Goal: Task Accomplishment & Management: Use online tool/utility

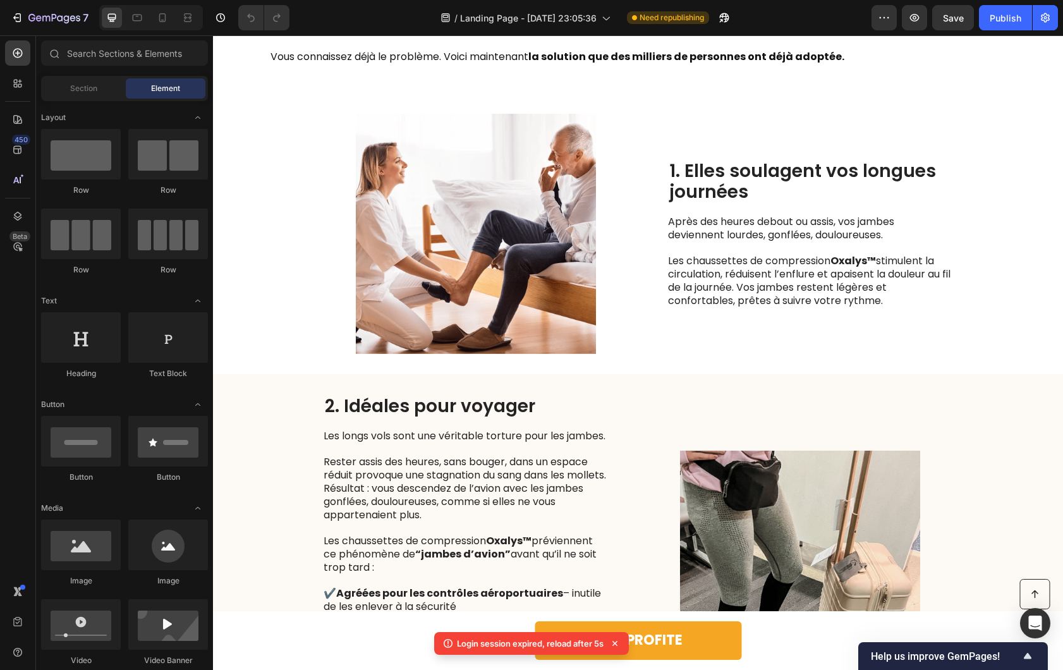
scroll to position [1004, 0]
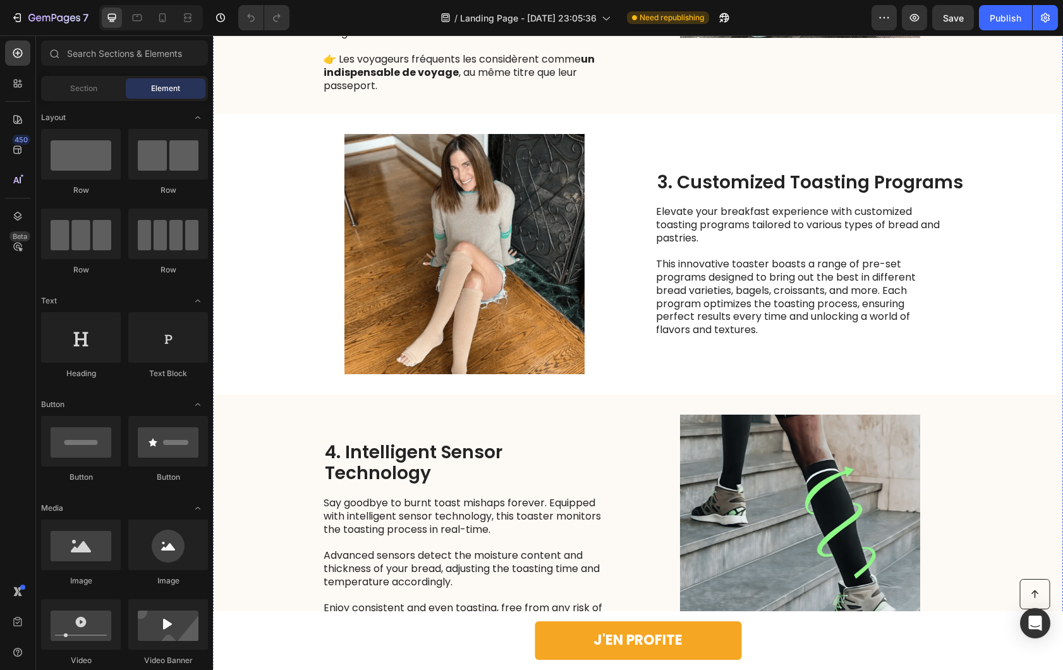
scroll to position [1109, 0]
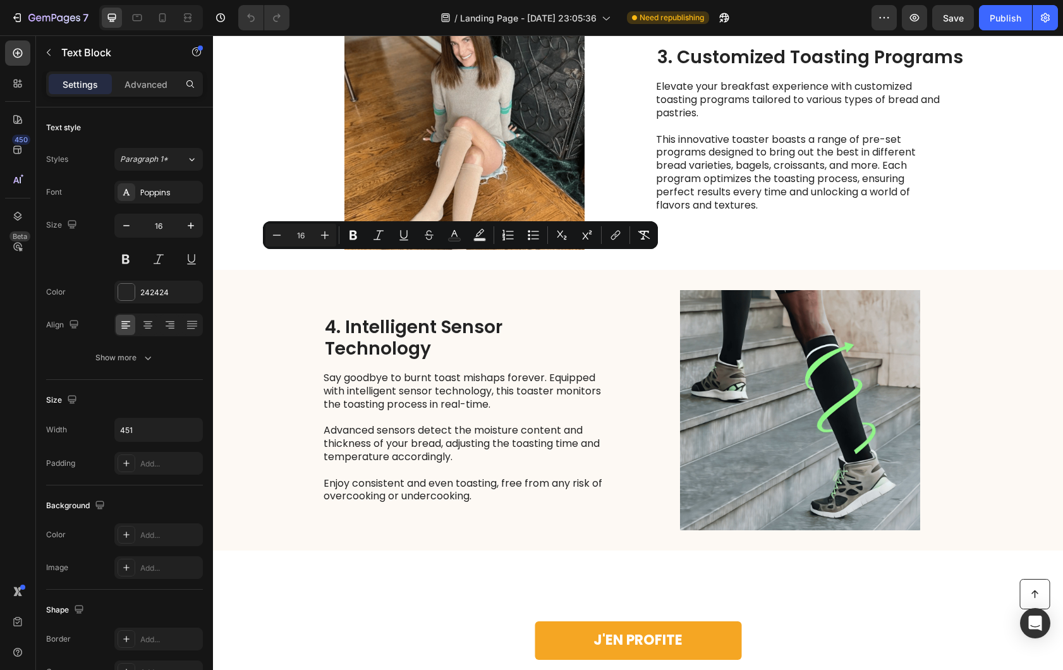
scroll to position [1158, 0]
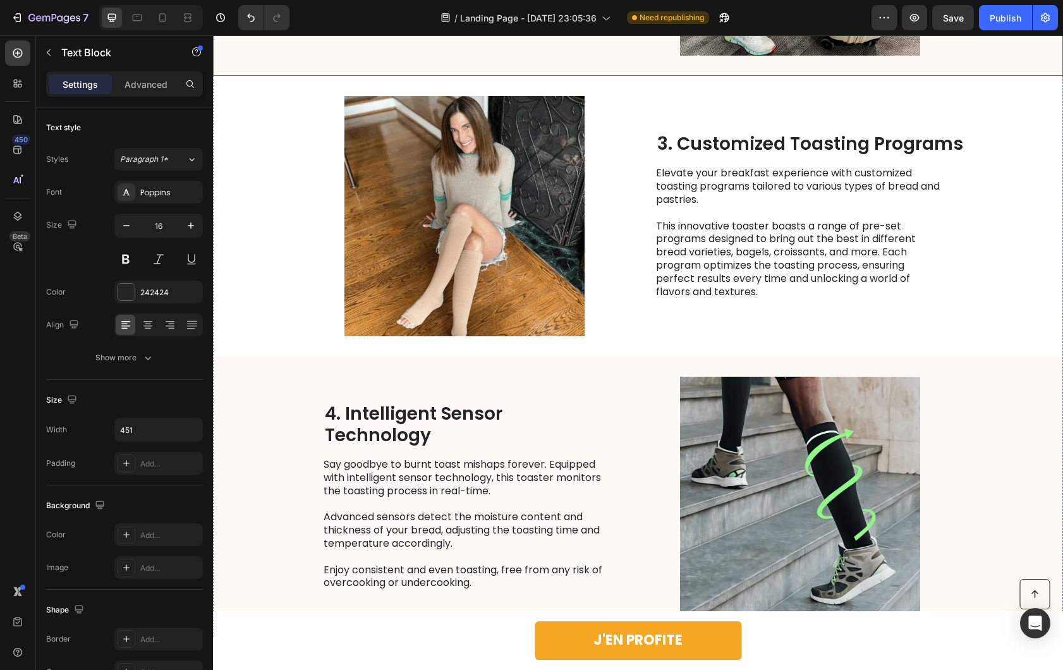
scroll to position [1044, 0]
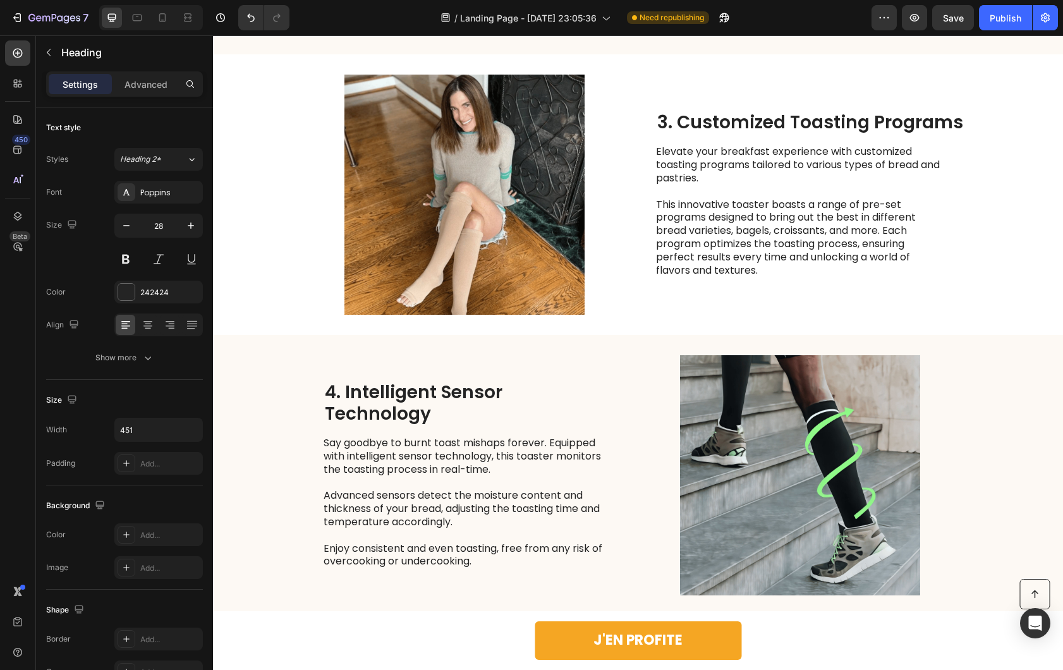
drag, startPoint x: 543, startPoint y: 343, endPoint x: 339, endPoint y: 350, distance: 203.6
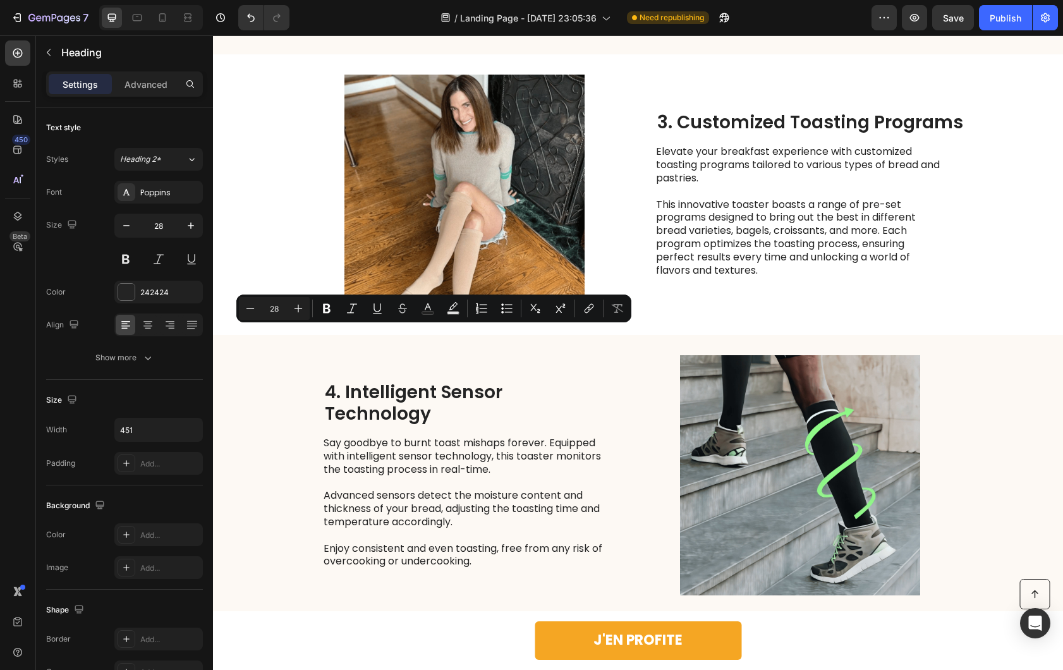
scroll to position [1033, 0]
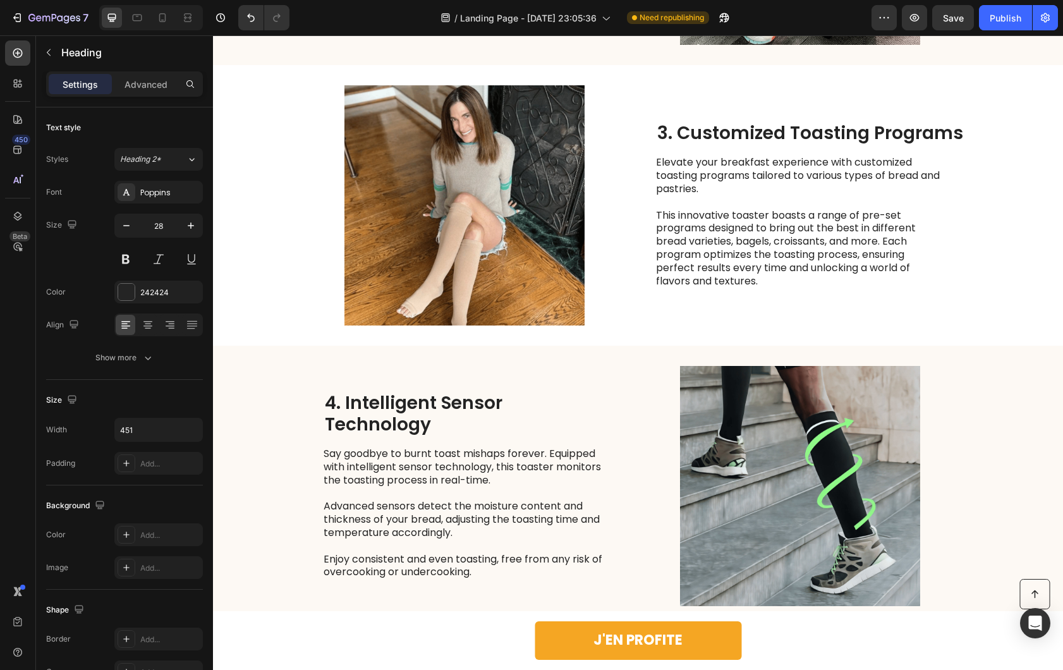
drag, startPoint x: 357, startPoint y: 339, endPoint x: 343, endPoint y: 343, distance: 15.0
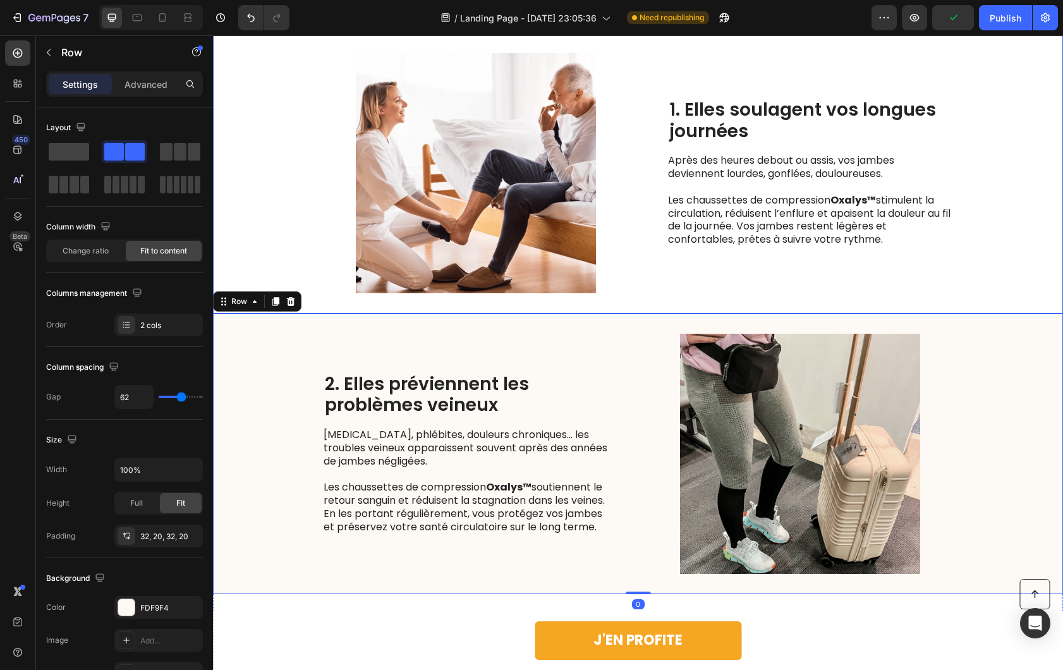
scroll to position [499, 0]
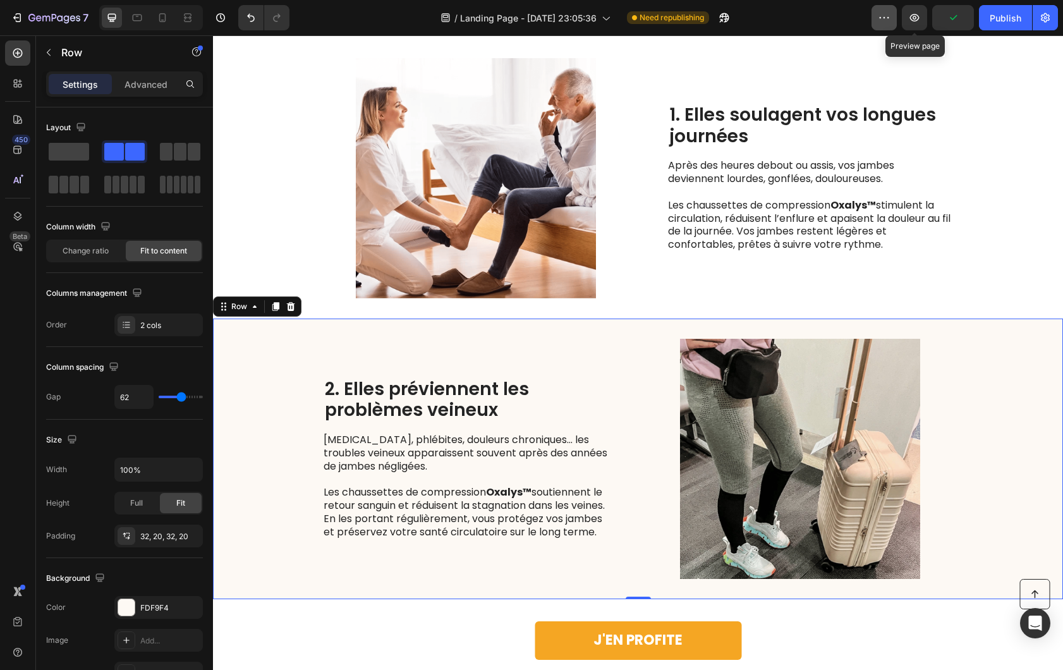
click at [890, 18] on icon "button" at bounding box center [884, 17] width 13 height 13
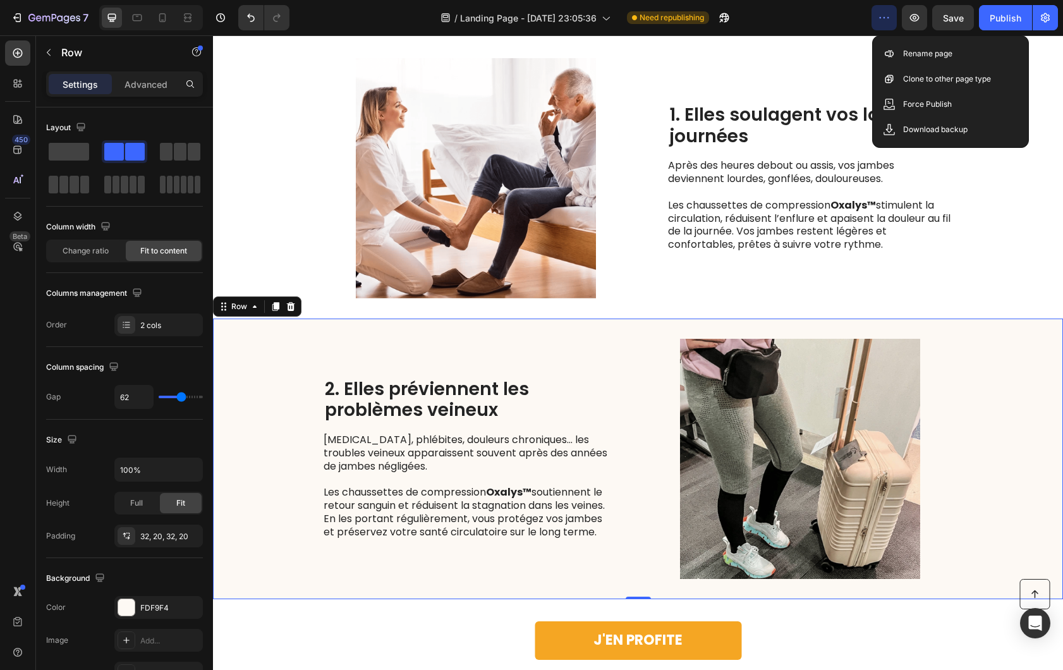
click at [889, 21] on icon "button" at bounding box center [884, 17] width 13 height 13
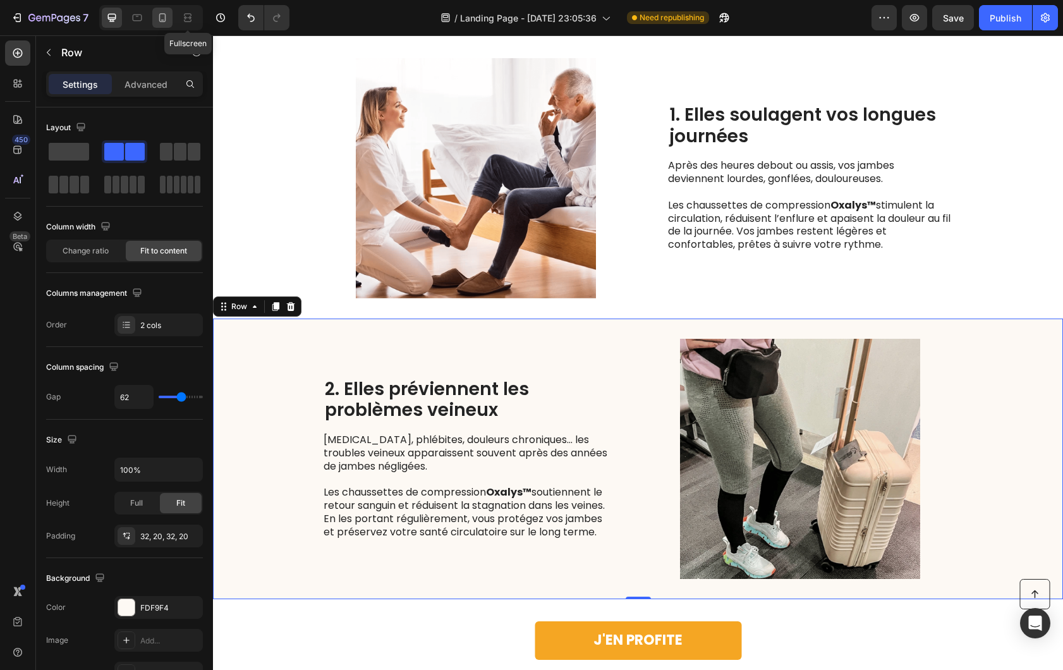
click at [171, 19] on div at bounding box center [162, 18] width 20 height 20
type input "0"
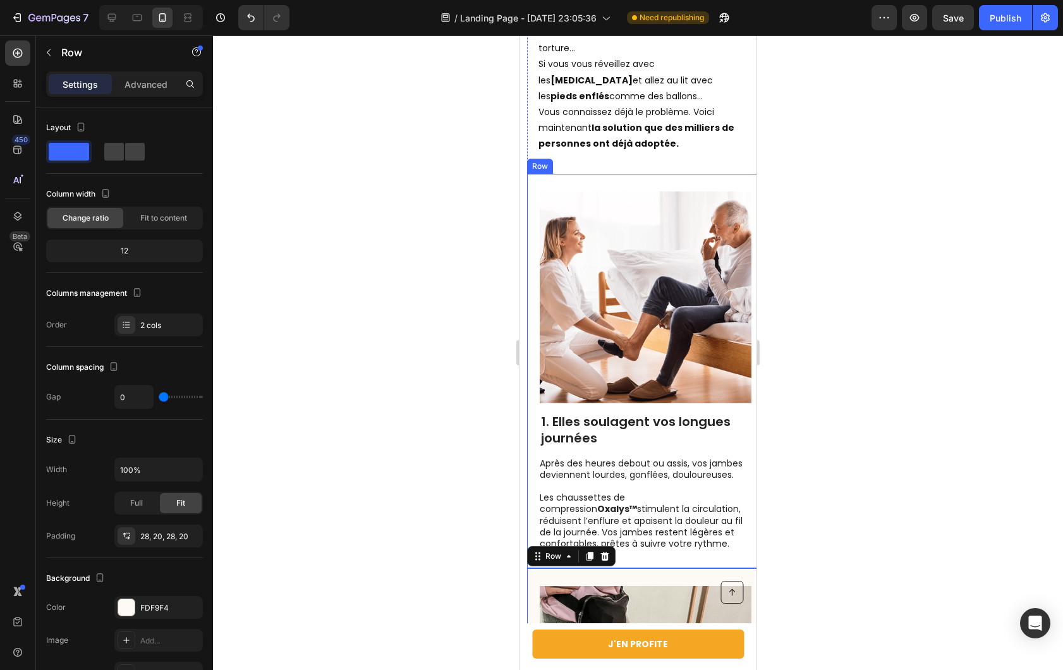
scroll to position [463, 0]
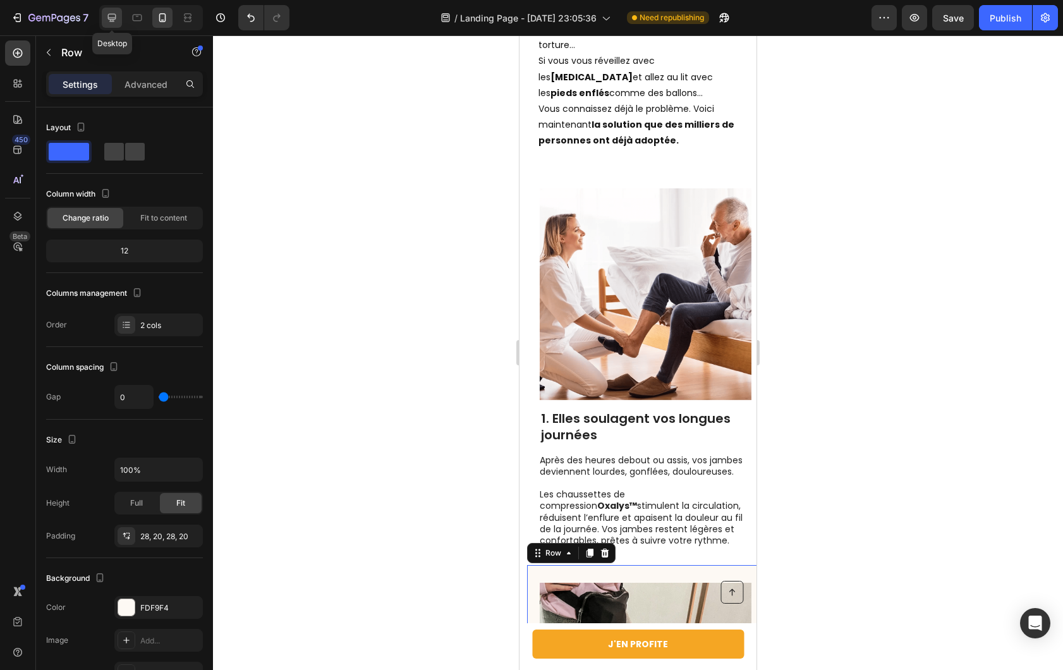
click at [117, 23] on icon at bounding box center [112, 17] width 13 height 13
type input "62"
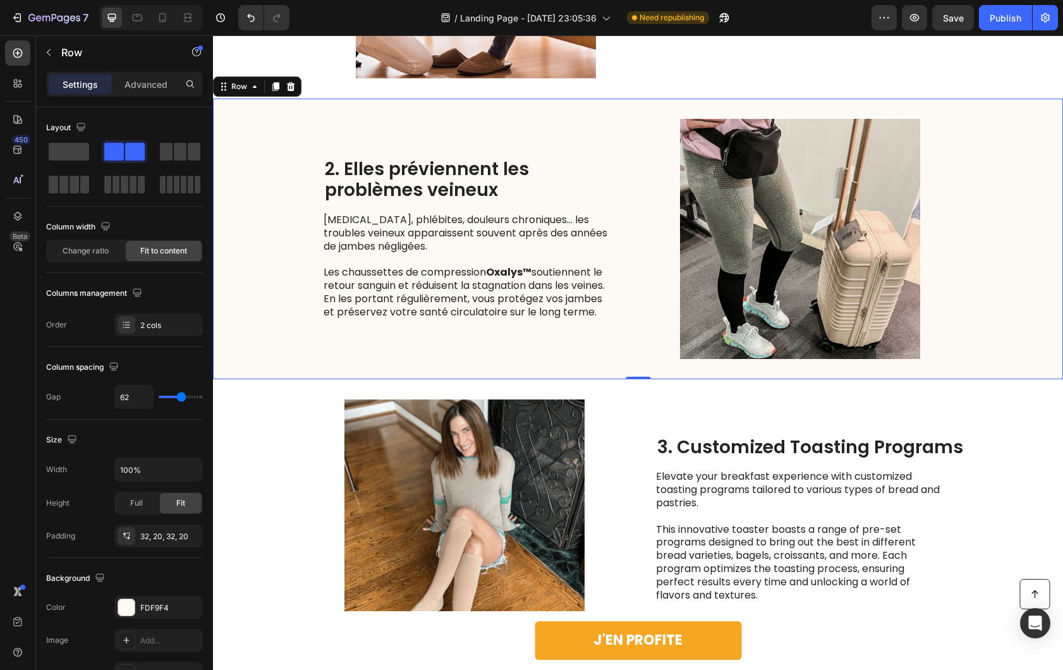
scroll to position [714, 0]
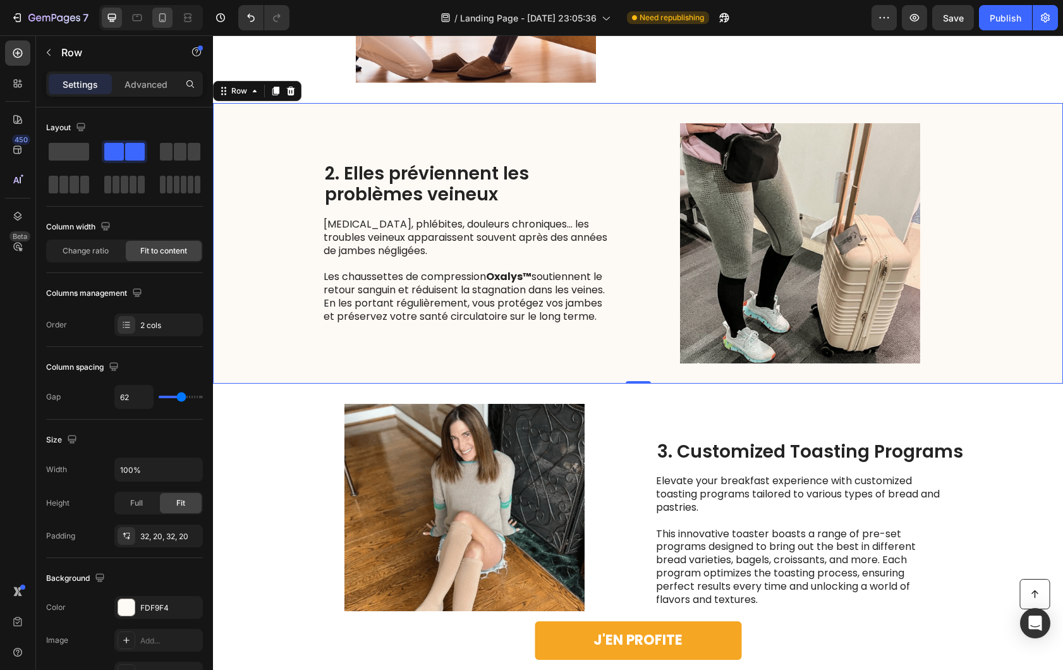
click at [161, 16] on icon at bounding box center [162, 17] width 13 height 13
type input "0"
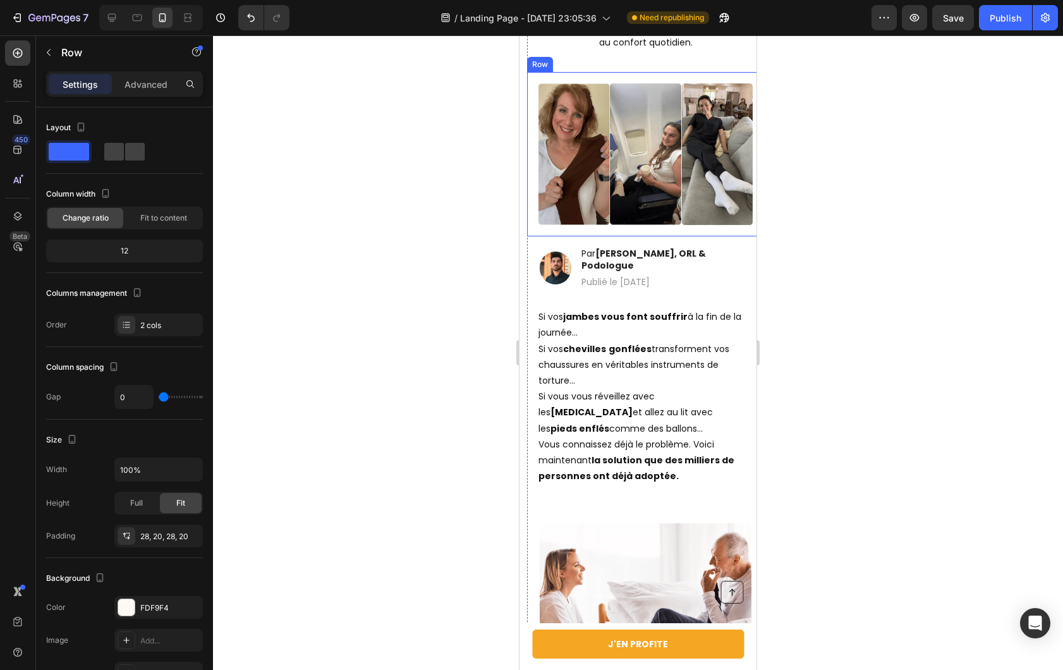
scroll to position [272, 0]
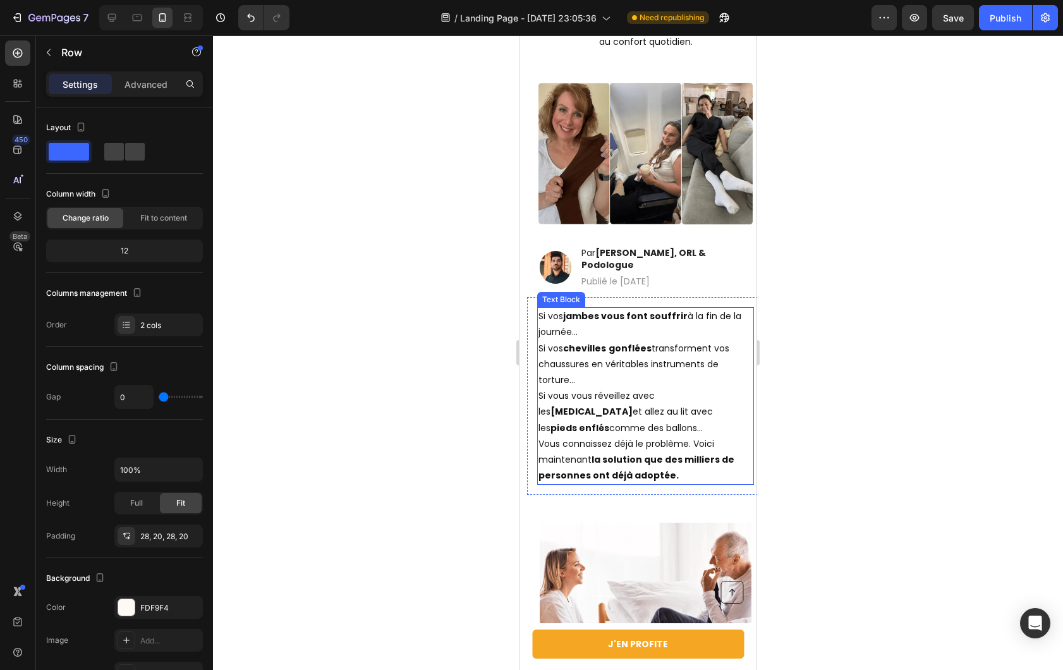
click at [627, 317] on p "Si vos jambes vous font souffrir à la fin de la journée…" at bounding box center [646, 324] width 214 height 32
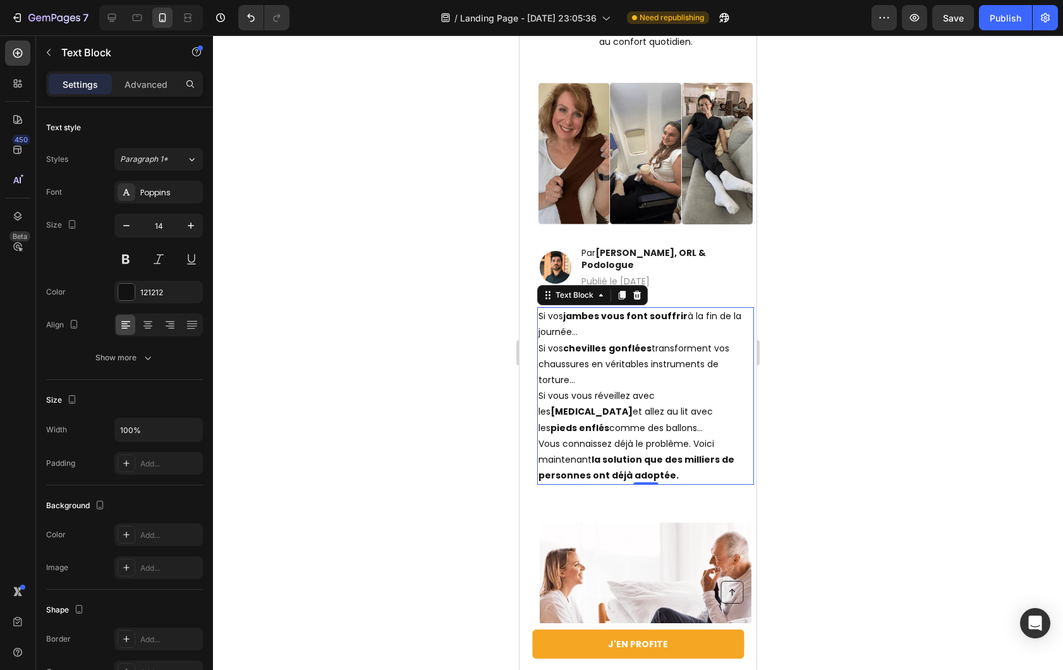
click at [627, 317] on p "Si vos jambes vous font souffrir à la fin de la journée…" at bounding box center [646, 324] width 214 height 32
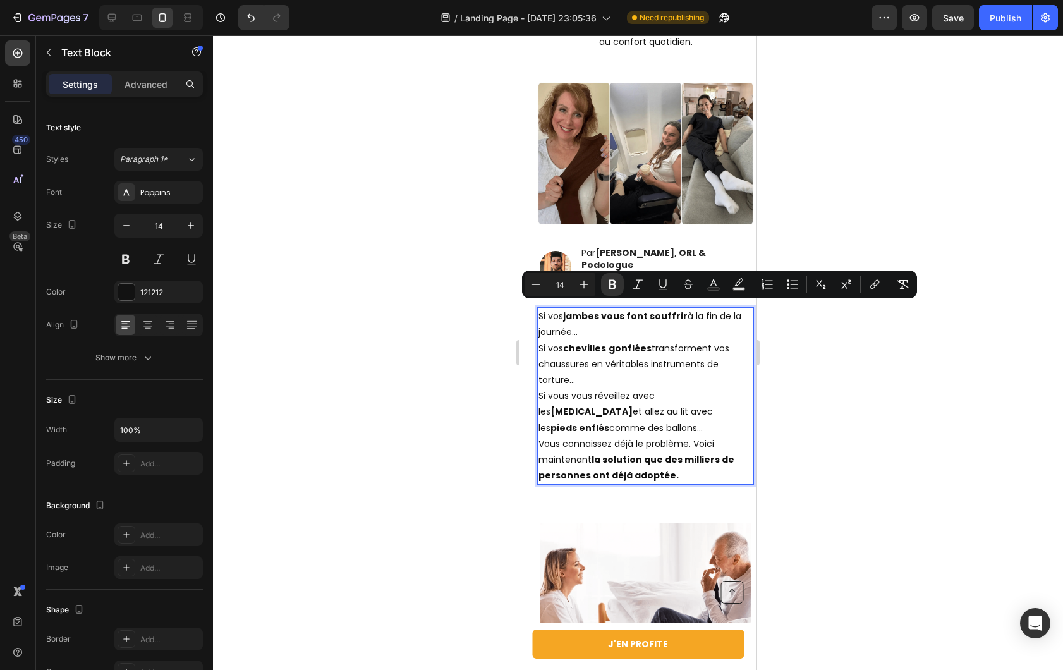
click at [617, 322] on p "Si vos jambes vous font souffrir à la fin de la journée…" at bounding box center [646, 324] width 214 height 32
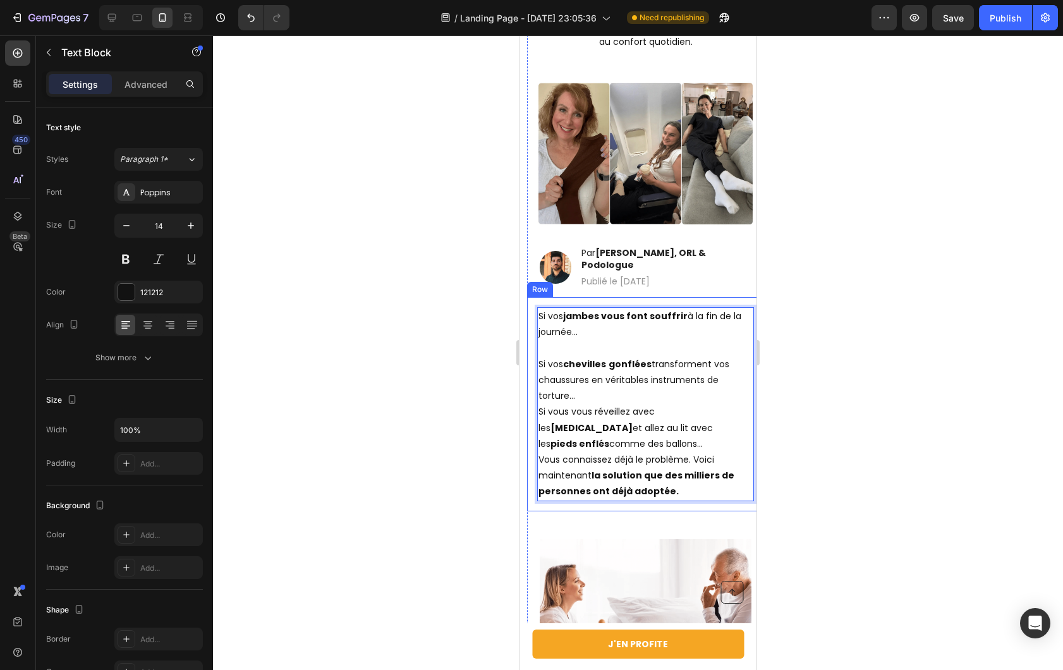
click at [448, 339] on div at bounding box center [638, 352] width 850 height 635
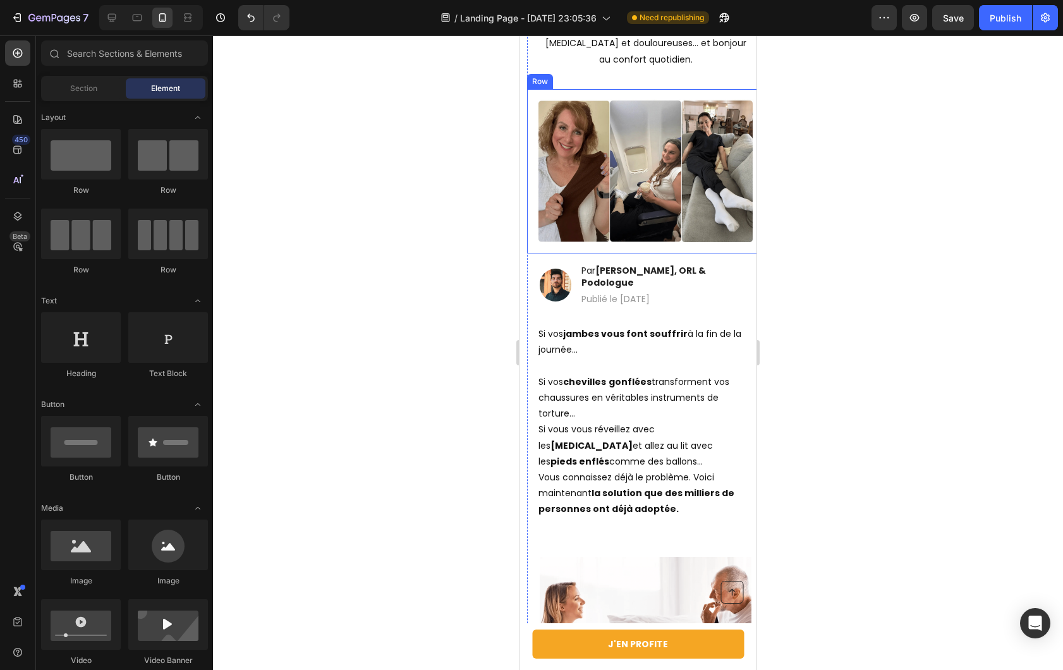
scroll to position [251, 0]
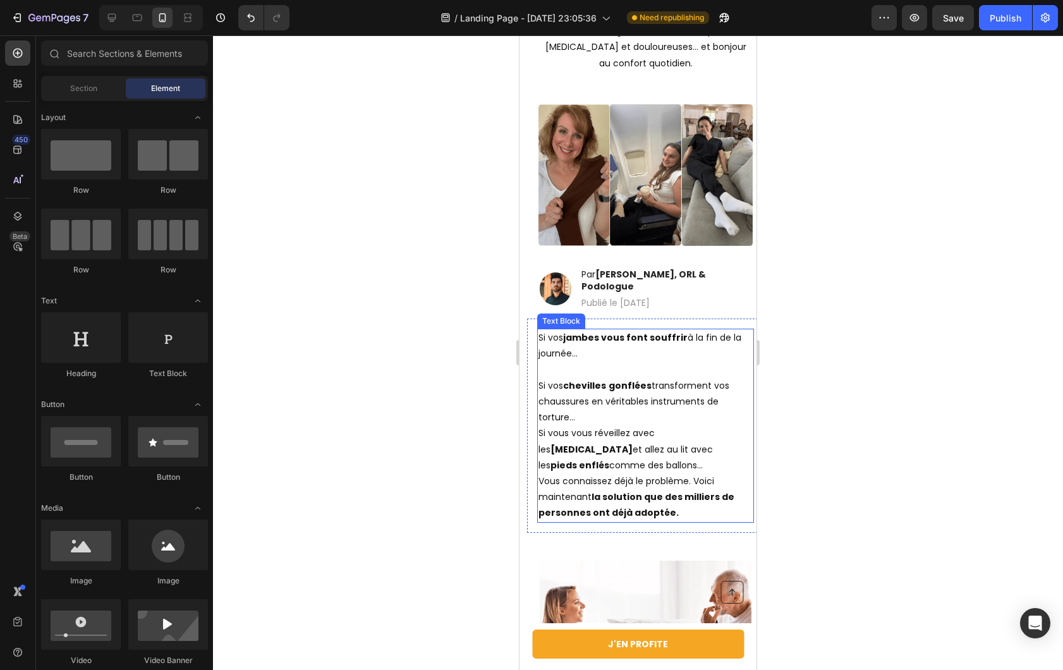
click at [667, 398] on p "Si vos chevilles gonflées transforment vos chaussures en véritables instruments…" at bounding box center [646, 402] width 214 height 48
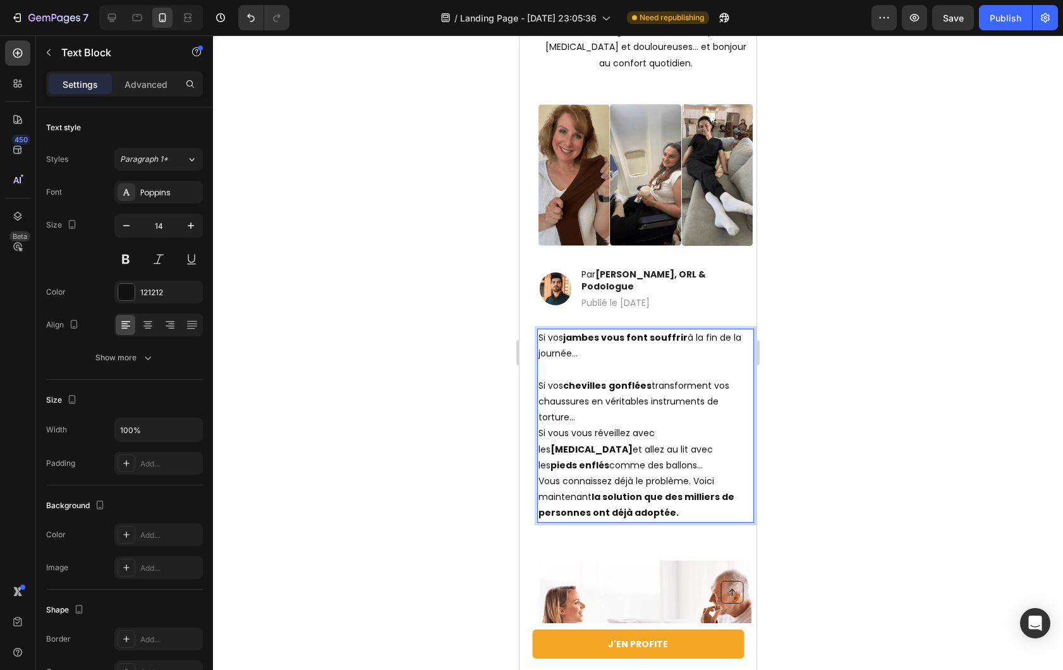
click at [602, 410] on p "Si vos chevilles gonflées transforment vos chaussures en véritables instruments…" at bounding box center [646, 402] width 214 height 48
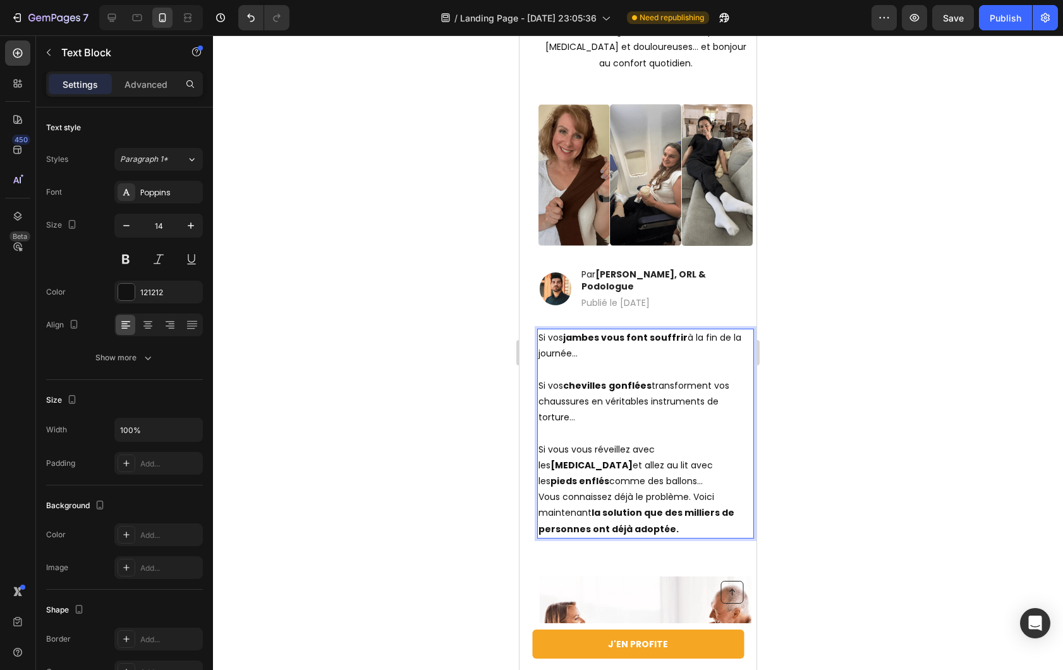
click at [613, 480] on p "Si vous vous réveillez avec les [MEDICAL_DATA] et allez au lit avec les pieds e…" at bounding box center [646, 466] width 214 height 48
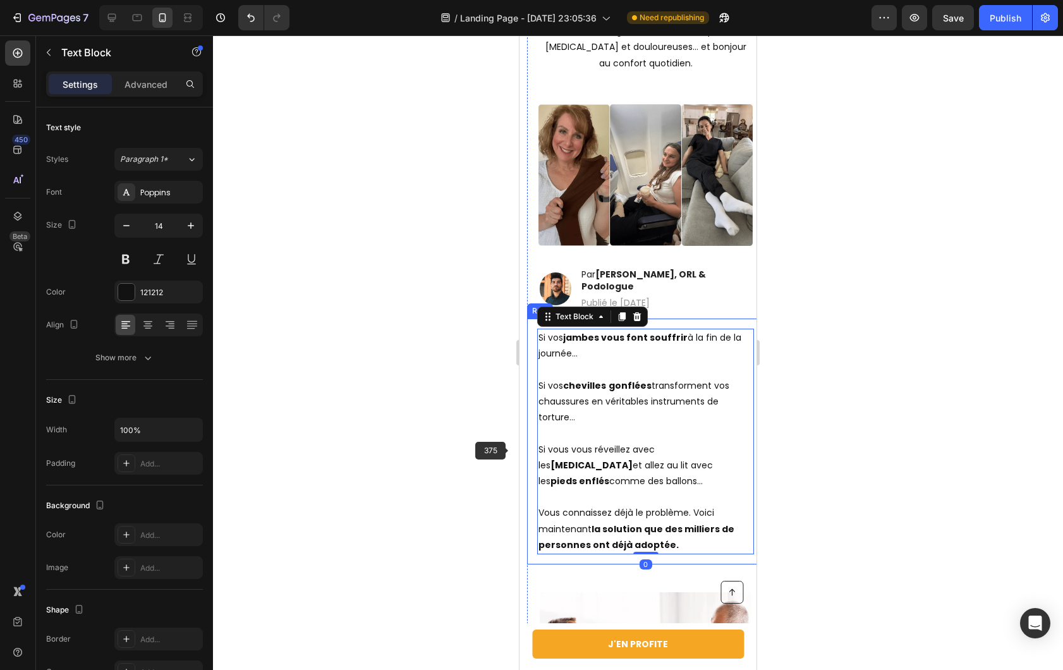
click at [432, 430] on div at bounding box center [638, 352] width 850 height 635
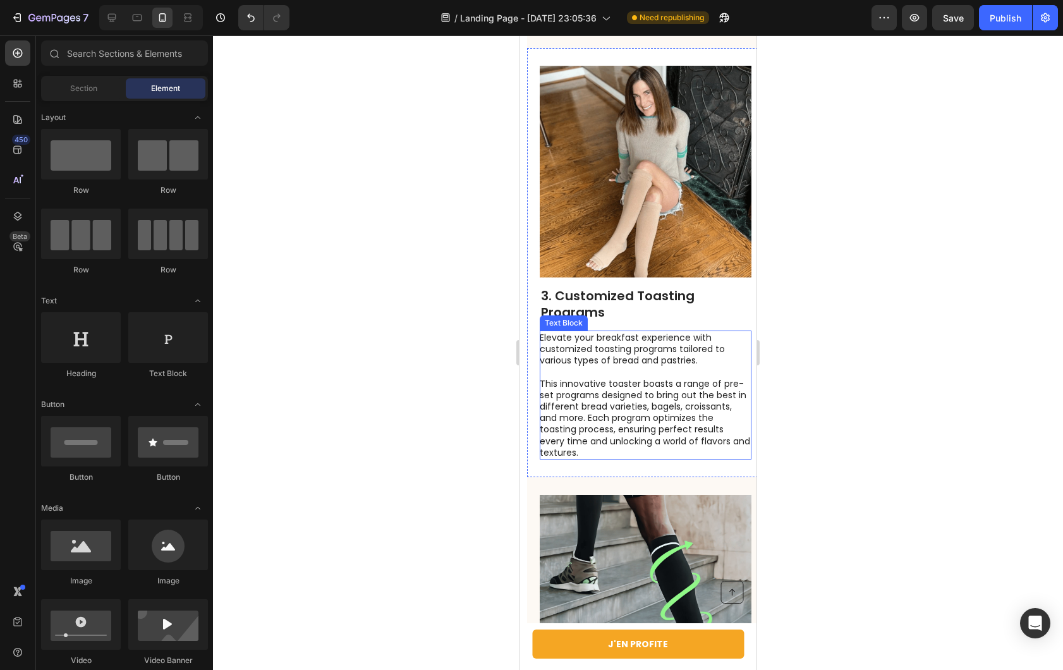
scroll to position [1609, 0]
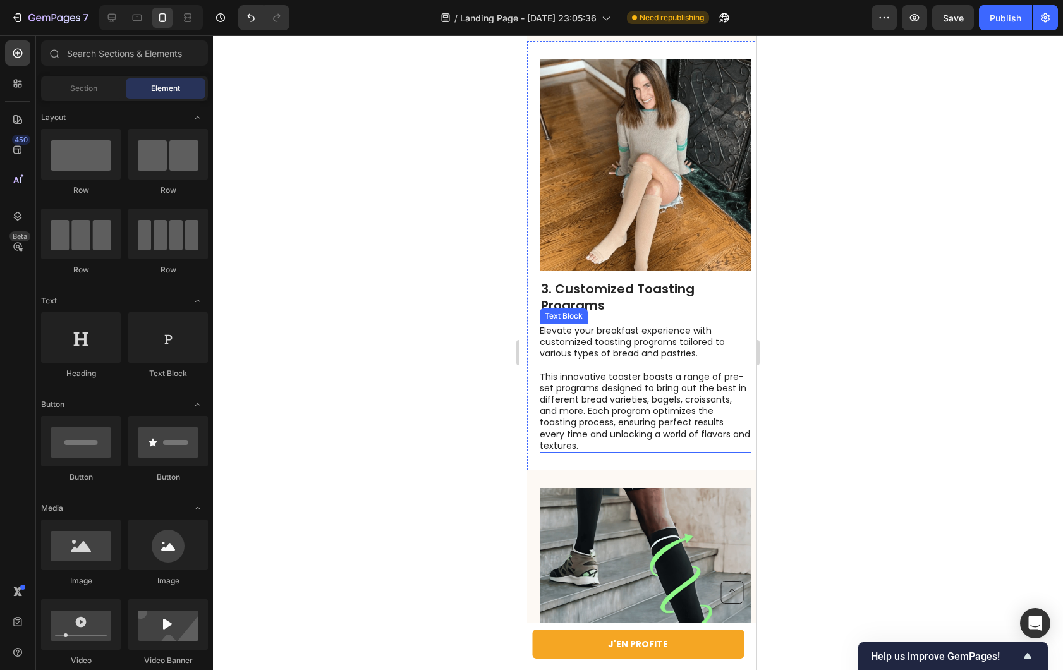
click at [623, 371] on p "This innovative toaster boasts a range of pre-set programs designed to bring ou…" at bounding box center [645, 411] width 210 height 80
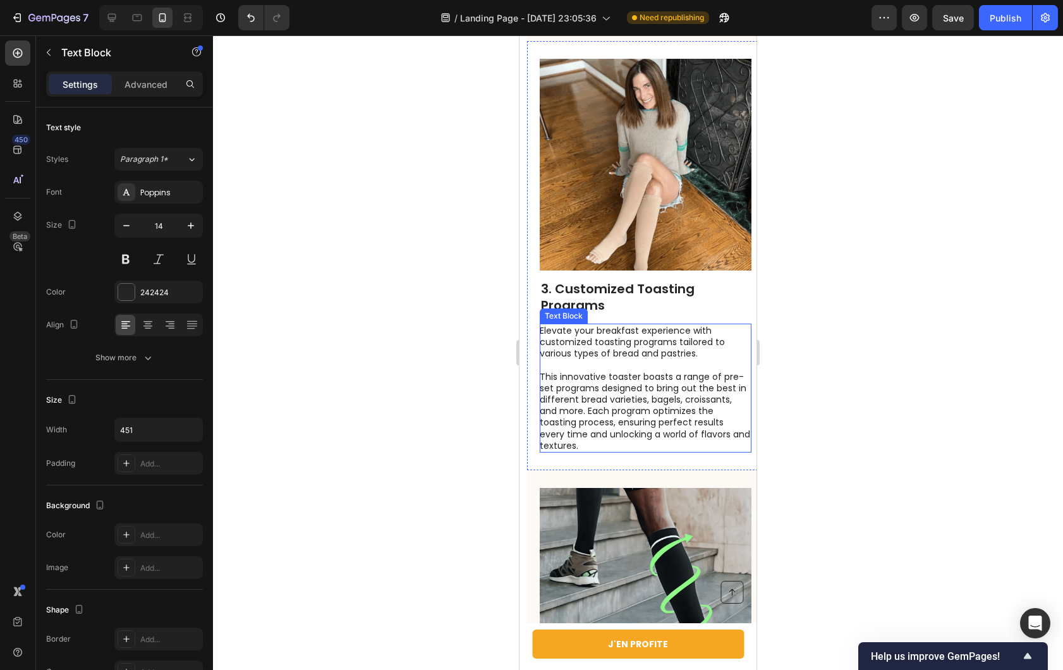
click at [623, 371] on p "This innovative toaster boasts a range of pre-set programs designed to bring ou…" at bounding box center [645, 411] width 210 height 80
click at [607, 371] on p "This innovative toaster boasts a range of pre-set programs designed to bring ou…" at bounding box center [645, 411] width 210 height 80
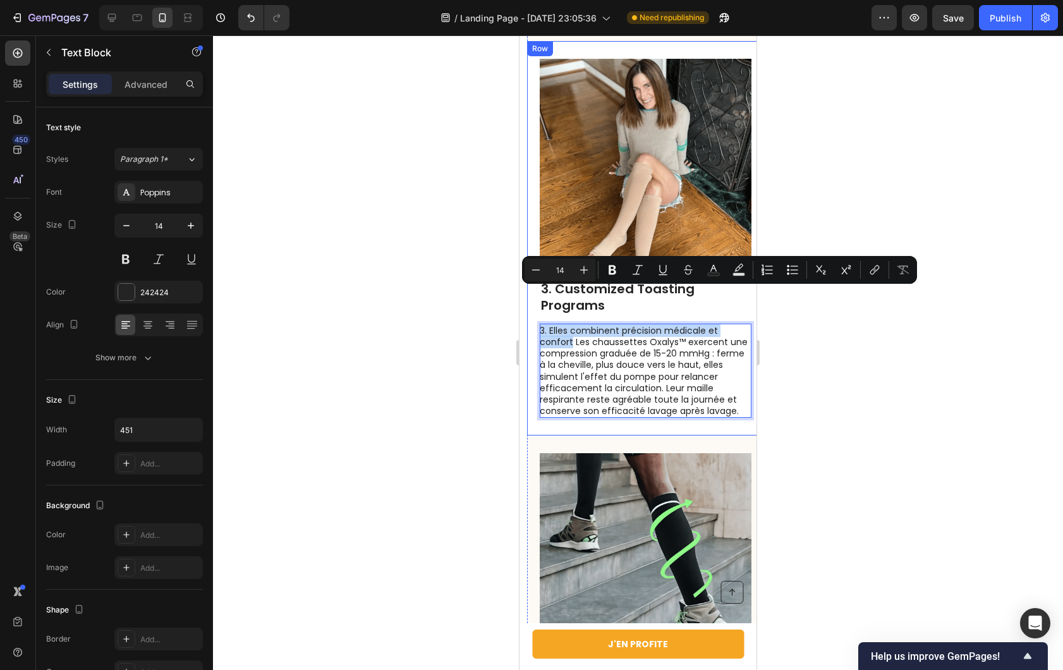
drag, startPoint x: 572, startPoint y: 309, endPoint x: 529, endPoint y: 297, distance: 44.6
click at [529, 297] on div "Image 3. Customized Toasting Programs Heading 3. Elles combinent précision médi…" at bounding box center [645, 238] width 237 height 395
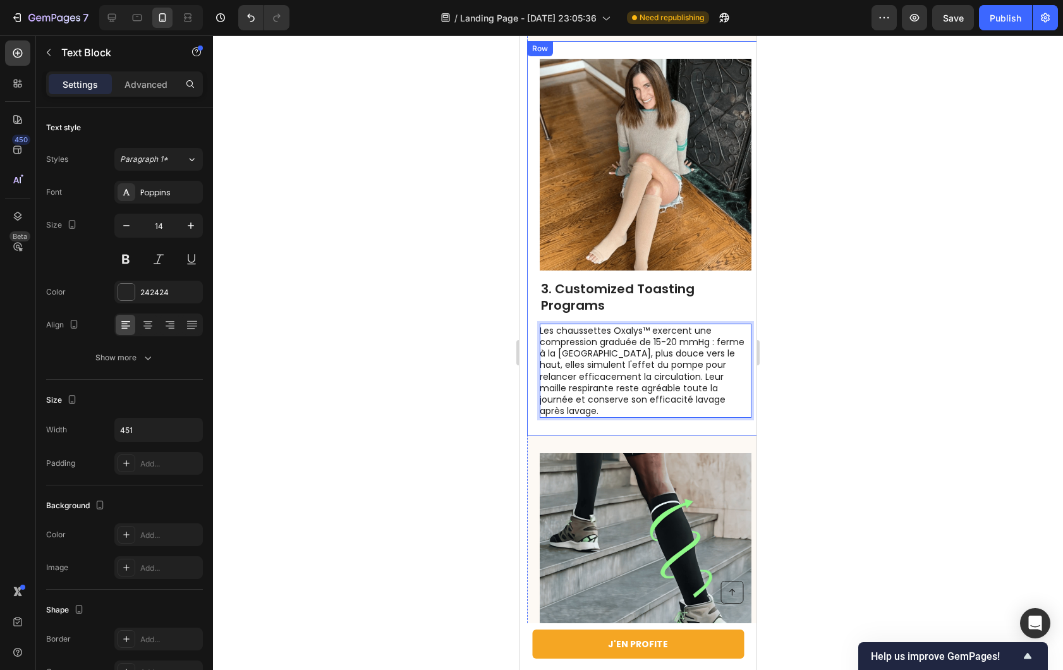
click at [626, 279] on h2 "3. Customized Toasting Programs" at bounding box center [646, 296] width 212 height 35
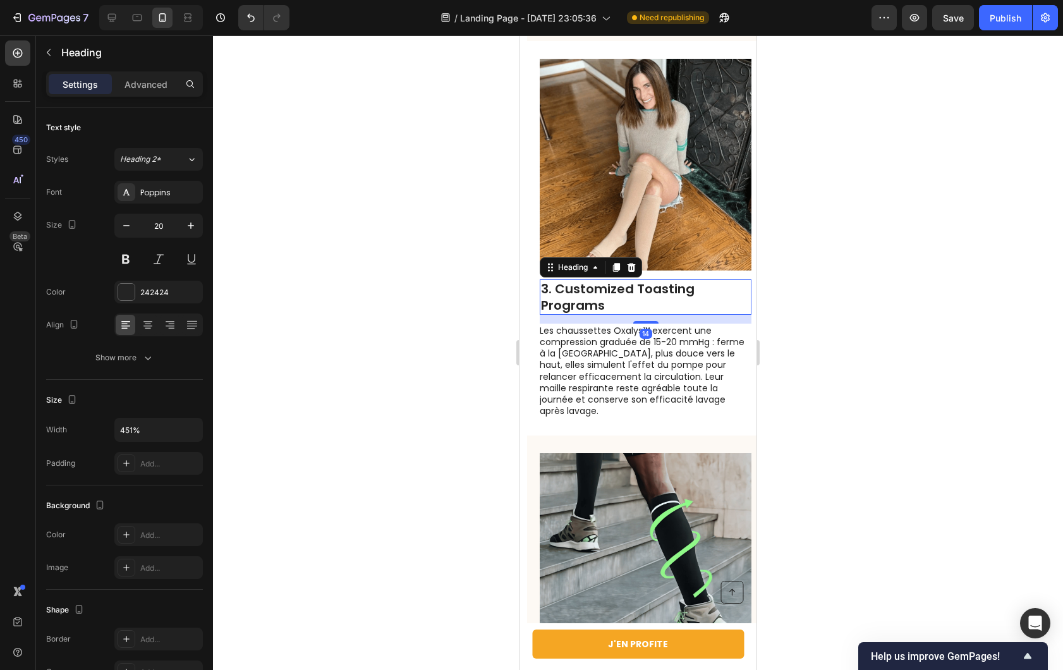
click at [626, 279] on h2 "3. Customized Toasting Programs" at bounding box center [646, 296] width 212 height 35
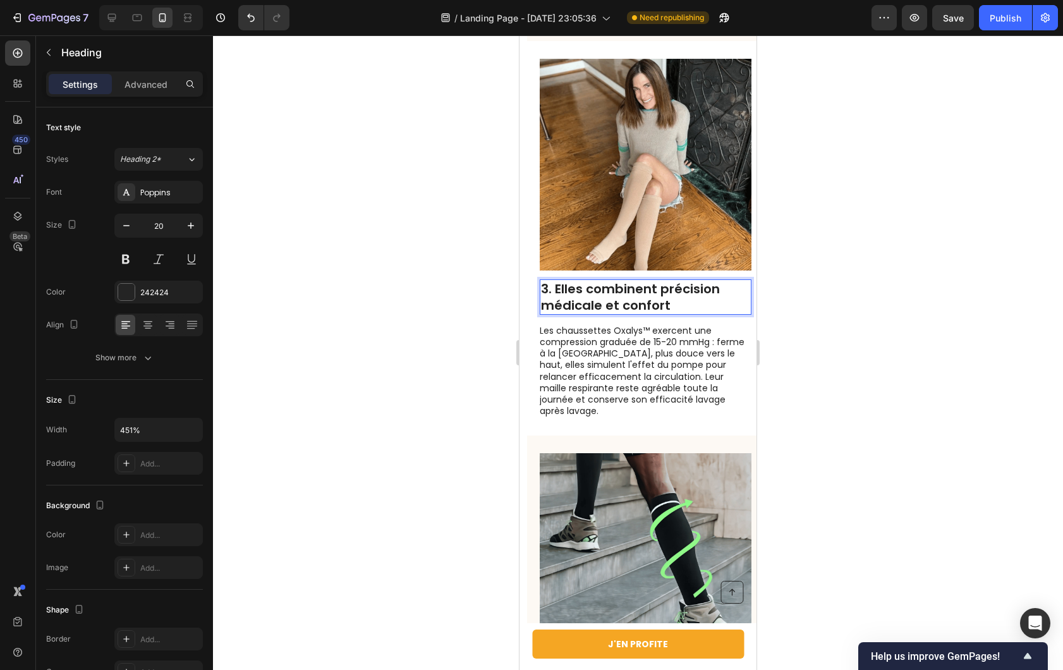
click at [872, 259] on div at bounding box center [638, 352] width 850 height 635
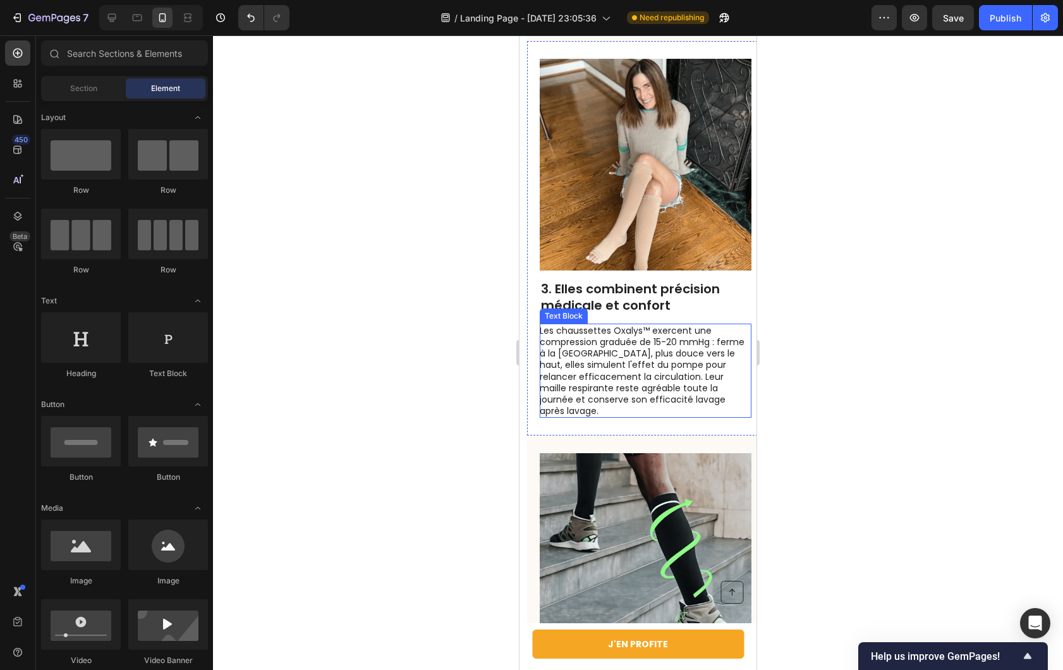
click at [651, 325] on p "Les chaussettes Oxalys™ exercent une compression graduée de 15-20 mmHg : ferme …" at bounding box center [645, 371] width 210 height 92
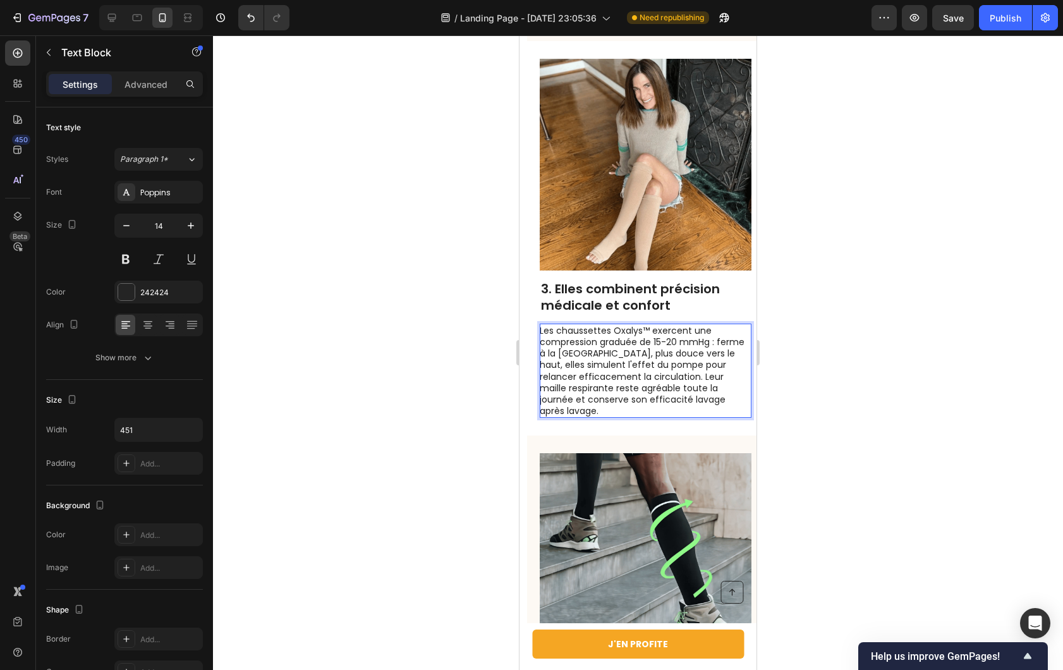
click at [545, 331] on p "Les chaussettes Oxalys™ exercent une compression graduée de 15-20 mmHg : ferme …" at bounding box center [645, 371] width 210 height 92
drag, startPoint x: 401, startPoint y: 393, endPoint x: 501, endPoint y: 387, distance: 100.0
click at [401, 393] on div at bounding box center [638, 352] width 850 height 635
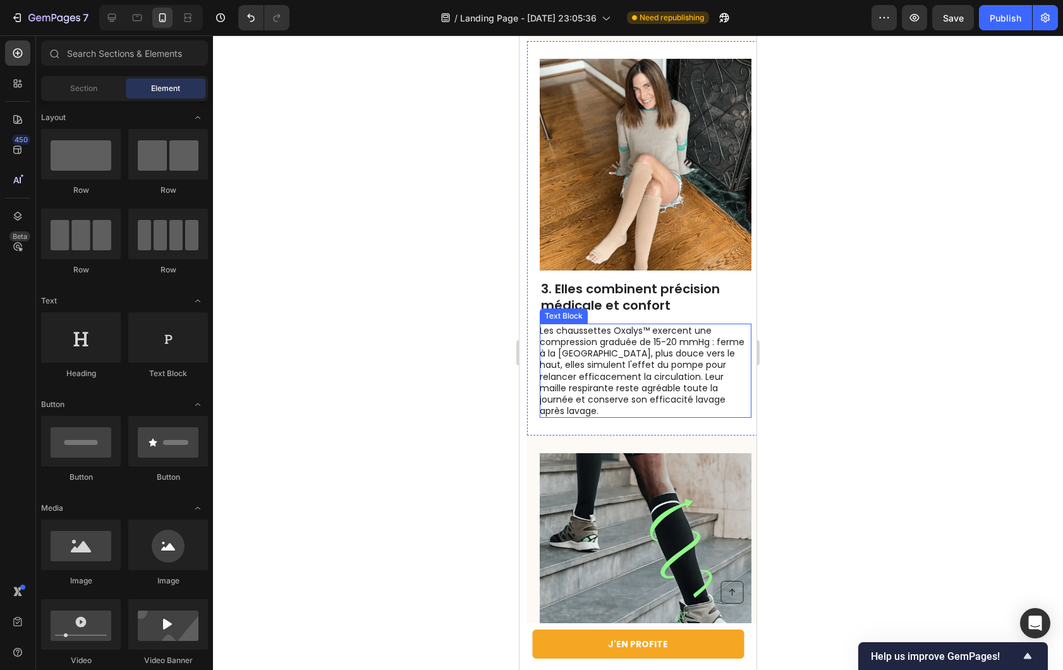
click at [650, 333] on p "Les chaussettes Oxalys™ exercent une compression graduée de 15-20 mmHg : ferme …" at bounding box center [645, 371] width 210 height 92
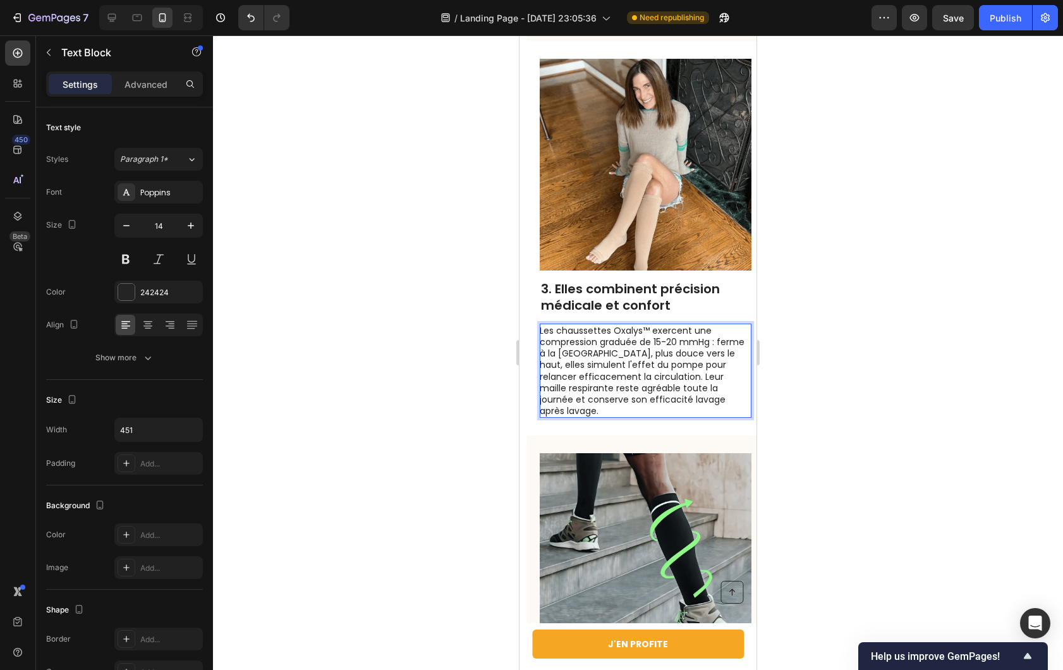
click at [710, 330] on p "Les chaussettes Oxalys™ exercent une compression graduée de 15-20 mmHg : ferme …" at bounding box center [645, 371] width 210 height 92
click at [545, 334] on p "Les chaussettes Oxalys™ exercent une compression graduée de 15-20 mmHg : ferme …" at bounding box center [645, 371] width 210 height 92
click at [662, 371] on p "Elles simulent l'effet du pompe pour relancer efficacement la circulation. Leur…" at bounding box center [645, 394] width 210 height 46
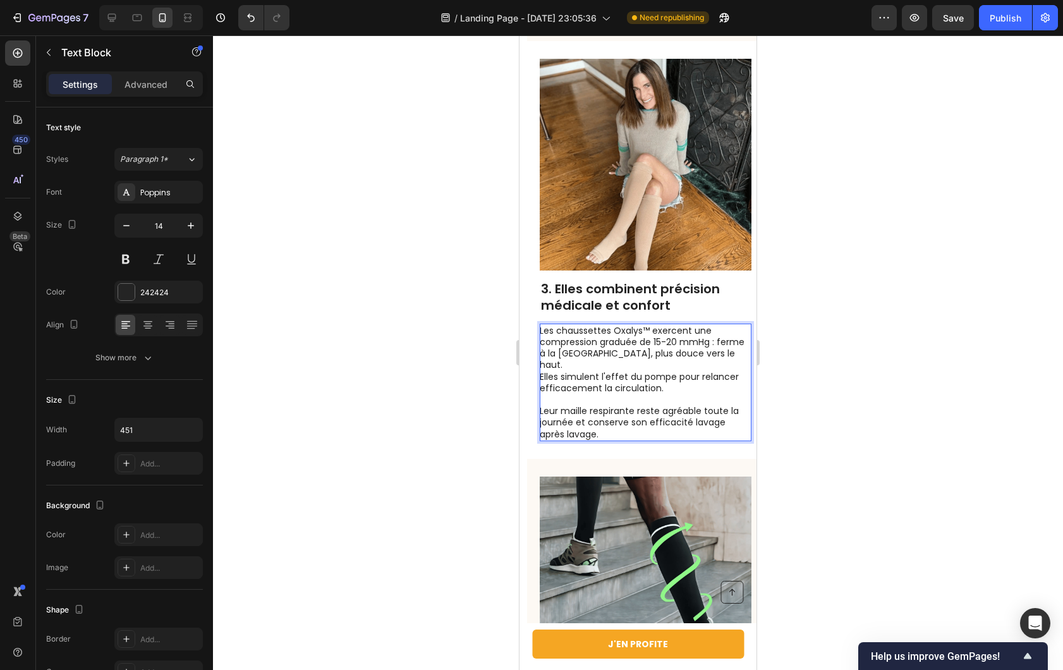
click at [692, 325] on p "Les chaussettes Oxalys™ exercent une compression graduée de 15-20 mmHg : ferme …" at bounding box center [645, 348] width 210 height 46
click at [876, 348] on div at bounding box center [638, 352] width 850 height 635
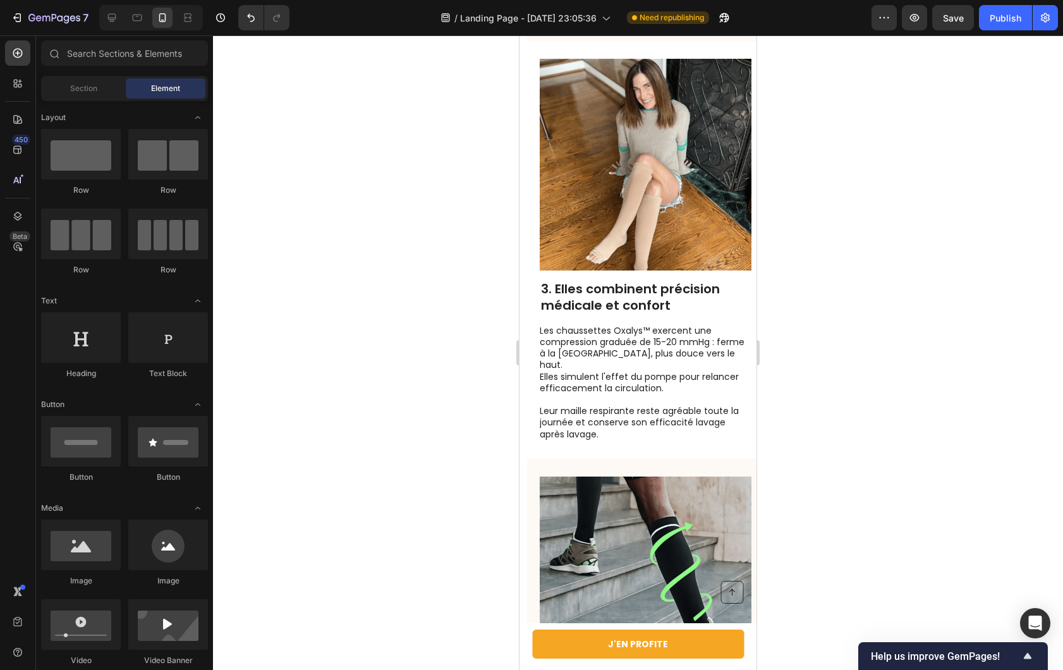
click at [633, 371] on p "Elles simulent l'effet du pompe pour relancer efficacement la circulation." at bounding box center [645, 382] width 210 height 23
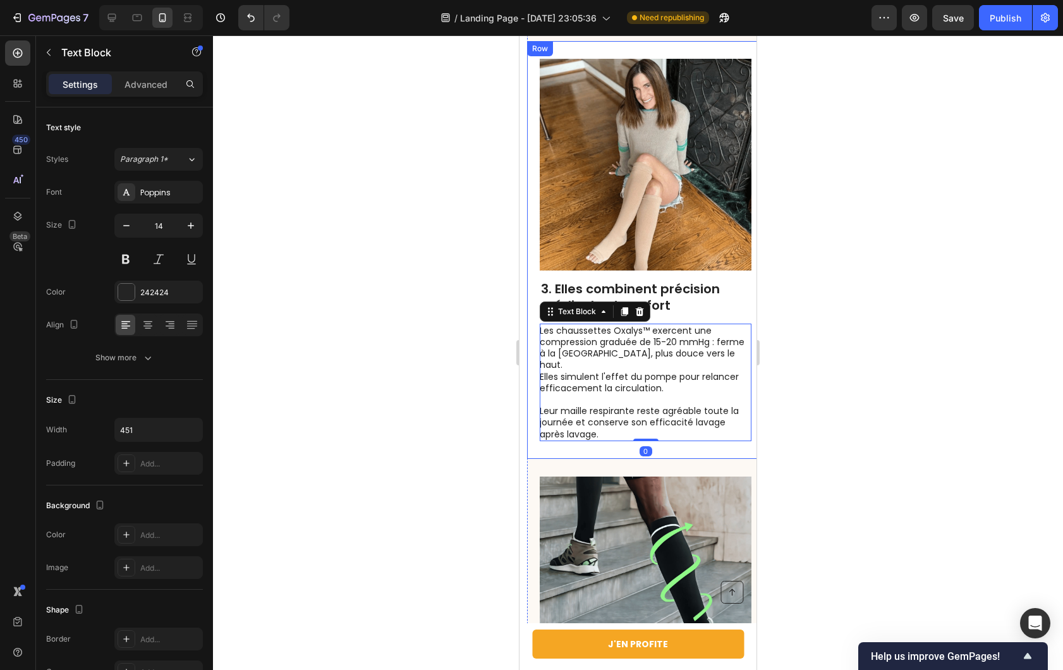
click at [745, 306] on div "Image 3. Elles combinent précision médicale et confort Heading Les chaussettes …" at bounding box center [645, 250] width 237 height 418
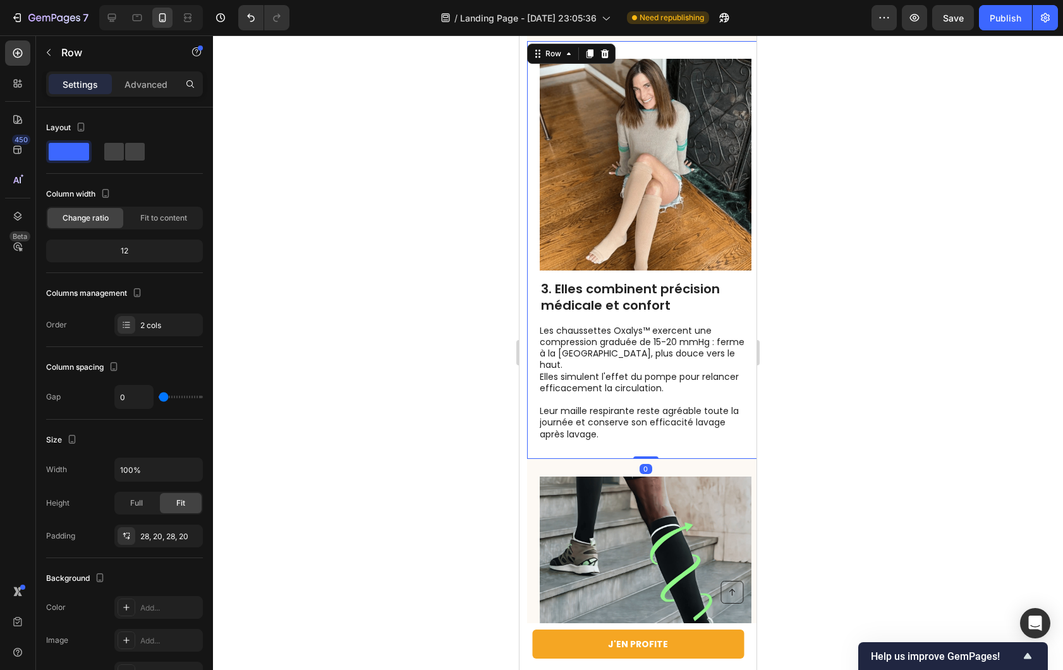
click at [683, 325] on p "Les chaussettes Oxalys™ exercent une compression graduée de 15-20 mmHg : ferme …" at bounding box center [645, 348] width 210 height 46
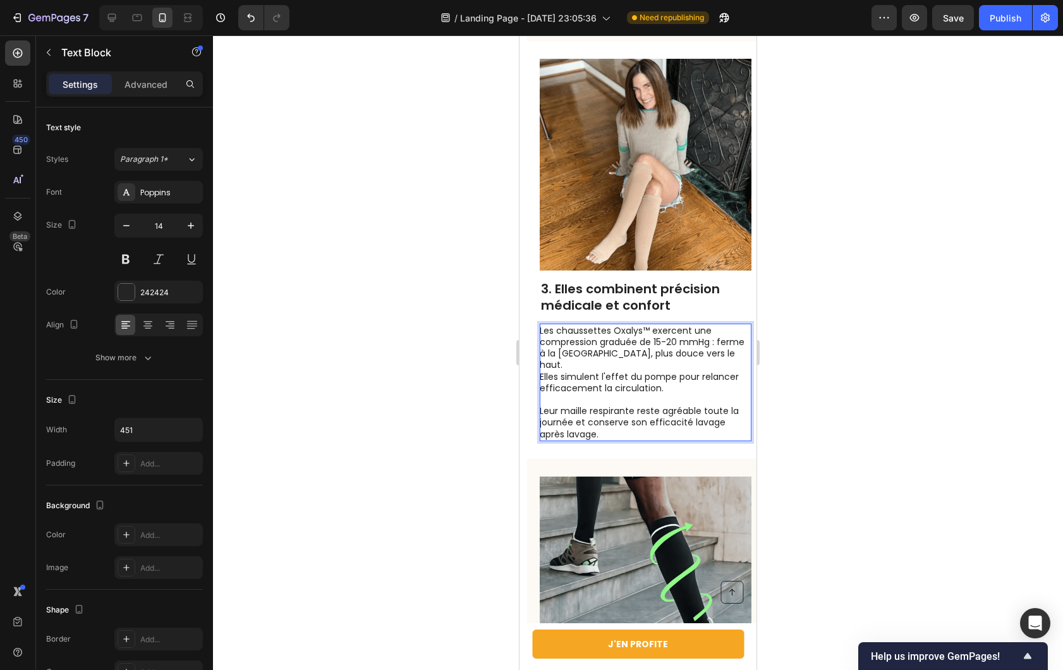
click at [813, 272] on div at bounding box center [638, 352] width 850 height 635
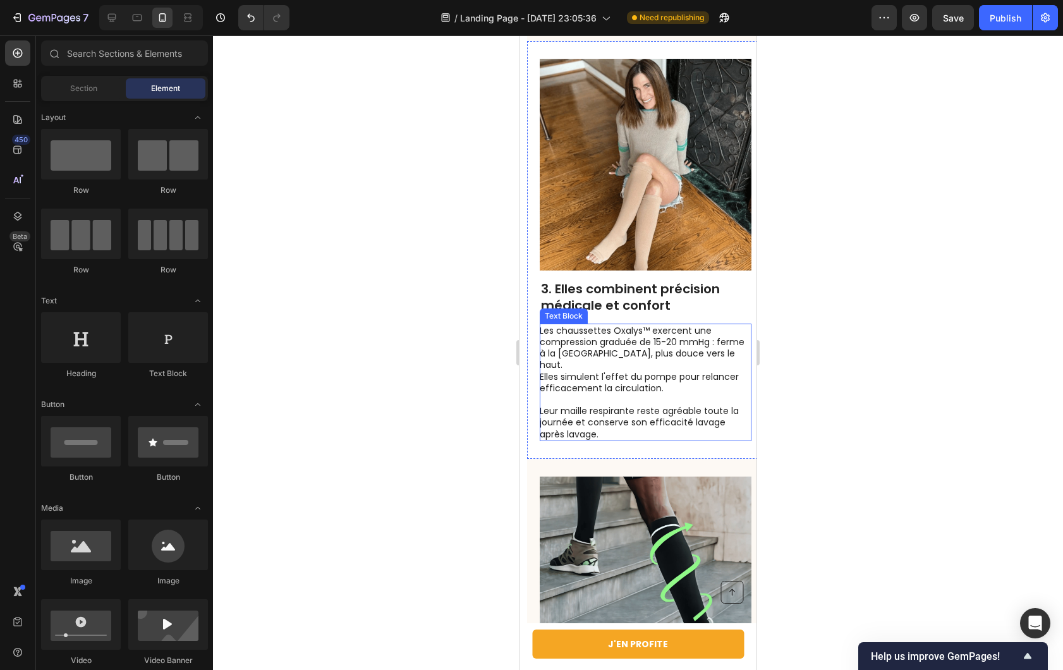
click at [676, 371] on p "Elles simulent l'effet du pompe pour relancer efficacement la circulation." at bounding box center [645, 382] width 210 height 23
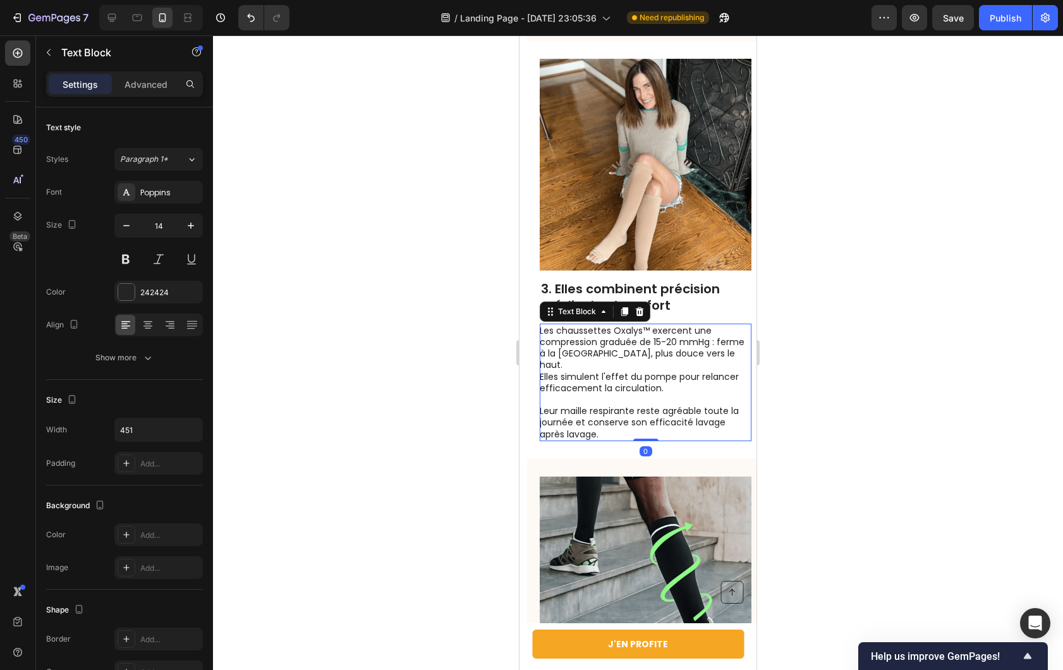
click at [828, 322] on div at bounding box center [638, 352] width 850 height 635
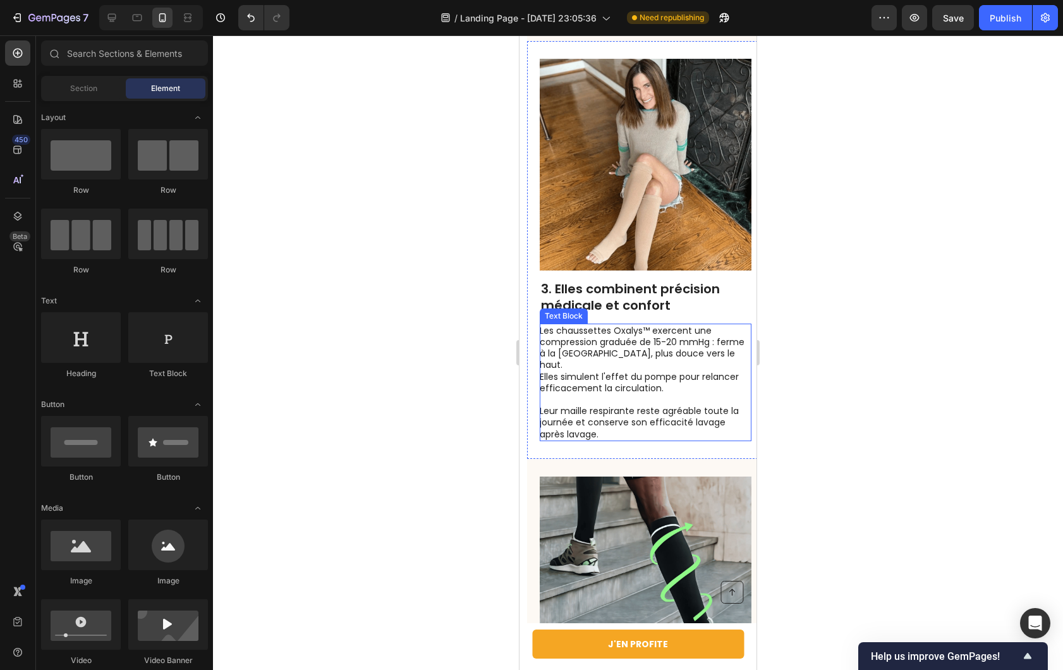
click at [680, 371] on p "Elles simulent l'effet du pompe pour relancer efficacement la circulation." at bounding box center [645, 382] width 210 height 23
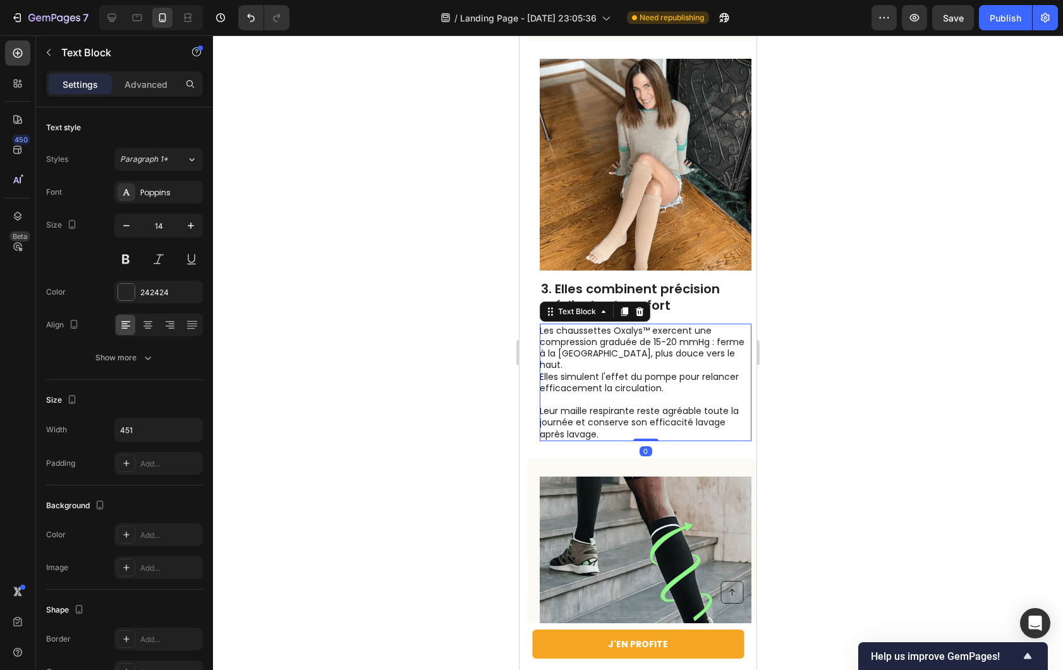
click at [818, 317] on div at bounding box center [638, 352] width 850 height 635
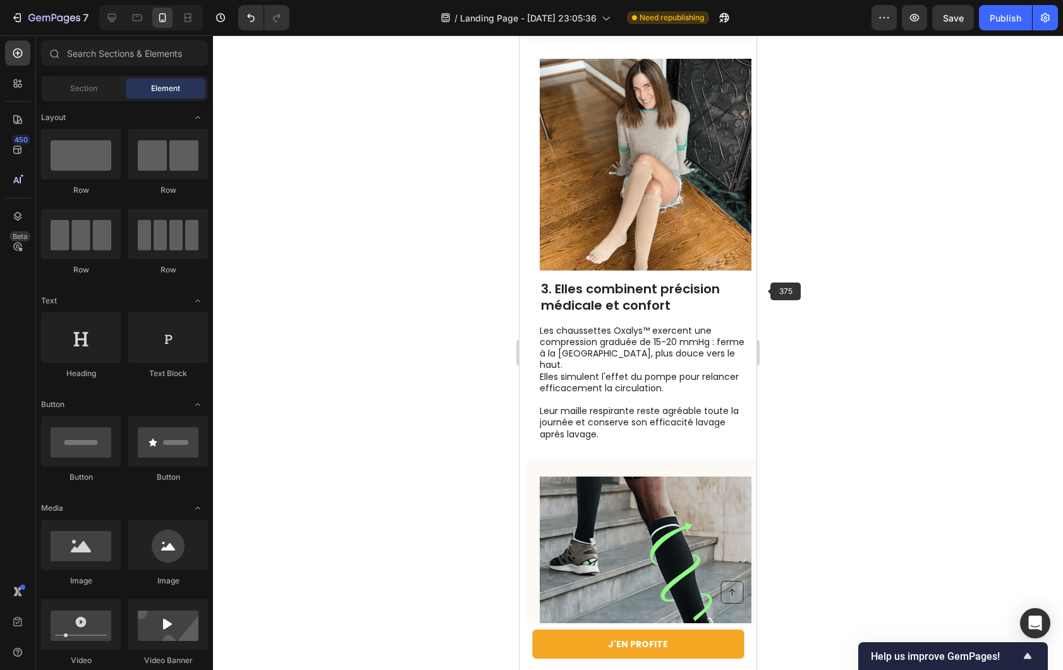
click at [813, 283] on div at bounding box center [638, 352] width 850 height 635
click at [582, 371] on p "Elles simulent l'effet du pompe pour relancer efficacement la circulation." at bounding box center [645, 382] width 210 height 23
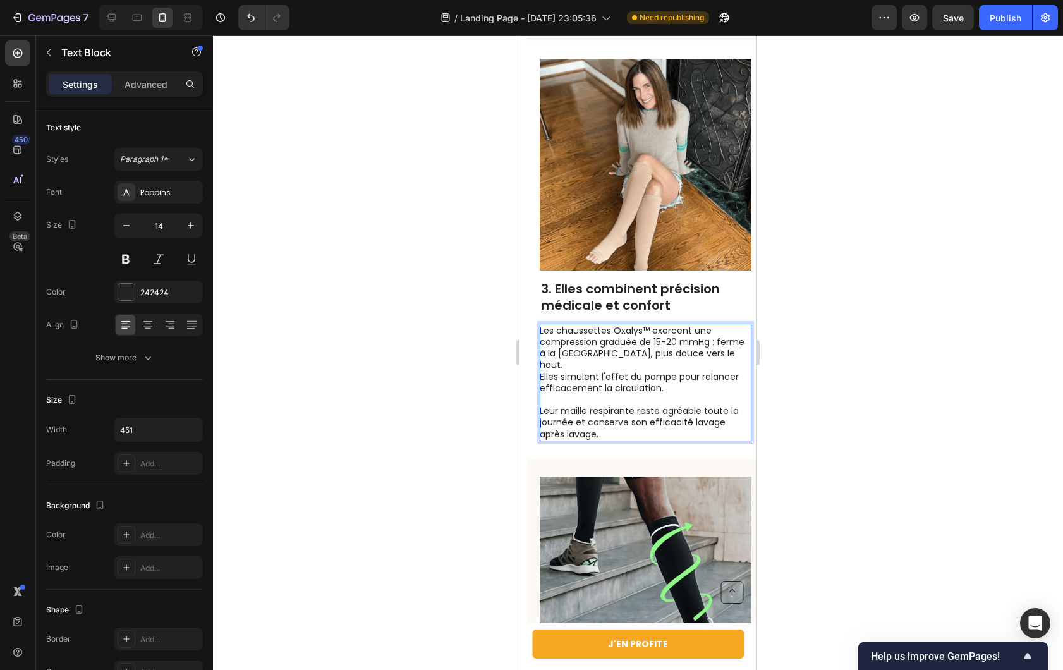
click at [582, 371] on p "Elles simulent l'effet du pompe pour relancer efficacement la circulation." at bounding box center [645, 382] width 210 height 23
click at [831, 329] on div at bounding box center [638, 352] width 850 height 635
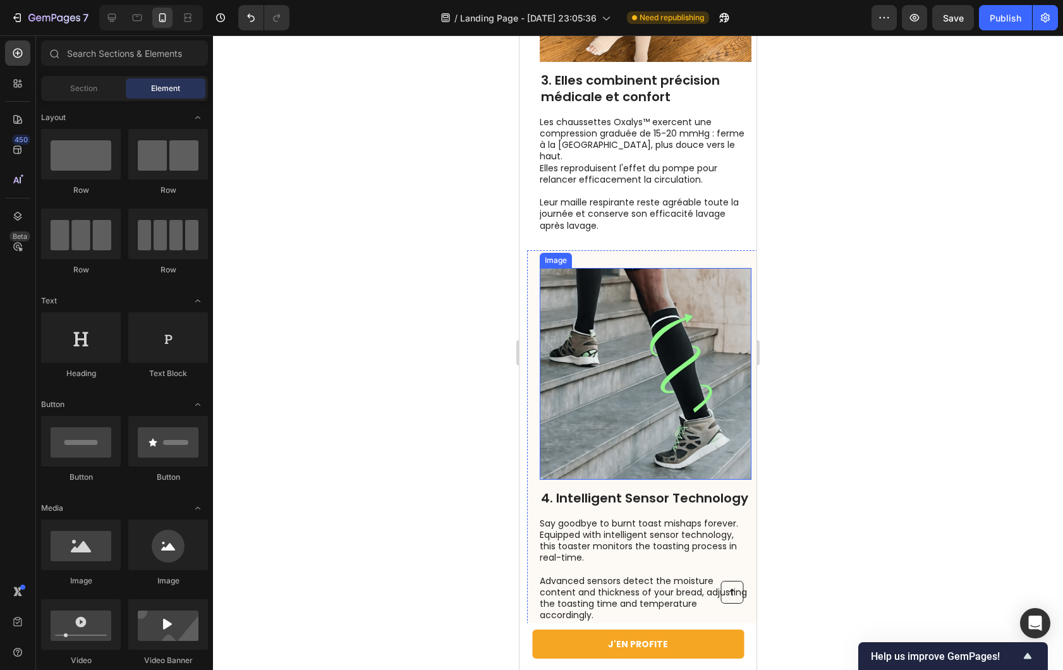
scroll to position [1557, 0]
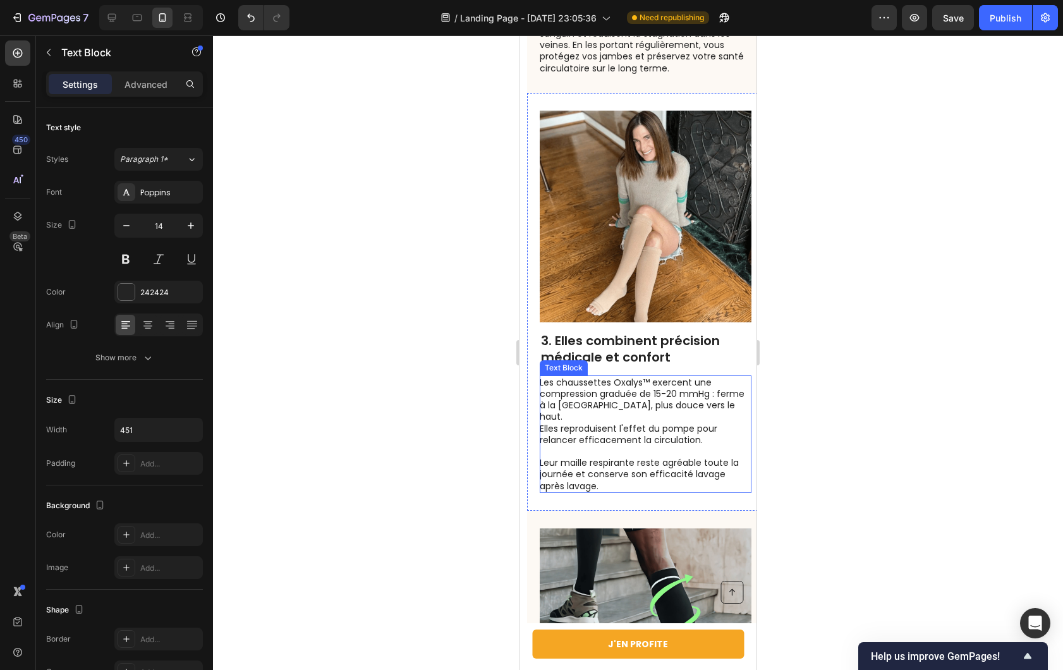
click at [617, 423] on p "Elles reproduisent l'effet du pompe pour relancer efficacement la circulation." at bounding box center [645, 434] width 210 height 23
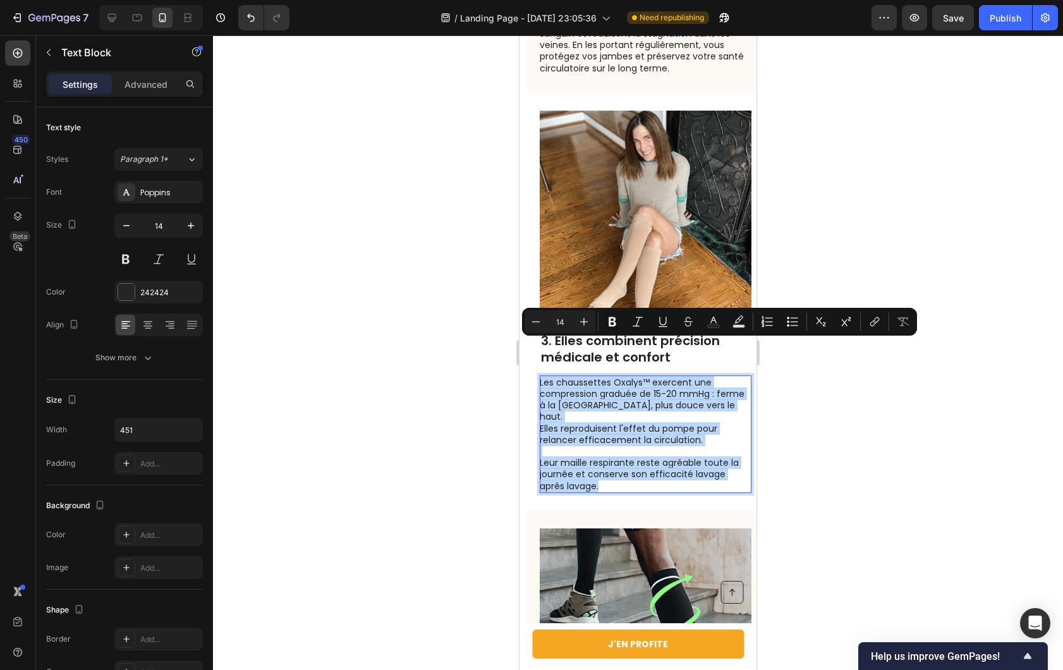
copy div "Les chaussettes Oxalys™ exercent une compression graduée de 15-20 mmHg : ferme …"
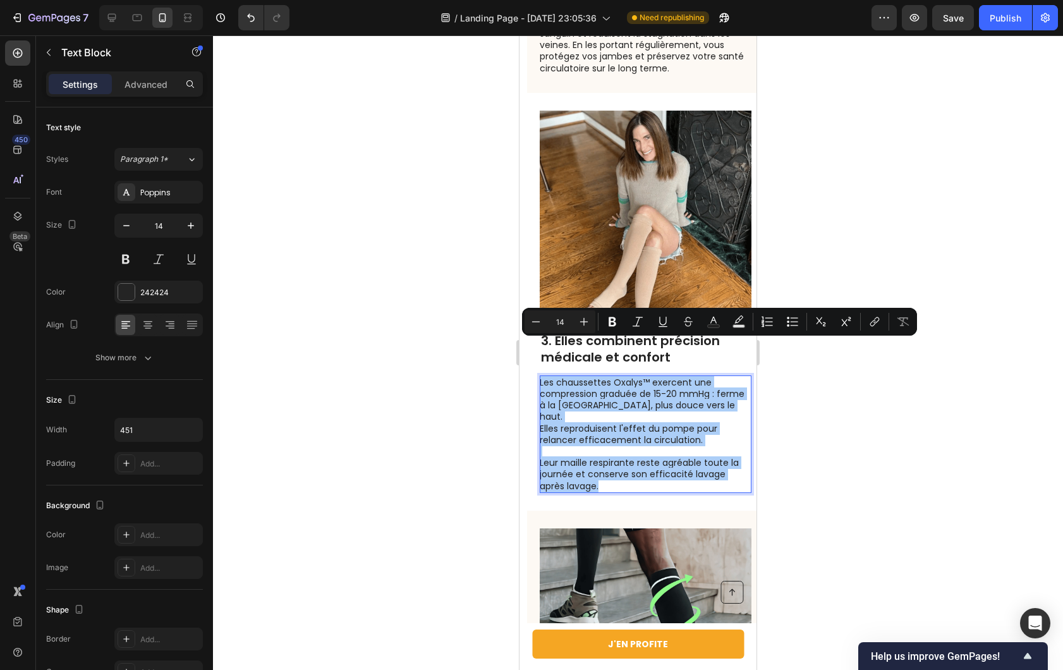
click at [404, 375] on div at bounding box center [638, 352] width 850 height 635
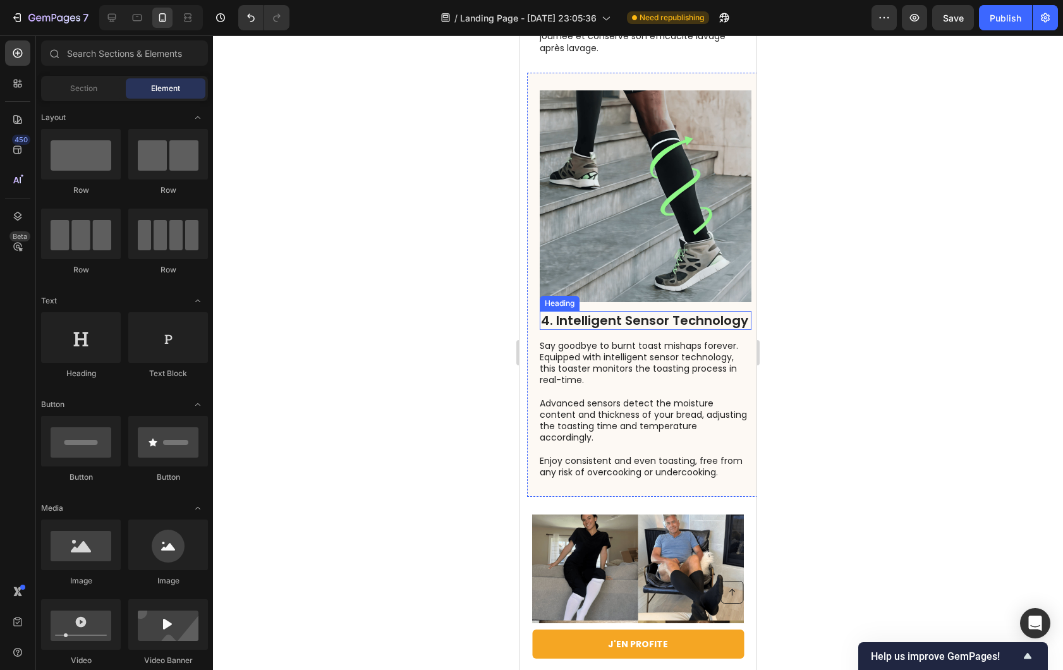
scroll to position [2066, 0]
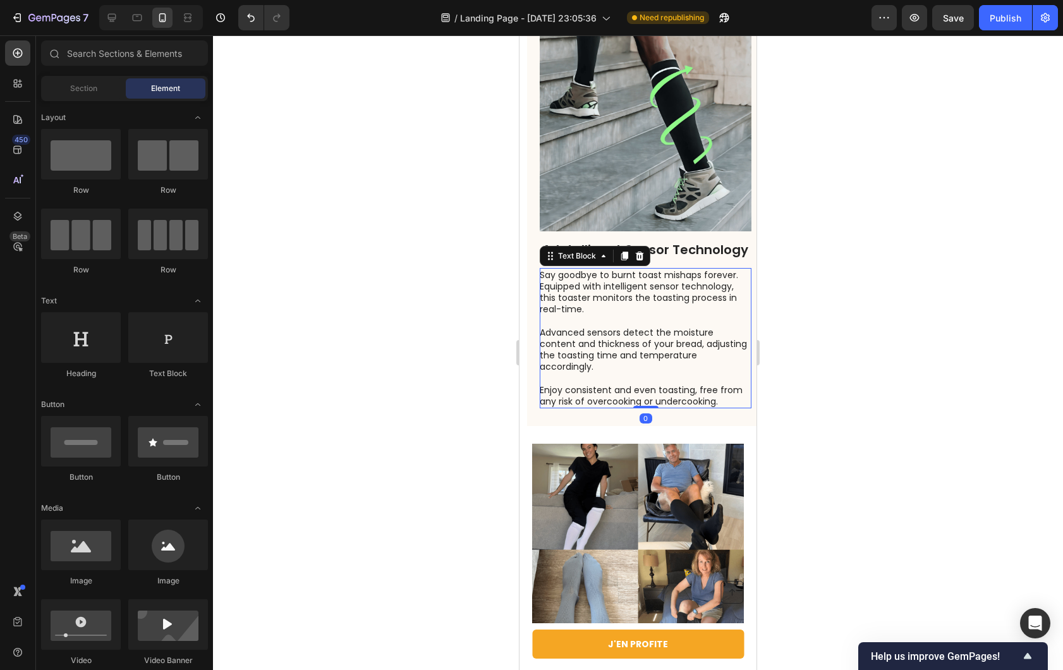
click at [625, 341] on p "Say goodbye to burnt toast mishaps forever. Equipped with intelligent sensor te…" at bounding box center [645, 338] width 210 height 138
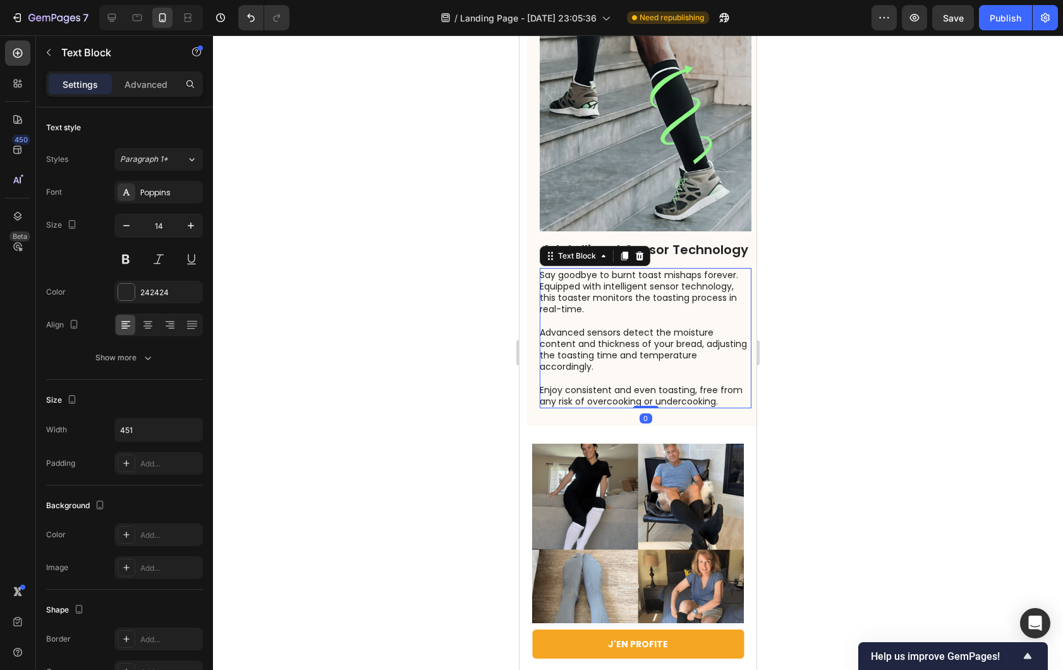
click at [625, 341] on p "Say goodbye to burnt toast mishaps forever. Equipped with intelligent sensor te…" at bounding box center [645, 338] width 210 height 138
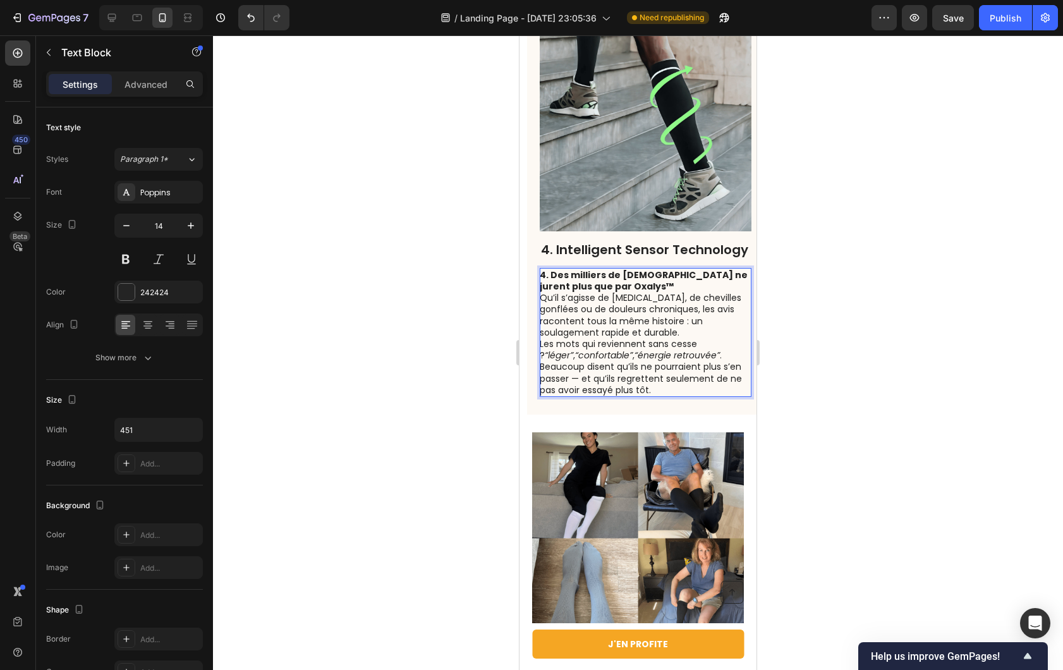
click at [823, 349] on div at bounding box center [638, 352] width 850 height 635
click at [606, 269] on p "4. Des milliers de [DEMOGRAPHIC_DATA] ne jurent plus que par Oxalys™" at bounding box center [645, 280] width 210 height 23
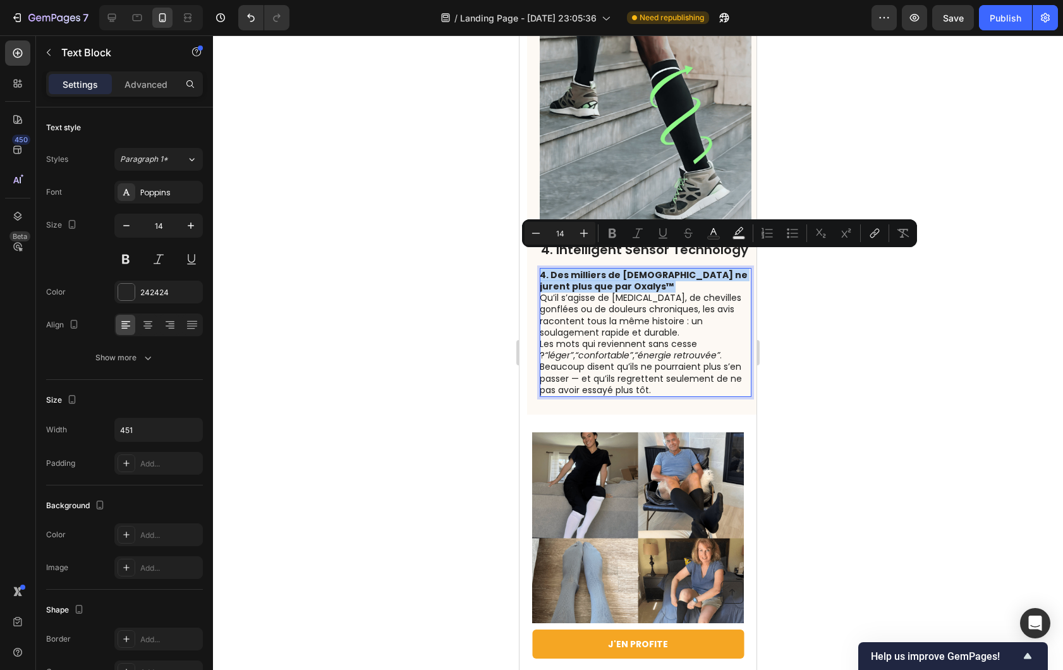
click at [508, 0] on body "7 / Landing Page - [DATE] 23:05:36 Need republishing Preview Save Publish 450 B…" at bounding box center [531, 0] width 1063 height 0
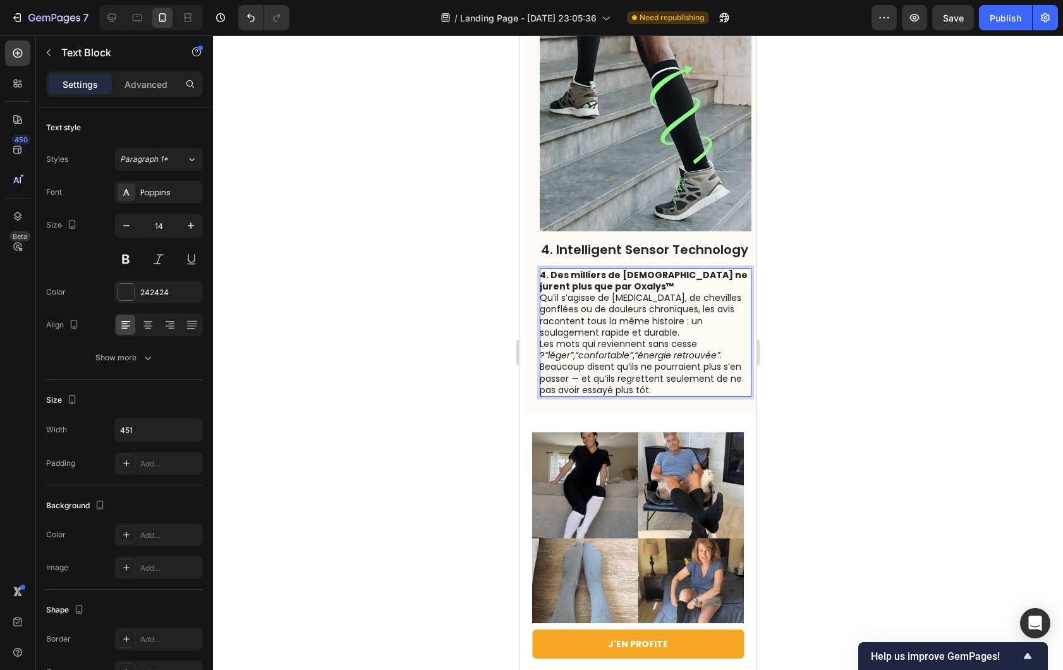
click at [599, 292] on p "Qu’il s’agisse de [MEDICAL_DATA], de chevilles gonflées ou de douleurs chroniqu…" at bounding box center [645, 344] width 210 height 104
click at [601, 269] on p "4. Des milliers de [DEMOGRAPHIC_DATA] ne jurent plus que par Oxalys™" at bounding box center [645, 280] width 210 height 23
click at [597, 269] on p "4. Des milliers de [DEMOGRAPHIC_DATA] ne jurent plus que par Oxalys™" at bounding box center [645, 280] width 210 height 23
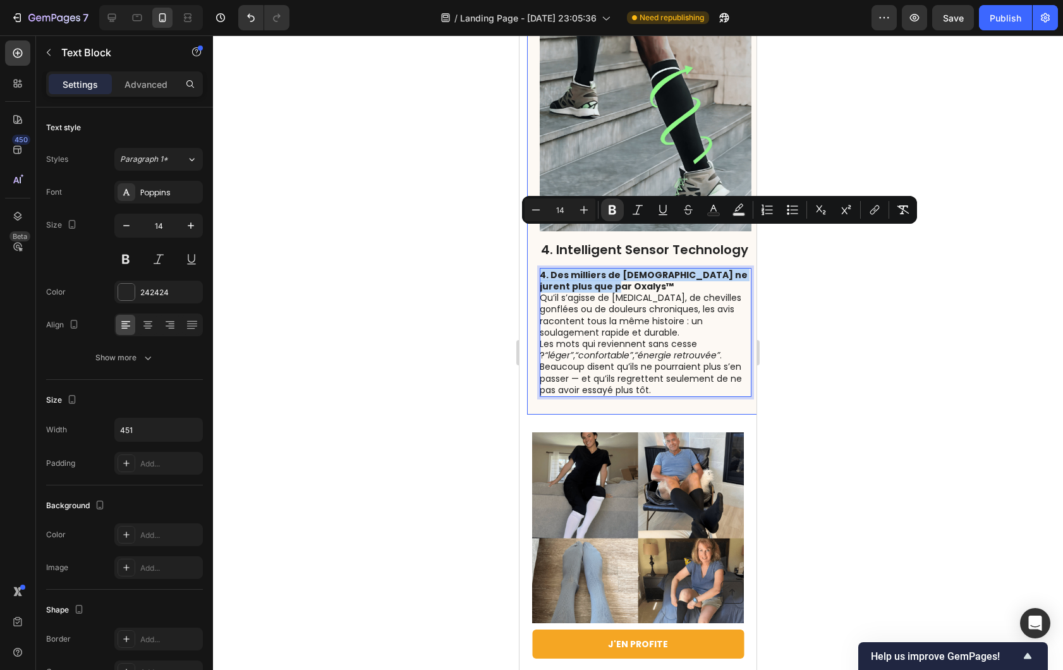
drag, startPoint x: 597, startPoint y: 247, endPoint x: 532, endPoint y: 235, distance: 66.1
click at [532, 235] on div "4. Intelligent Sensor Technology Heading 4. Des milliers de [DEMOGRAPHIC_DATA] …" at bounding box center [645, 208] width 237 height 413
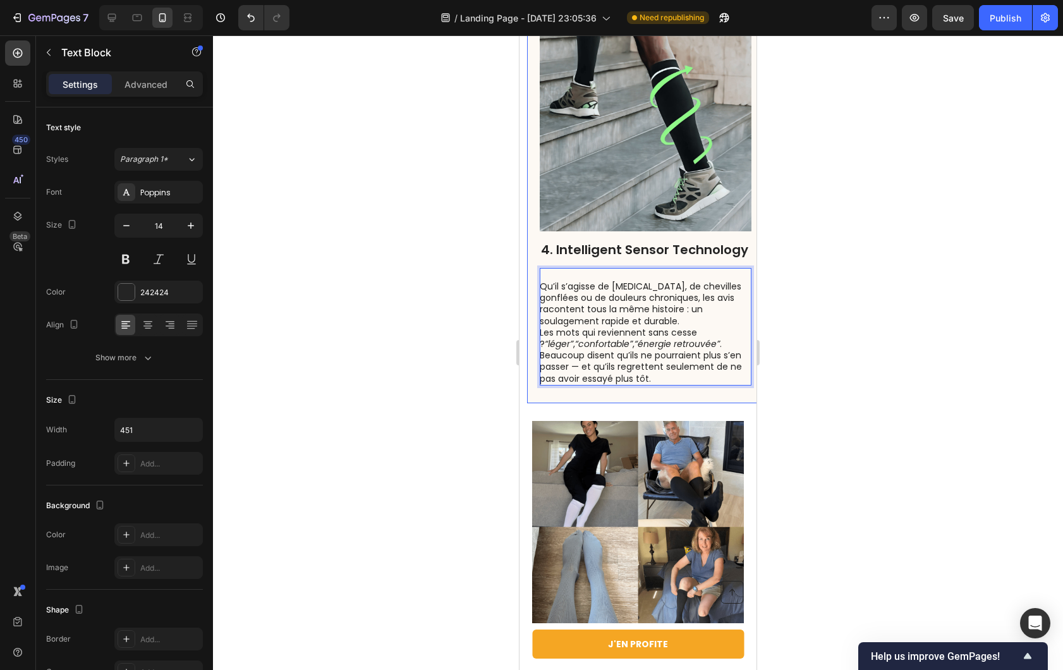
click at [537, 247] on div "4. Intelligent Sensor Technology Heading Qu’il s’agisse de [MEDICAL_DATA], de c…" at bounding box center [645, 202] width 237 height 401
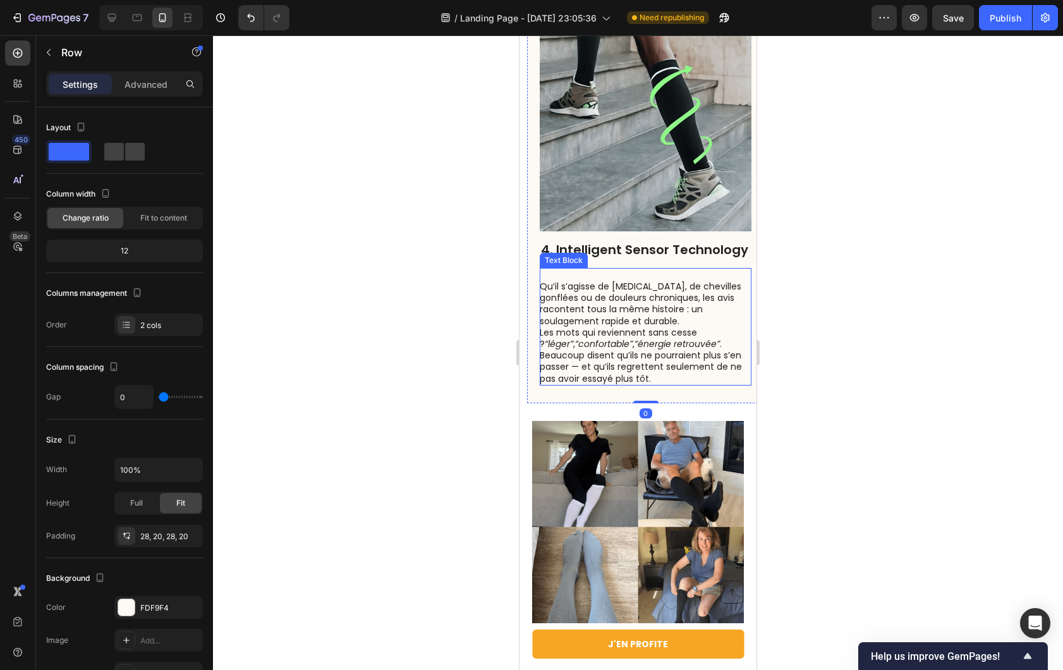
click at [541, 281] on p "Qu’il s’agisse de [MEDICAL_DATA], de chevilles gonflées ou de douleurs chroniqu…" at bounding box center [645, 333] width 210 height 104
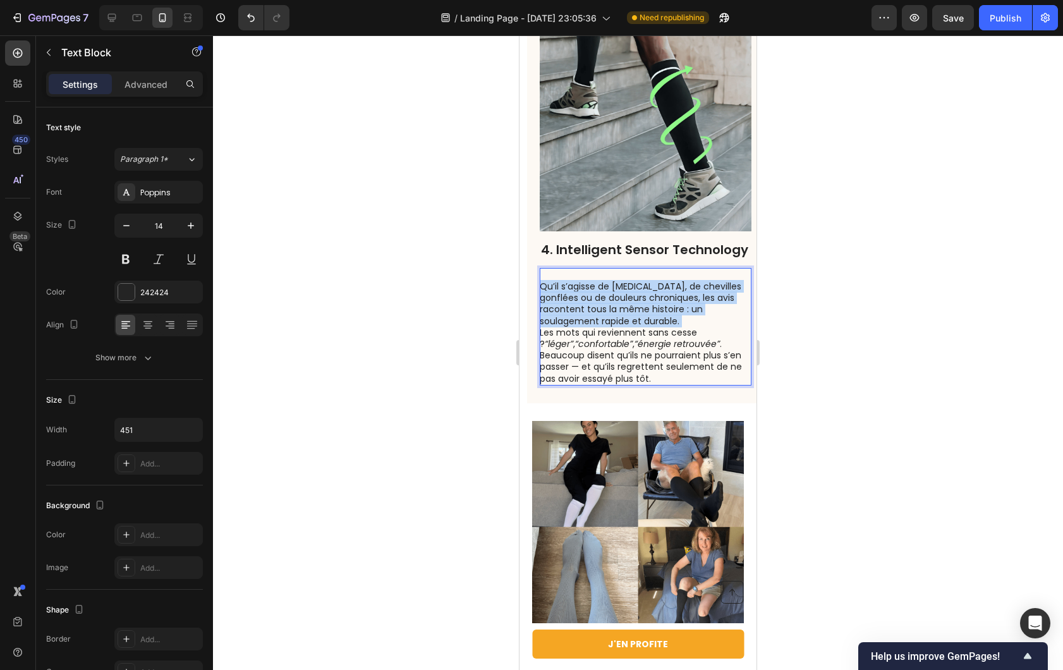
click at [542, 281] on p "Qu’il s’agisse de [MEDICAL_DATA], de chevilles gonflées ou de douleurs chroniqu…" at bounding box center [645, 333] width 210 height 104
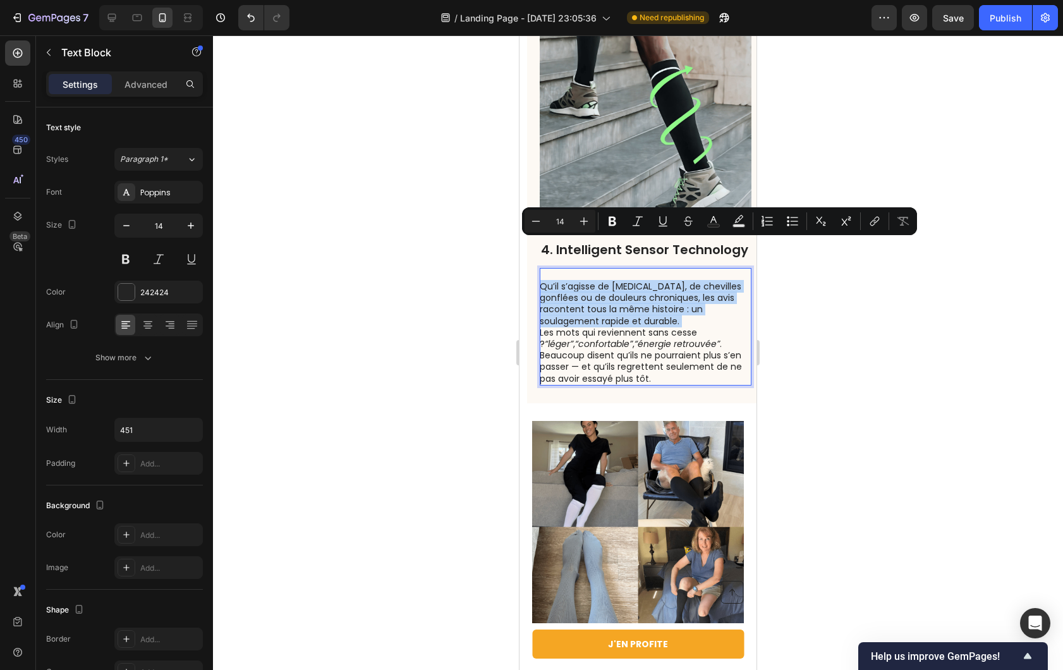
click at [542, 281] on p "Qu’il s’agisse de [MEDICAL_DATA], de chevilles gonflées ou de douleurs chroniqu…" at bounding box center [645, 333] width 210 height 104
click at [541, 281] on p "Qu’il s’agisse de [MEDICAL_DATA], de chevilles gonflées ou de douleurs chroniqu…" at bounding box center [645, 333] width 210 height 104
click at [544, 281] on p "Qu’il s’agisse de [MEDICAL_DATA], de chevilles gonflées ou de douleurs chroniqu…" at bounding box center [645, 333] width 210 height 104
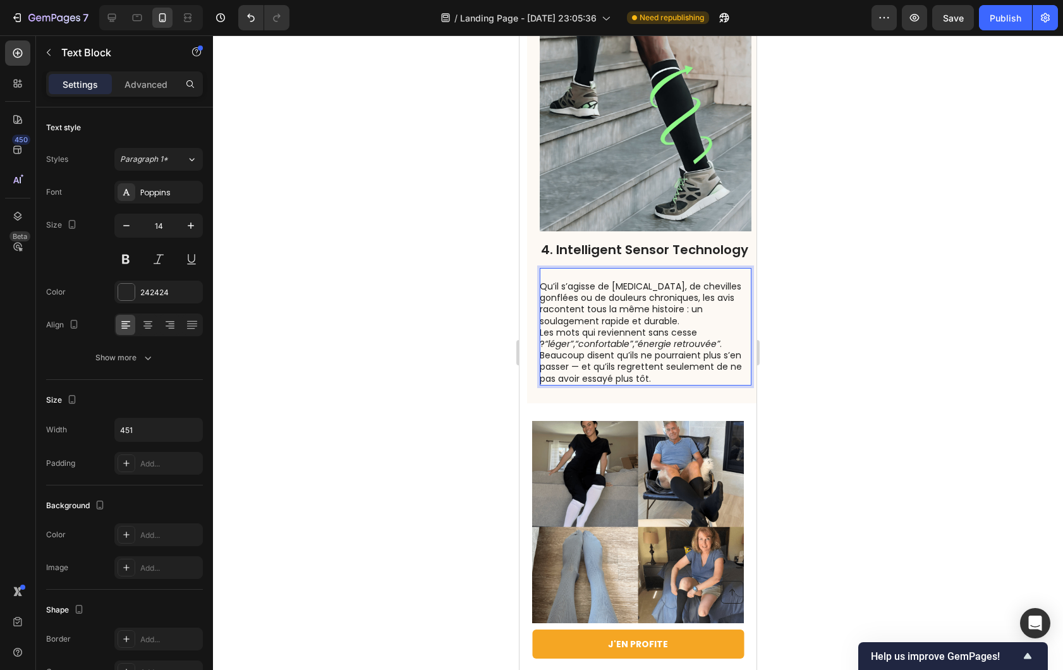
click at [542, 281] on p "Qu’il s’agisse de [MEDICAL_DATA], de chevilles gonflées ou de douleurs chroniqu…" at bounding box center [645, 333] width 210 height 104
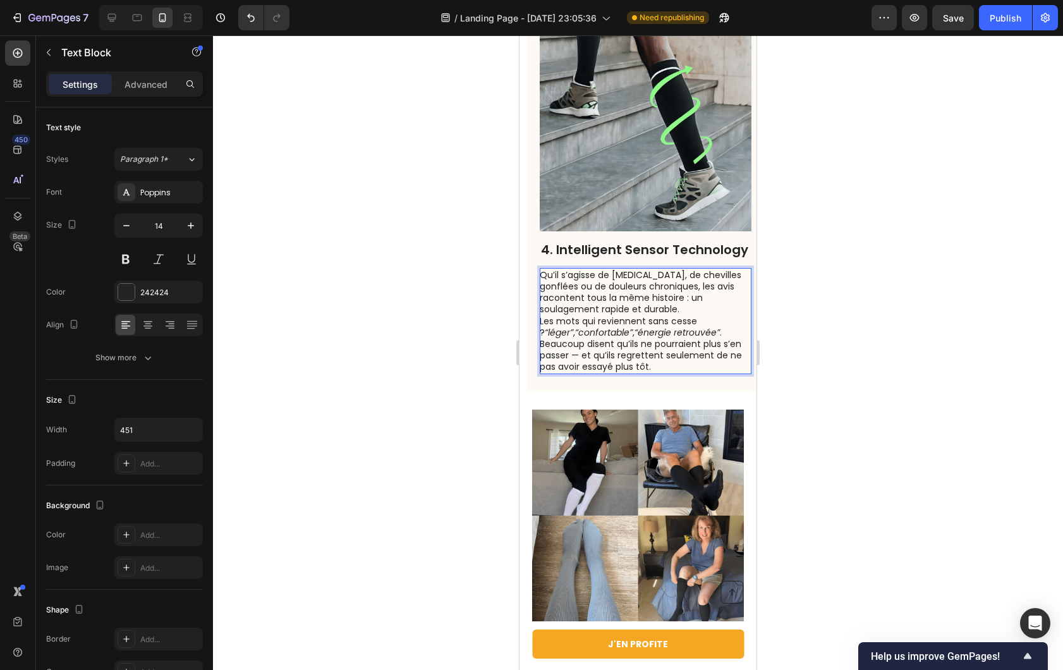
click at [489, 243] on div at bounding box center [638, 352] width 850 height 635
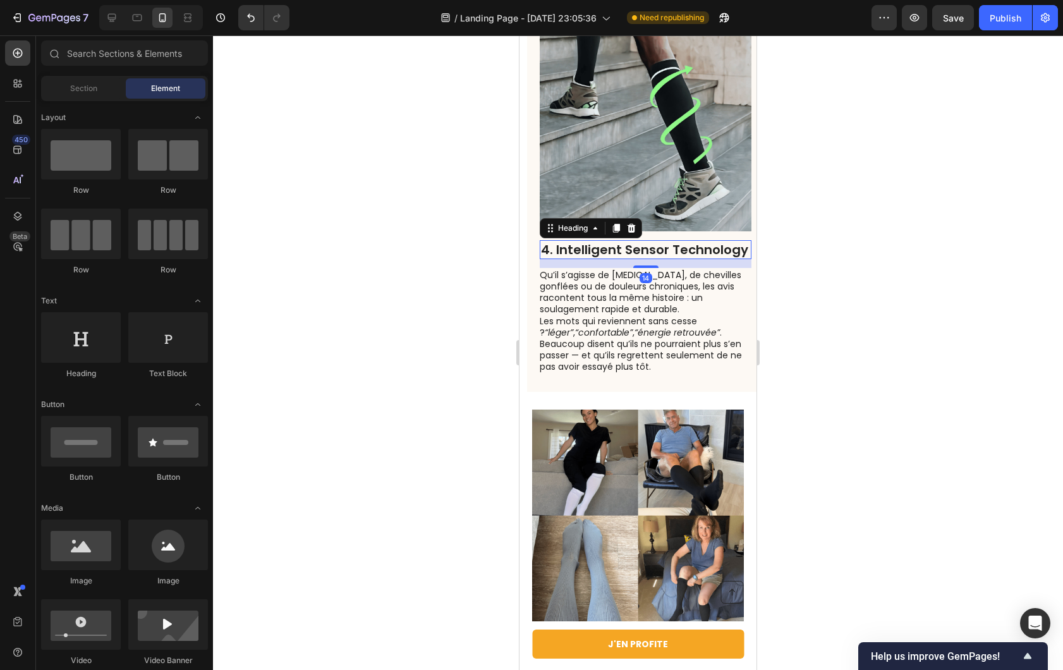
click at [590, 240] on h2 "4. Intelligent Sensor Technology" at bounding box center [646, 249] width 212 height 19
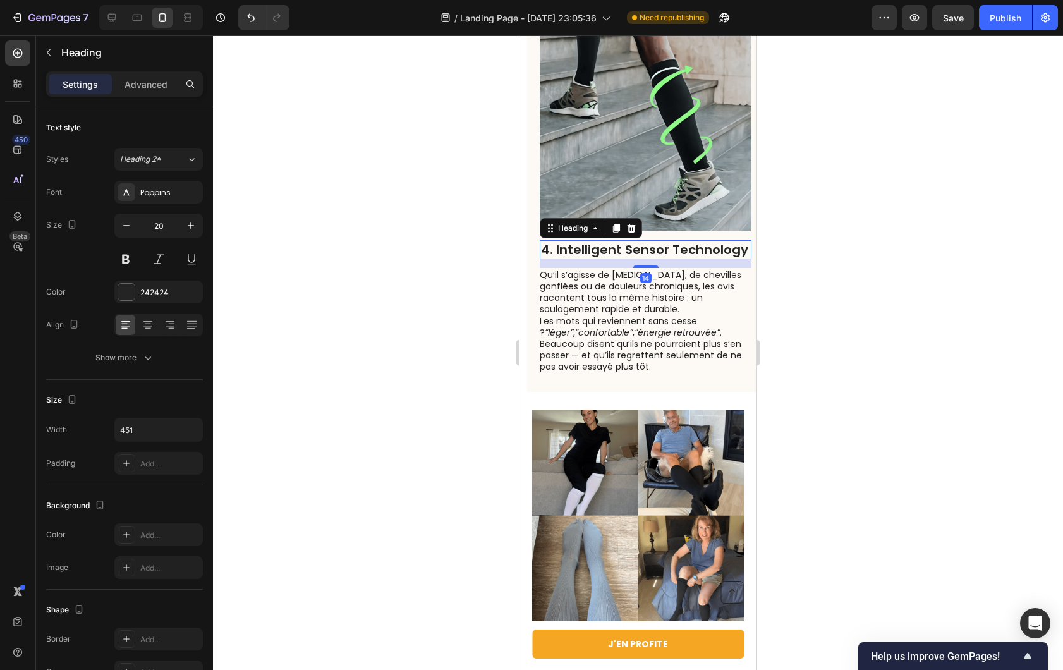
click at [590, 240] on h2 "4. Intelligent Sensor Technology" at bounding box center [646, 249] width 212 height 19
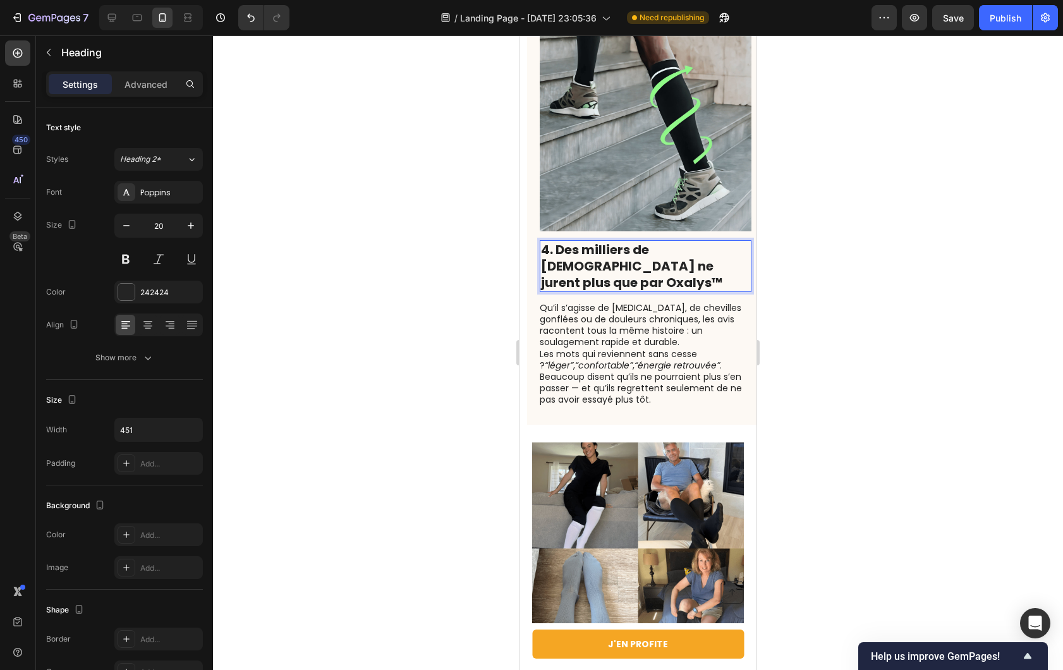
click at [463, 255] on div at bounding box center [638, 352] width 850 height 635
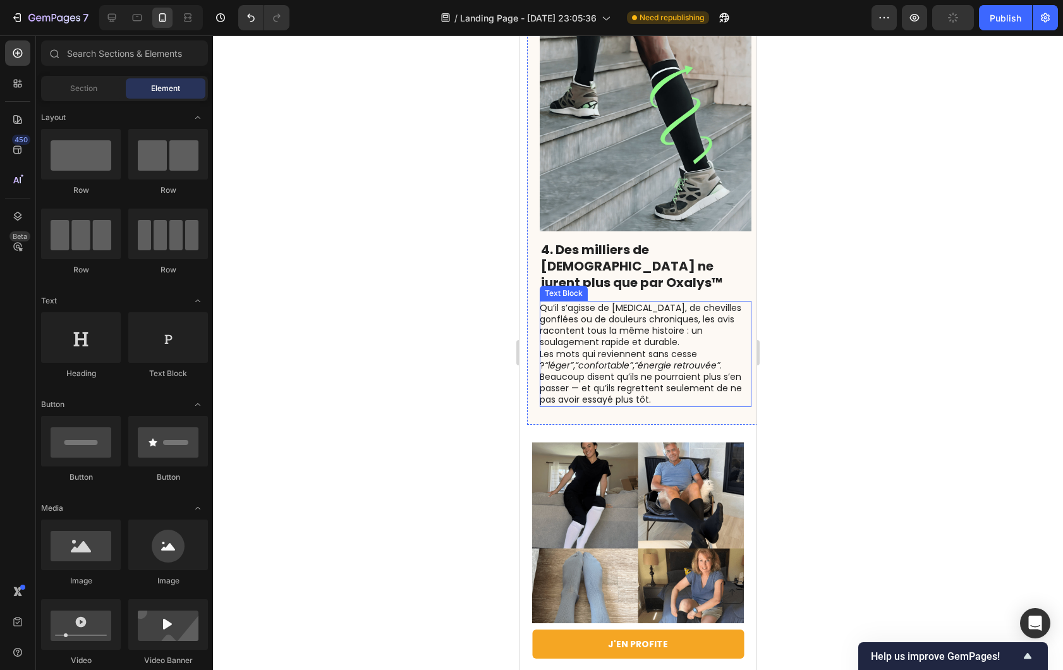
click at [702, 320] on p "Qu’il s’agisse de [MEDICAL_DATA], de chevilles gonflées ou de douleurs chroniqu…" at bounding box center [645, 354] width 210 height 104
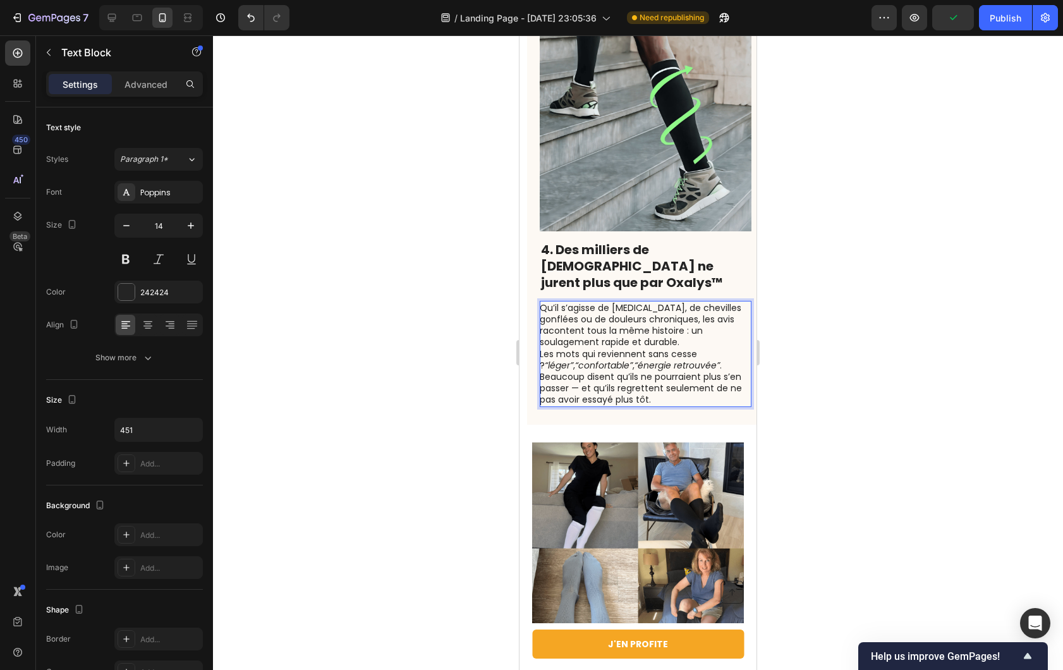
click at [690, 302] on p "Qu’il s’agisse de [MEDICAL_DATA], de chevilles gonflées ou de douleurs chroniqu…" at bounding box center [645, 354] width 210 height 104
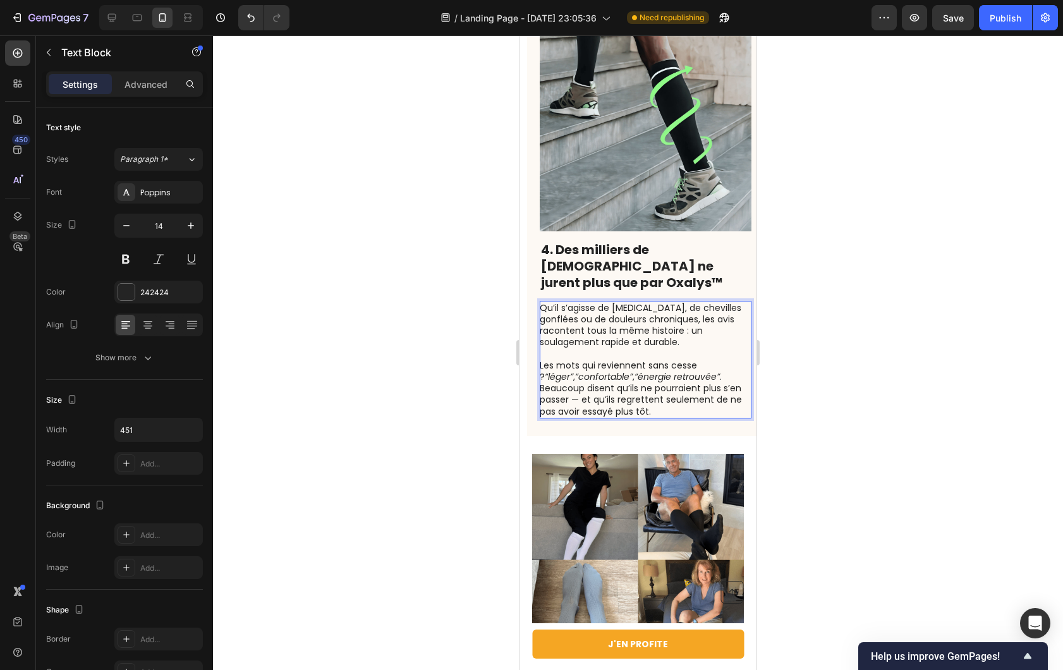
click at [705, 348] on p "⁠⁠⁠⁠⁠⁠⁠ Les mots qui reviennent sans cesse ? “léger” , “confortable” , “énergie…" at bounding box center [645, 382] width 210 height 69
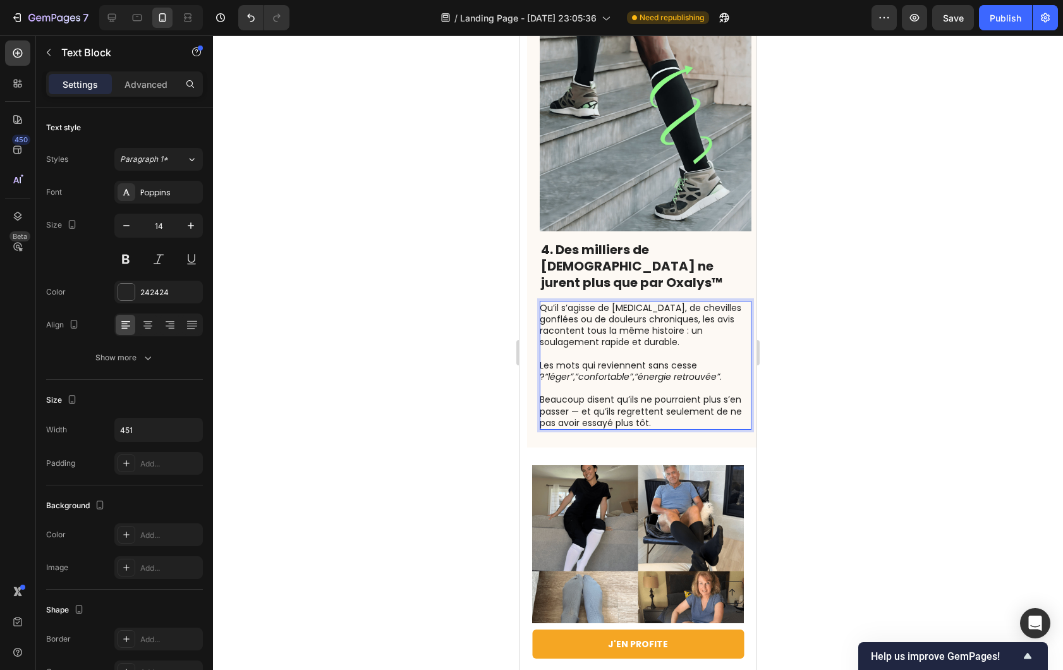
click at [777, 353] on div at bounding box center [638, 352] width 850 height 635
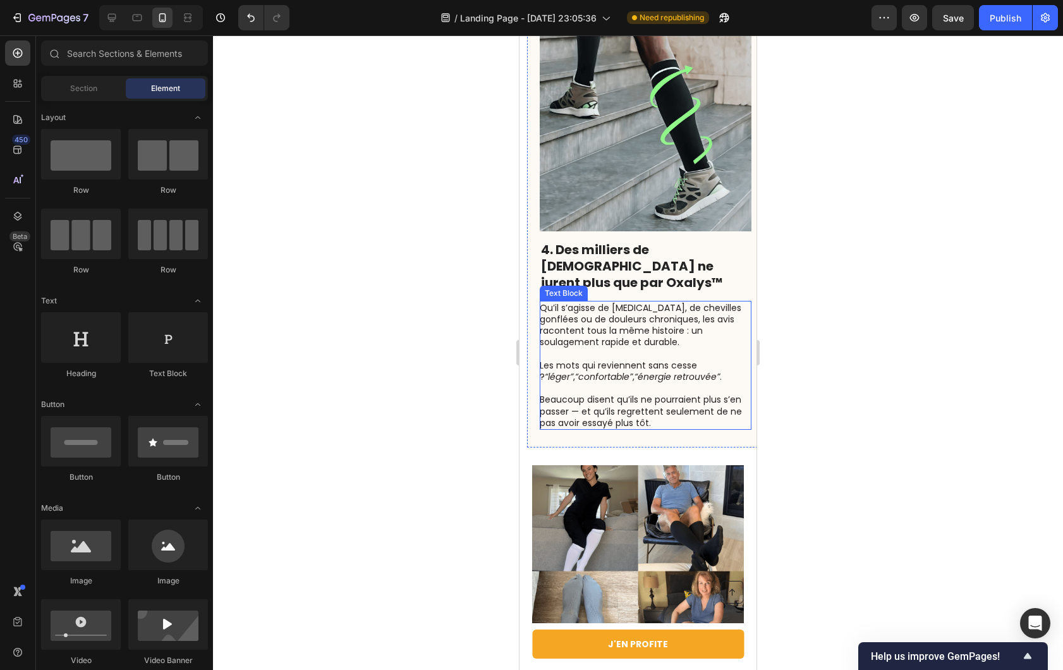
click at [703, 382] on p "⁠⁠⁠⁠⁠⁠⁠ Beaucoup disent qu’ils ne pourraient plus s’en passer — et qu’ils regre…" at bounding box center [645, 405] width 210 height 46
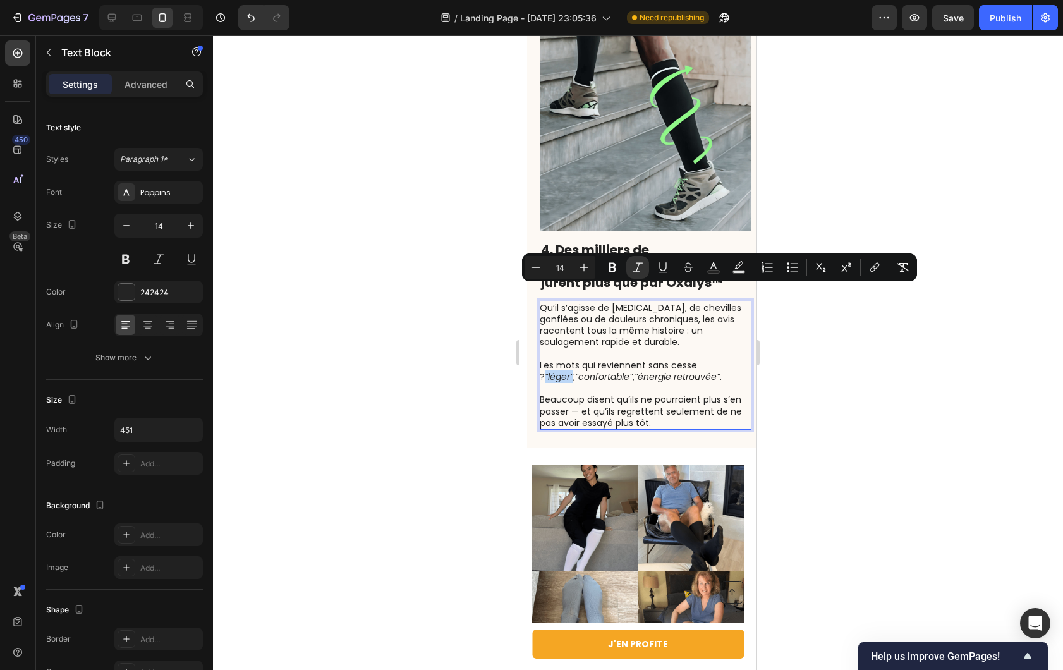
drag, startPoint x: 705, startPoint y: 293, endPoint x: 733, endPoint y: 297, distance: 28.2
click at [733, 348] on p "Les mots qui reviennent sans cesse ? “léger” , “confortable” , “énergie retrouv…" at bounding box center [645, 365] width 210 height 35
click at [616, 264] on icon "Editor contextual toolbar" at bounding box center [612, 267] width 13 height 13
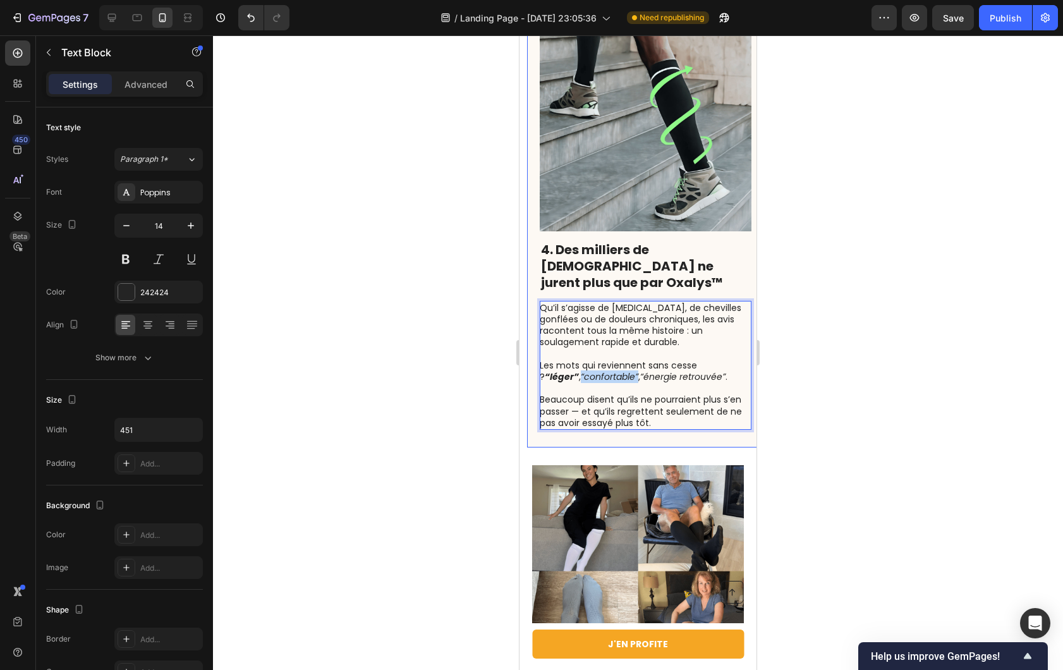
drag, startPoint x: 597, startPoint y: 304, endPoint x: 527, endPoint y: 309, distance: 71.0
click at [527, 309] on div "⁠⁠⁠⁠⁠⁠⁠ 4. Des milliers de [DEMOGRAPHIC_DATA] ne jurent plus que par Oxalys™ He…" at bounding box center [645, 225] width 237 height 446
click at [581, 370] on icon "“confortable”" at bounding box center [610, 376] width 58 height 13
click at [478, 316] on div at bounding box center [638, 352] width 850 height 635
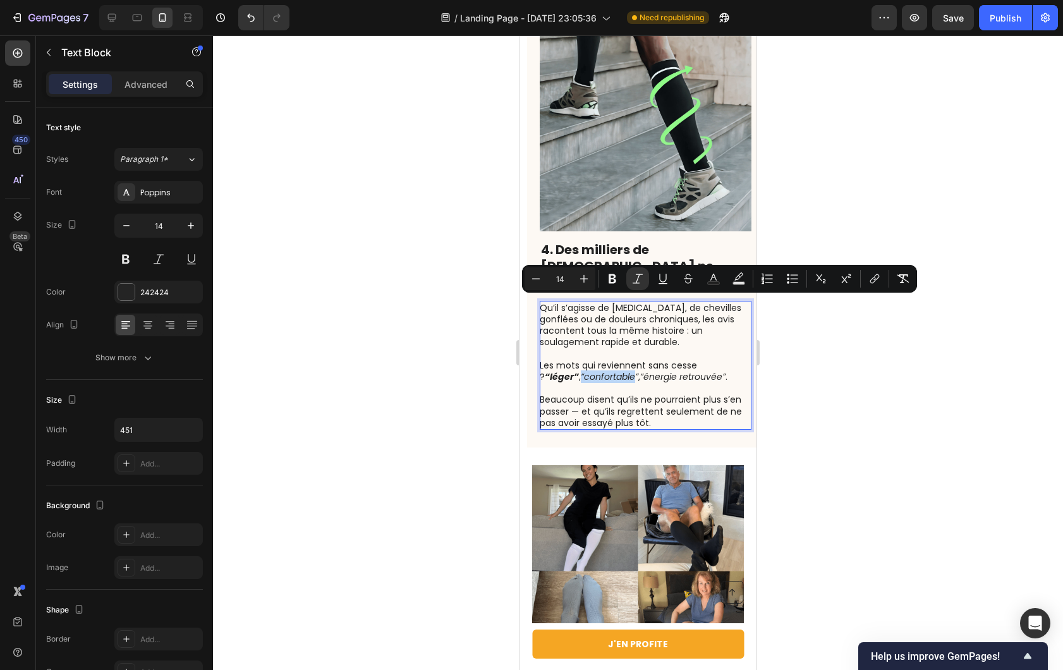
drag, startPoint x: 596, startPoint y: 305, endPoint x: 539, endPoint y: 309, distance: 57.0
click at [581, 370] on icon "“confortable”" at bounding box center [610, 376] width 58 height 13
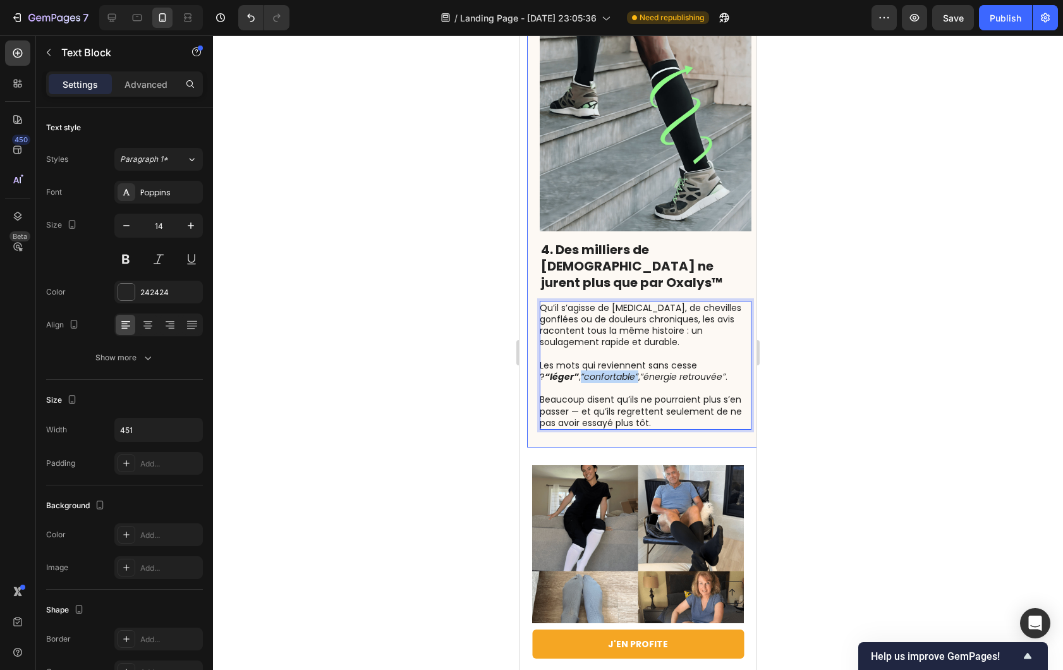
drag, startPoint x: 598, startPoint y: 305, endPoint x: 533, endPoint y: 307, distance: 64.5
click at [533, 307] on div "⁠⁠⁠⁠⁠⁠⁠ 4. Des milliers de [DEMOGRAPHIC_DATA] ne jurent plus que par Oxalys™ He…" at bounding box center [645, 225] width 237 height 446
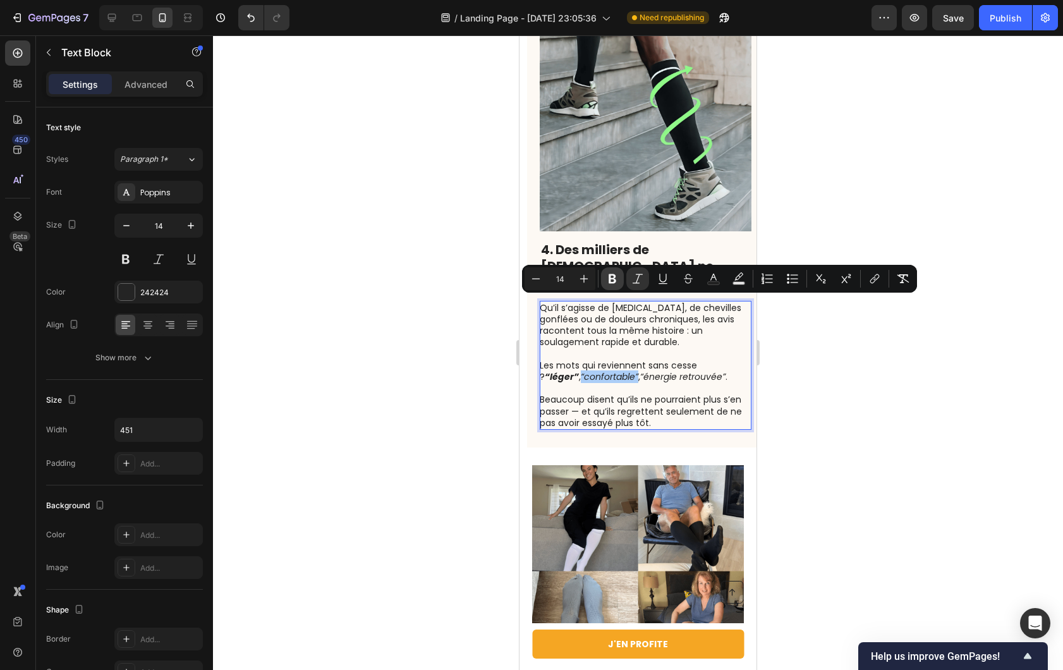
click at [615, 279] on icon "Editor contextual toolbar" at bounding box center [613, 278] width 8 height 9
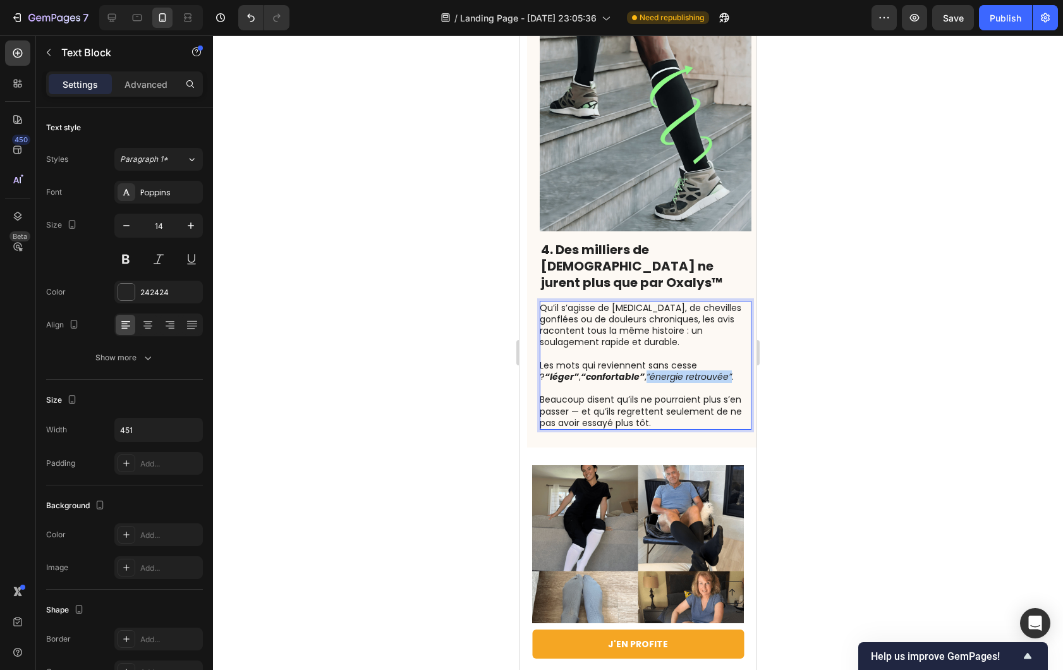
drag, startPoint x: 607, startPoint y: 305, endPoint x: 692, endPoint y: 308, distance: 84.1
click at [692, 348] on p "Les mots qui reviennent sans cesse ? “léger” , “confortable” , “énergie retrouv…" at bounding box center [645, 365] width 210 height 35
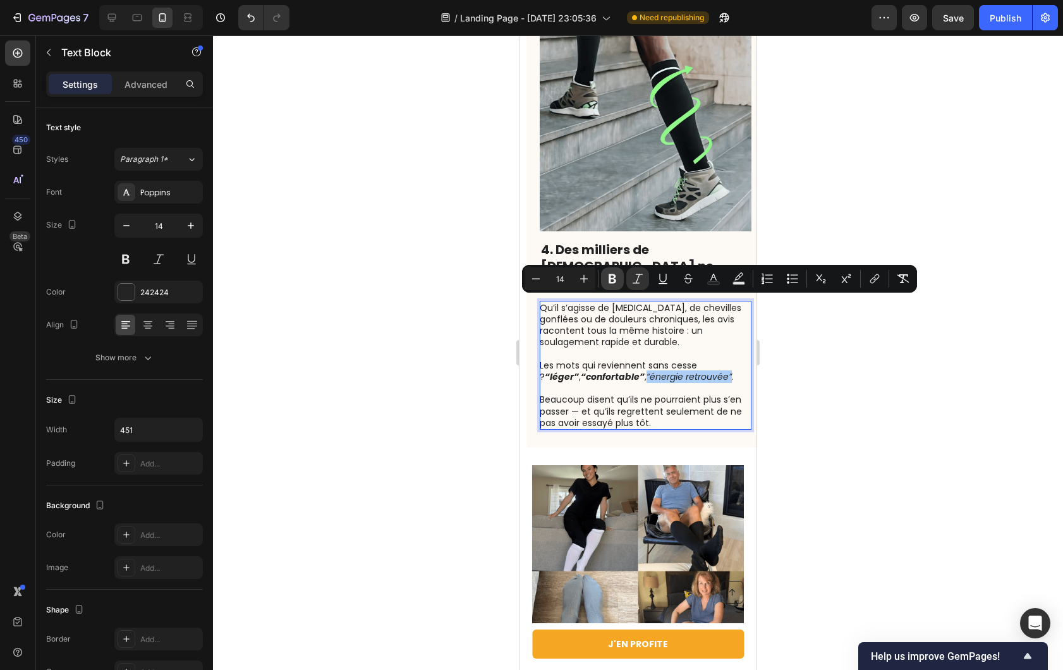
click at [619, 279] on button "Bold" at bounding box center [612, 278] width 23 height 23
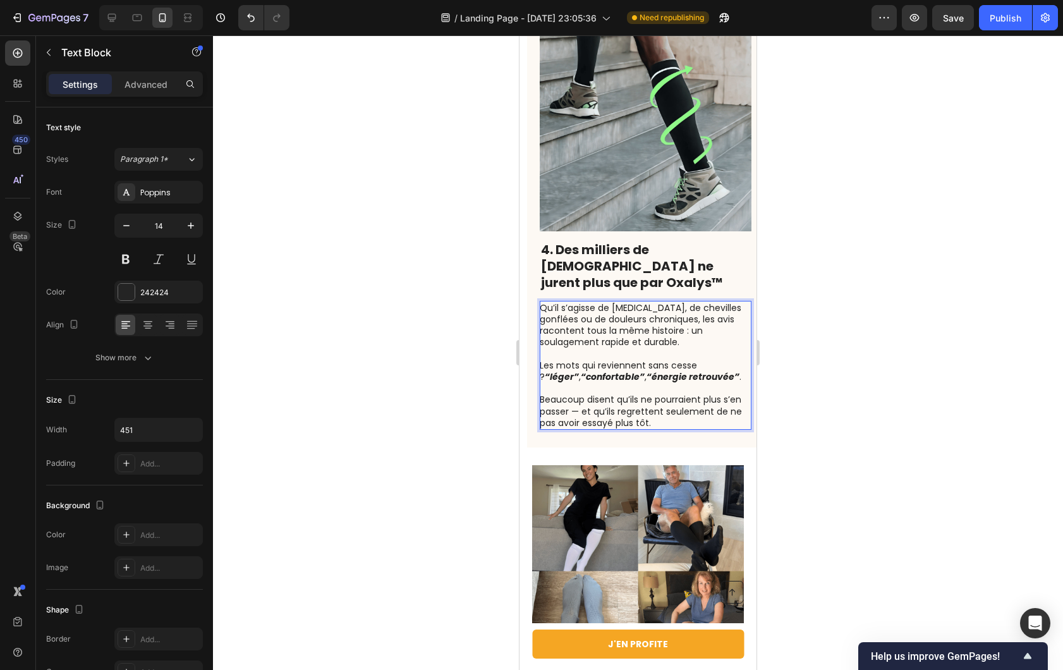
click at [805, 343] on div at bounding box center [638, 352] width 850 height 635
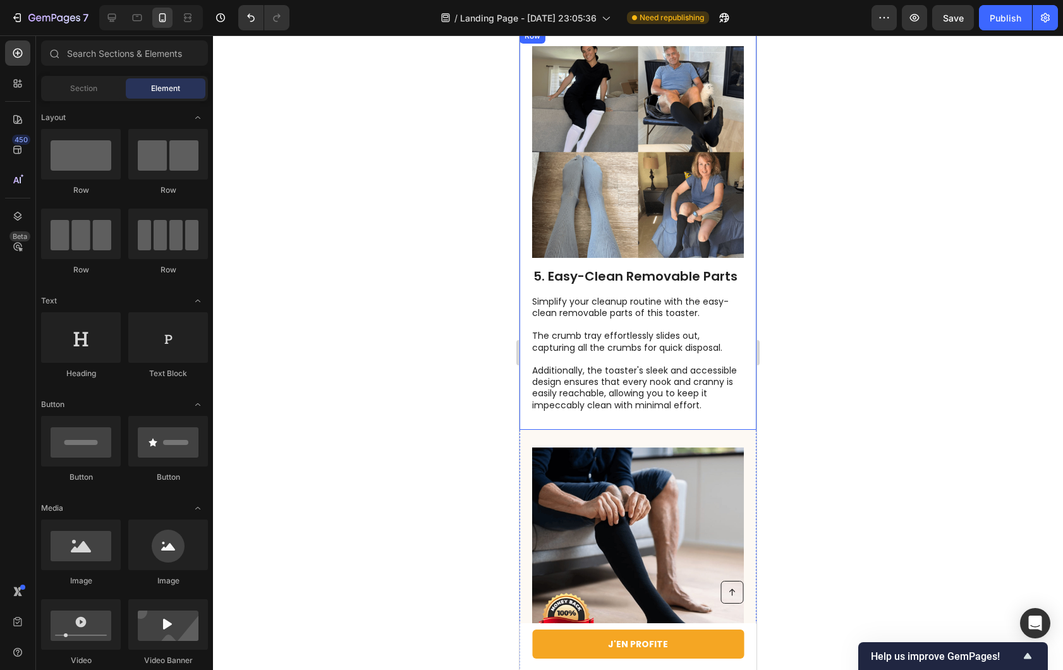
scroll to position [2301, 0]
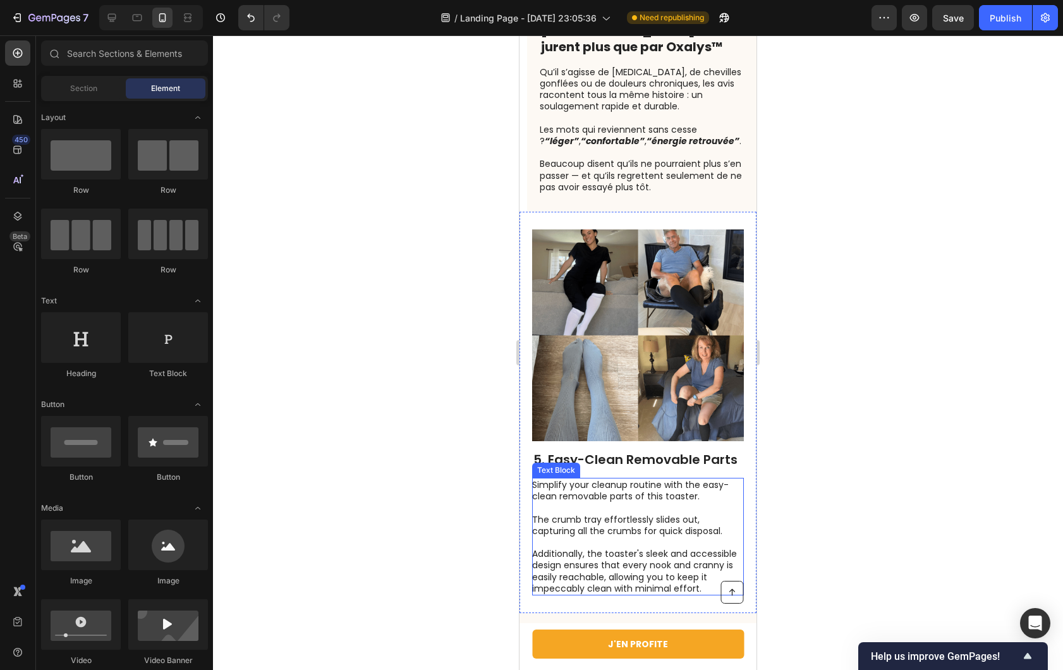
click at [597, 479] on p "Simplify your cleanup routine with the easy-clean removable parts of this toast…" at bounding box center [637, 536] width 210 height 115
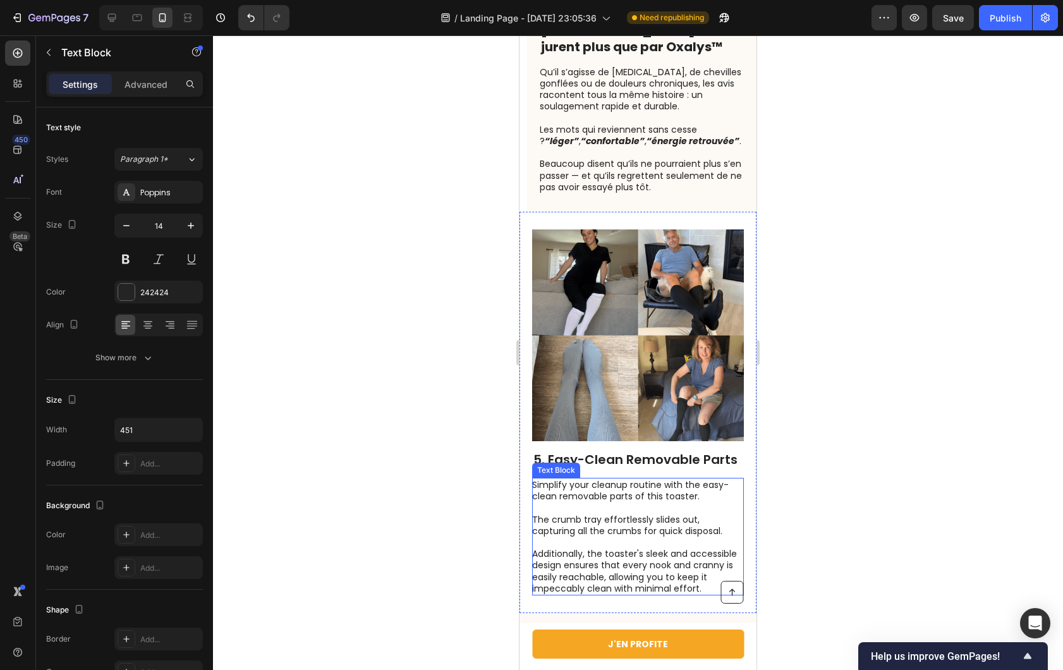
click at [597, 479] on p "Simplify your cleanup routine with the easy-clean removable parts of this toast…" at bounding box center [637, 536] width 210 height 115
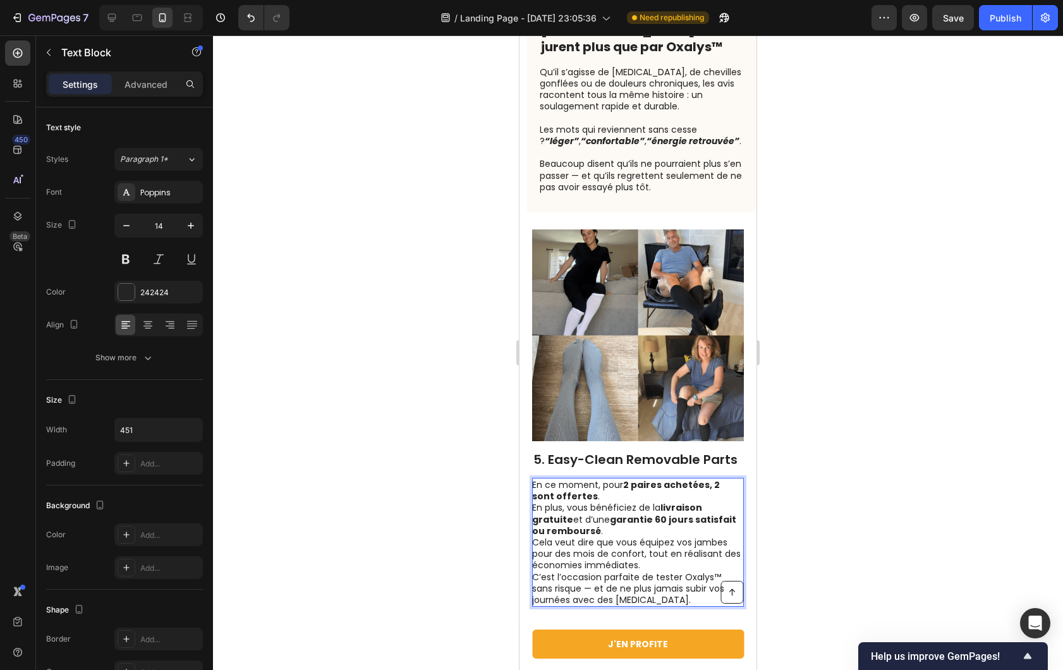
drag, startPoint x: 481, startPoint y: 477, endPoint x: 25, endPoint y: 418, distance: 460.1
click at [481, 477] on div at bounding box center [638, 352] width 850 height 635
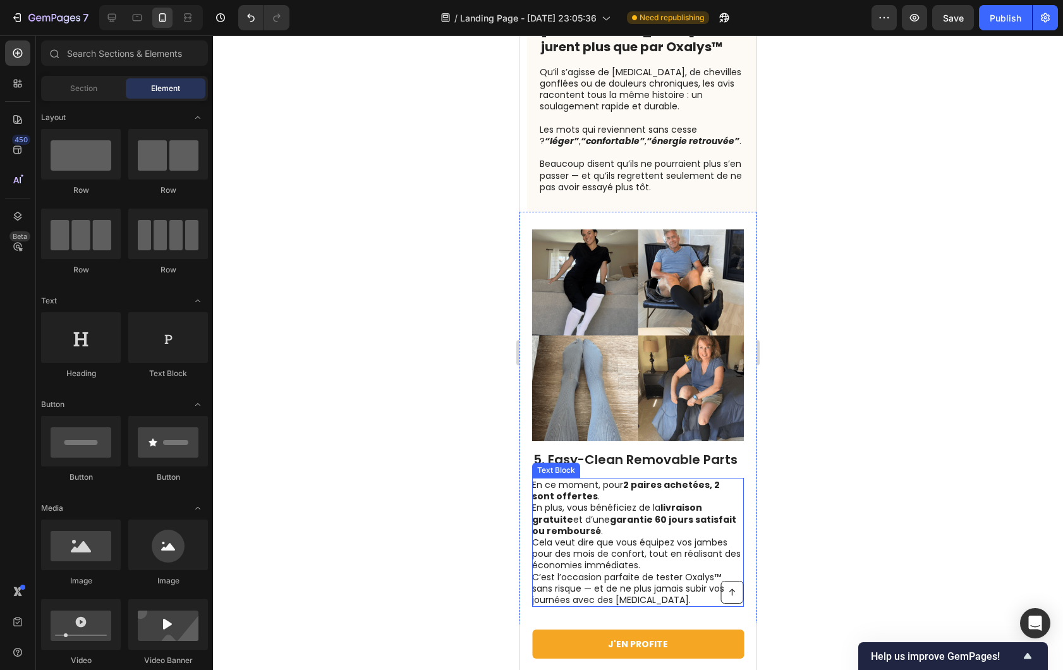
click at [624, 479] on p "En ce moment, pour 2 paires achetées, 2 sont offertes . En plus, vous bénéficie…" at bounding box center [637, 508] width 210 height 58
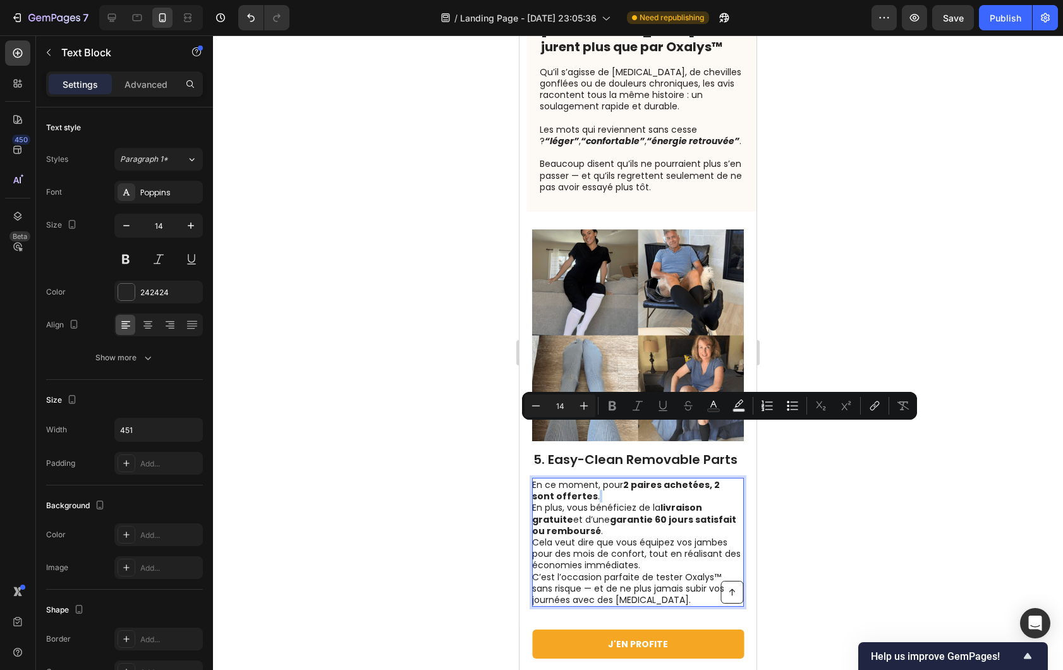
click at [656, 479] on p "En ce moment, pour 2 paires achetées, 2 sont offertes . En plus, vous bénéficie…" at bounding box center [637, 508] width 210 height 58
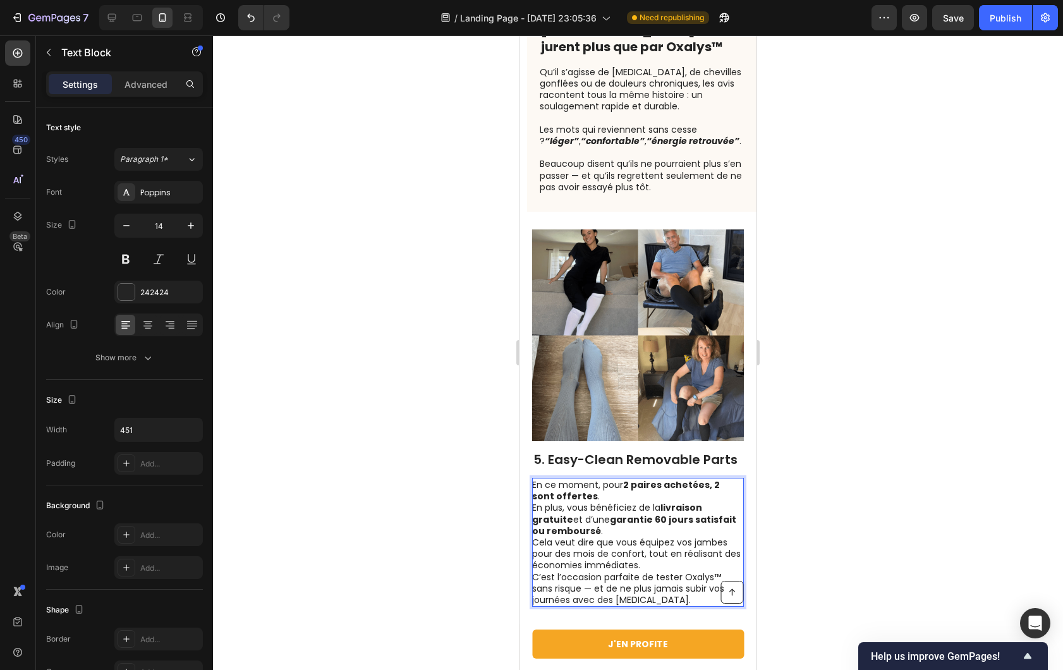
click at [609, 479] on p "En ce moment, pour 2 paires achetées, 2 sont offertes . En plus, vous bénéficie…" at bounding box center [637, 508] width 210 height 58
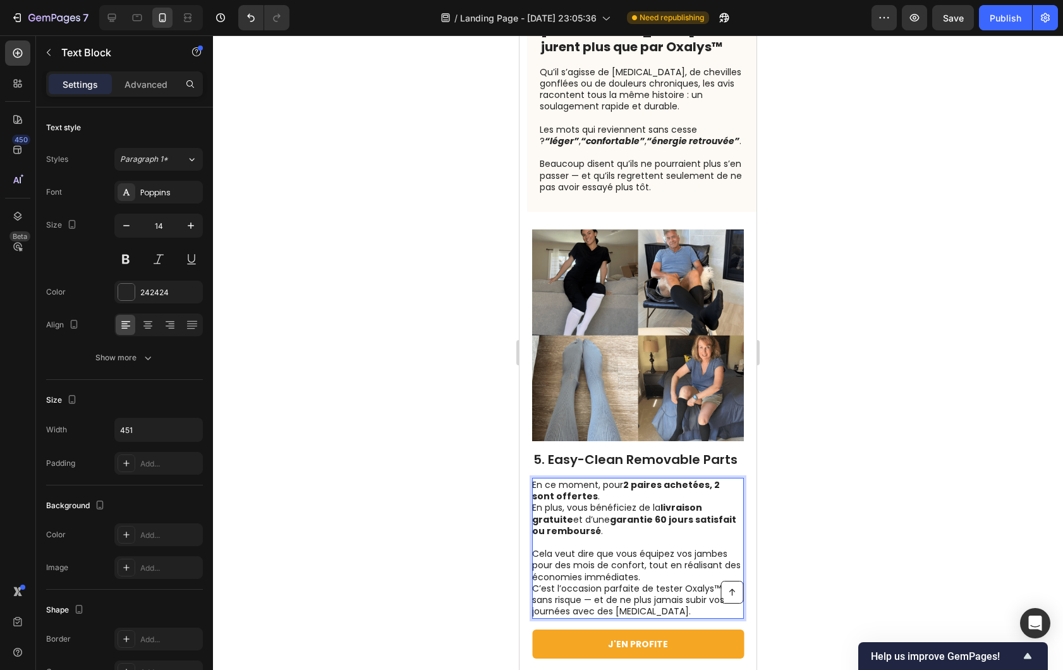
click at [683, 548] on p "Cela veut dire que vous équipez vos jambes pour des mois de confort, tout en ré…" at bounding box center [637, 582] width 210 height 69
drag, startPoint x: 697, startPoint y: 558, endPoint x: 667, endPoint y: 556, distance: 29.8
click at [667, 583] on p "⁠⁠⁠⁠⁠⁠⁠ C’est l’occasion parfaite de tester Oxalys™ sans risque — et de ne plus…" at bounding box center [637, 606] width 210 height 46
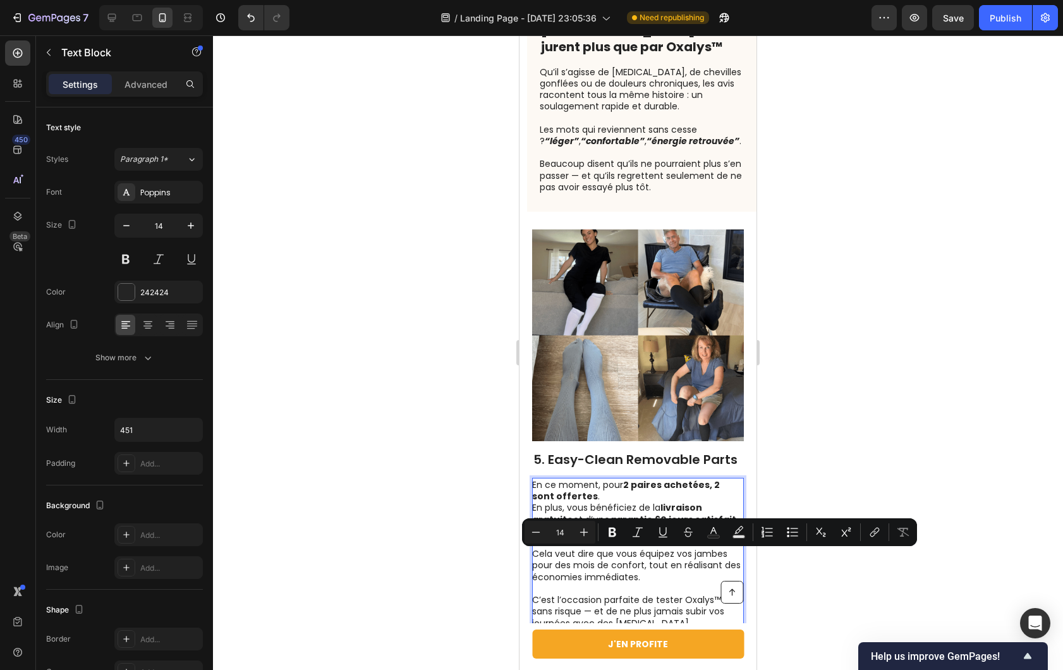
click at [642, 548] on p "Cela veut dire que vous équipez vos jambes pour des mois de confort, tout en ré…" at bounding box center [637, 565] width 210 height 35
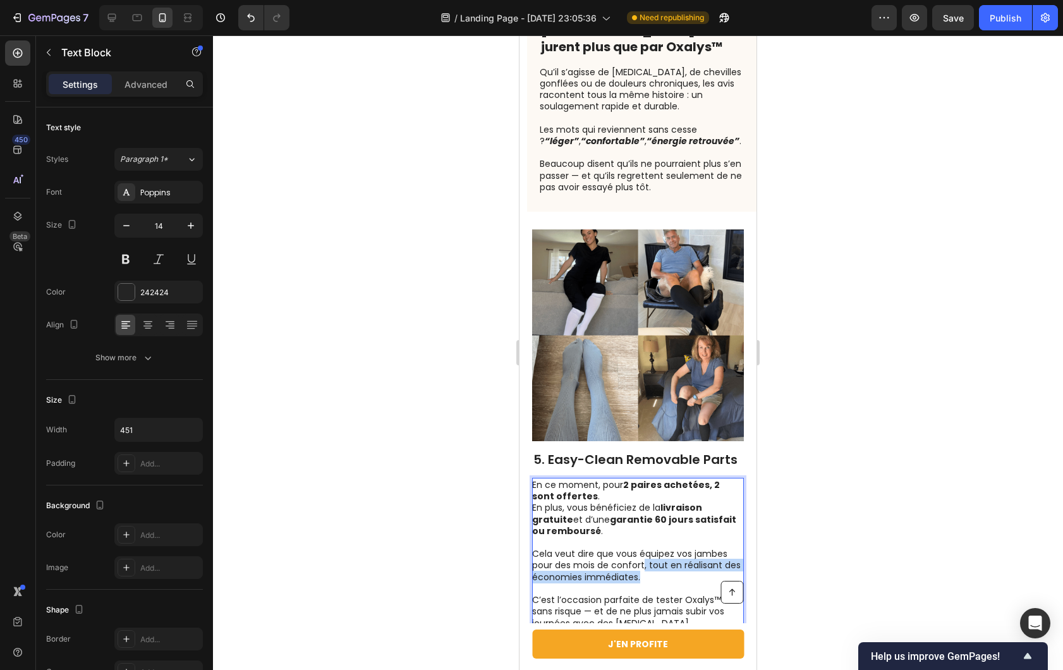
drag, startPoint x: 664, startPoint y: 508, endPoint x: 582, endPoint y: 496, distance: 83.0
click at [633, 548] on p "Cela veut dire que vous équipez vos jambes pour des mois de confort, tout en ré…" at bounding box center [637, 565] width 210 height 35
drag, startPoint x: 582, startPoint y: 496, endPoint x: 594, endPoint y: 494, distance: 12.2
click at [532, 548] on p "Cela veut dire que vous équipez vos jambes pour des mois de confort, tout en ré…" at bounding box center [637, 565] width 210 height 35
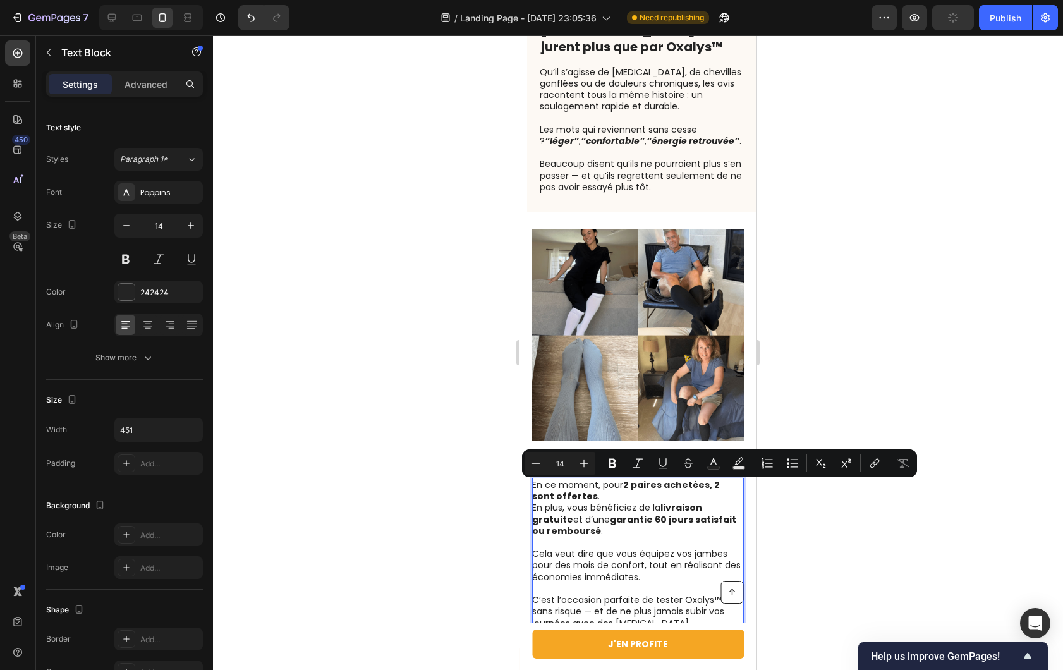
click at [644, 548] on p "Cela veut dire que vous équipez vos jambes pour des mois de confort, tout en ré…" at bounding box center [637, 565] width 210 height 35
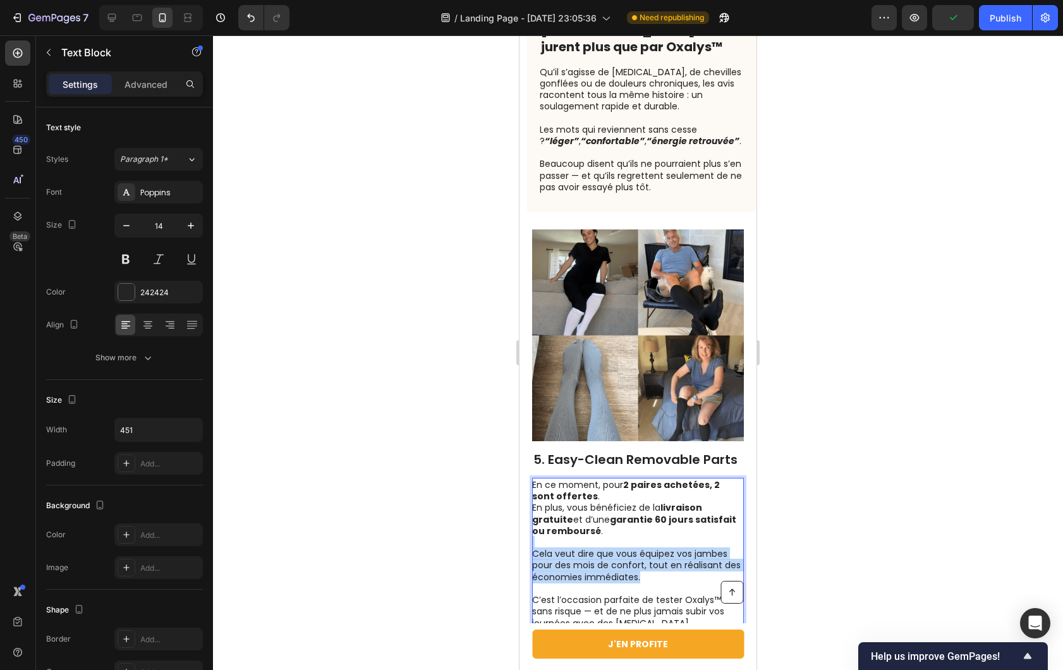
drag, startPoint x: 676, startPoint y: 511, endPoint x: 516, endPoint y: 476, distance: 163.7
click at [520, 476] on html "iPhone 13 Mini ( 375 px) iPhone 13 Mini iPhone 13 Pro iPhone 11 Pro Max iPhone …" at bounding box center [638, 309] width 237 height 5150
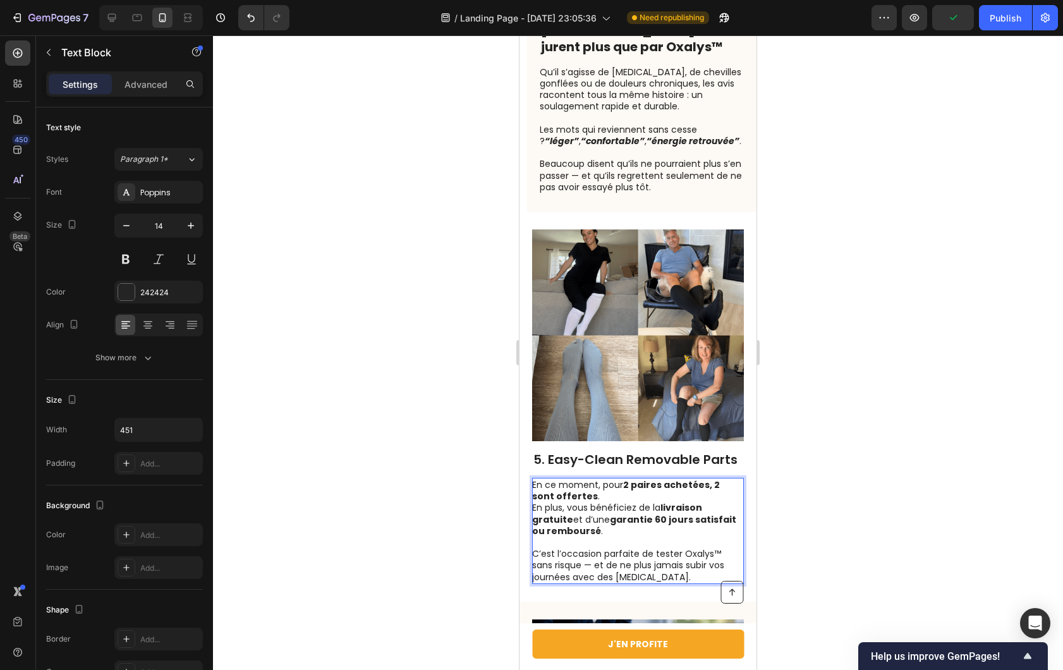
click at [639, 537] on p "C’est l’occasion parfaite de tester Oxalys™ sans risque — et de ne plus jamais …" at bounding box center [637, 560] width 210 height 46
click at [442, 490] on div at bounding box center [638, 352] width 850 height 635
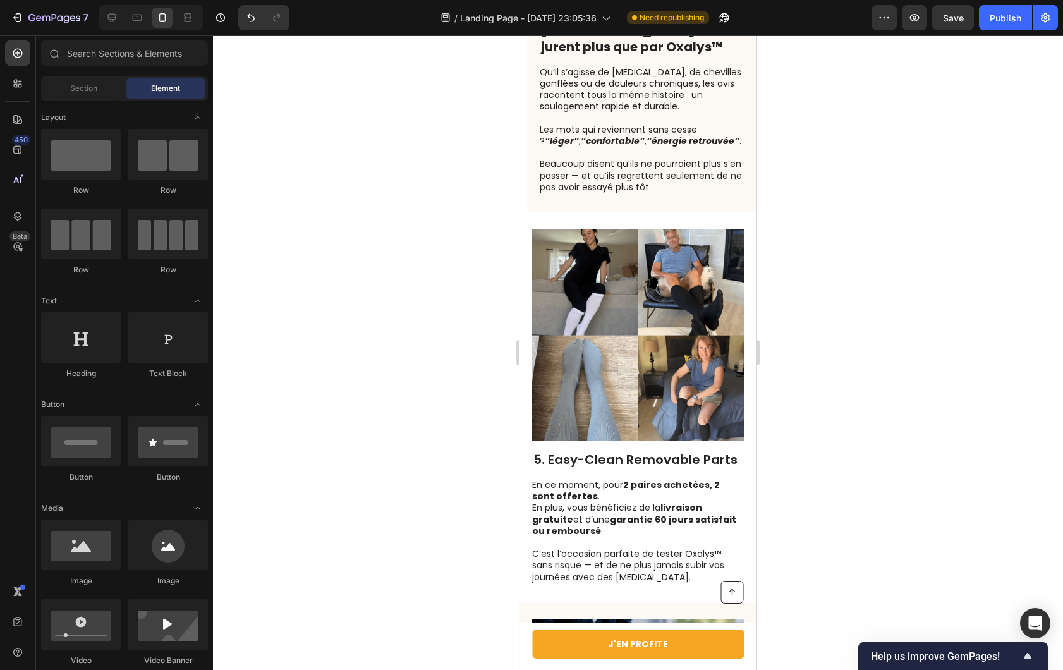
click at [640, 513] on strong "garantie 60 jours satisfait ou remboursé" at bounding box center [634, 525] width 204 height 24
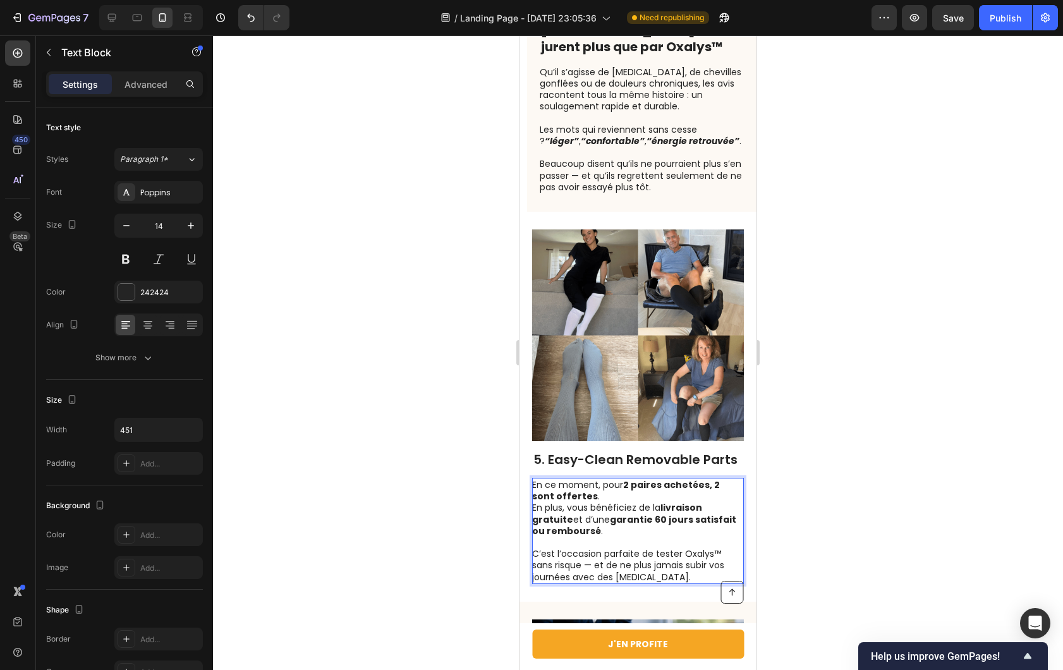
click at [607, 479] on p "En ce moment, pour 2 paires achetées, 2 sont offertes . En plus, vous bénéficie…" at bounding box center [637, 508] width 210 height 58
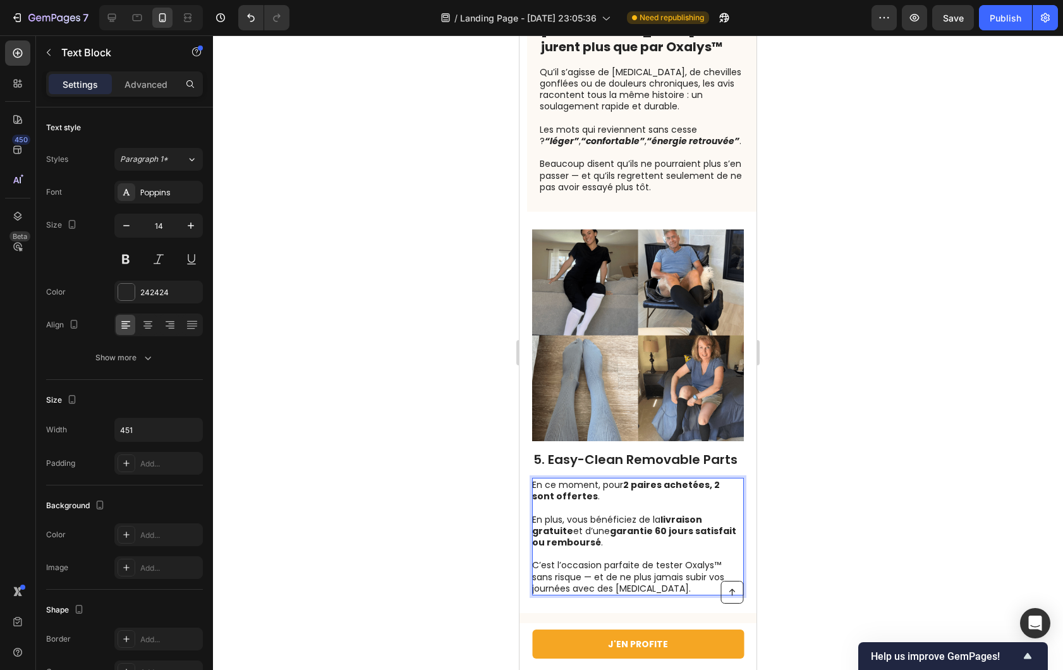
click at [401, 451] on div at bounding box center [638, 352] width 850 height 635
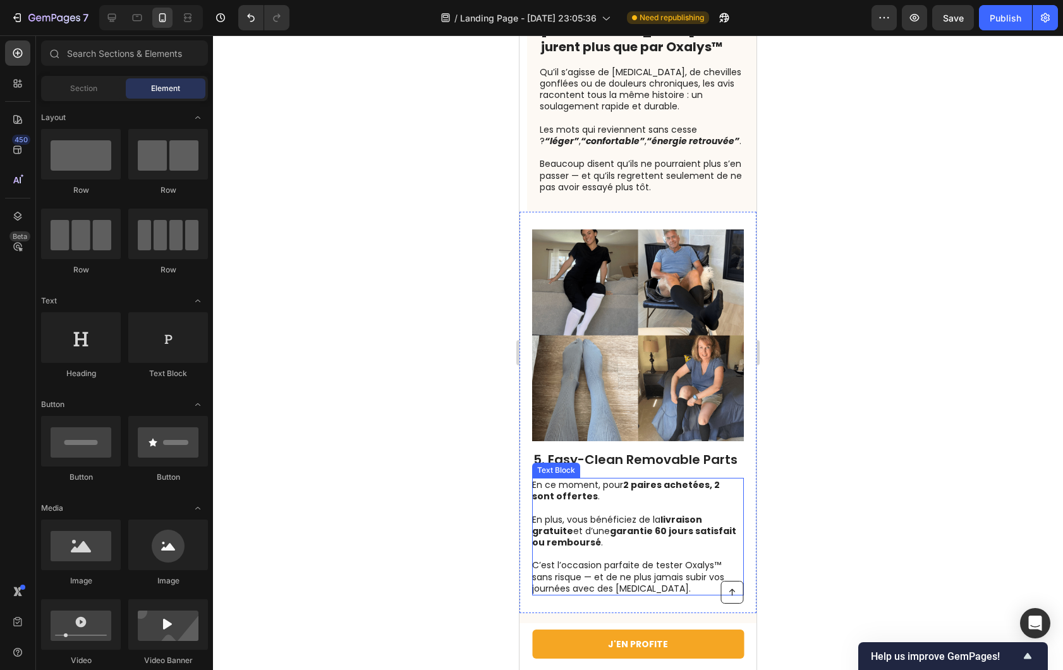
click at [566, 502] on p "⁠⁠⁠⁠⁠⁠⁠ En plus, vous bénéficiez de la livraison gratuite et d’une garantie 60 …" at bounding box center [637, 525] width 210 height 46
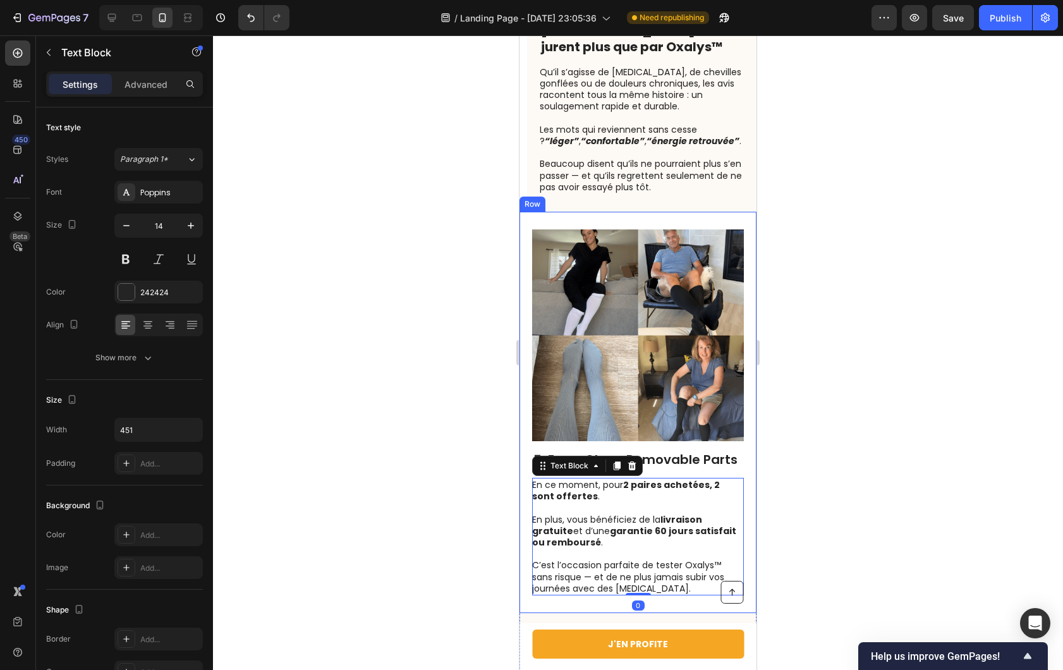
click at [422, 453] on div at bounding box center [638, 352] width 850 height 635
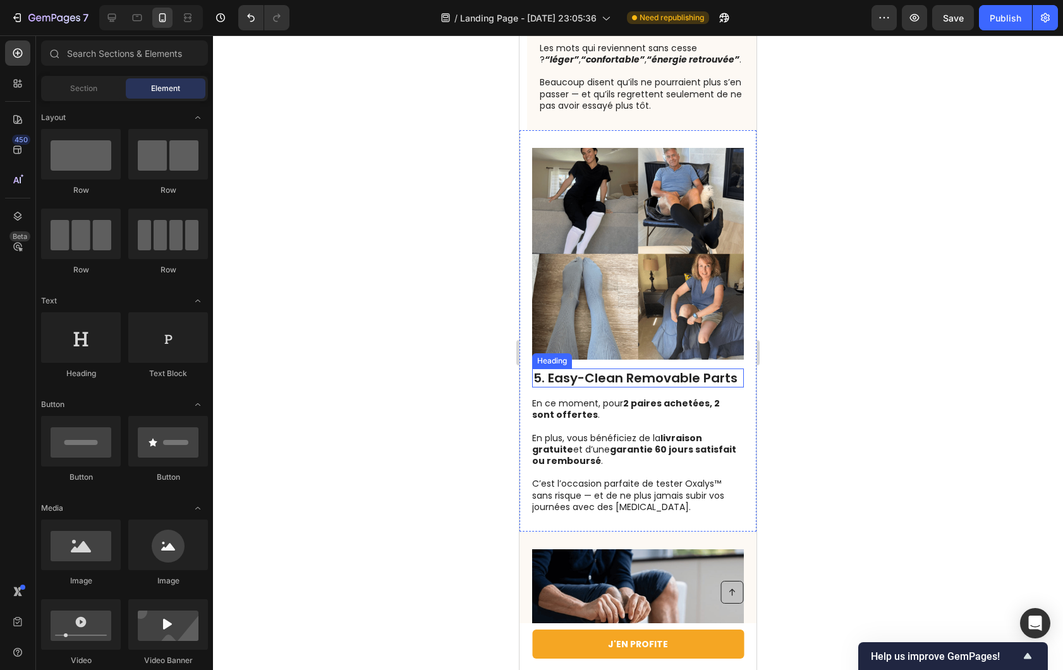
scroll to position [2387, 0]
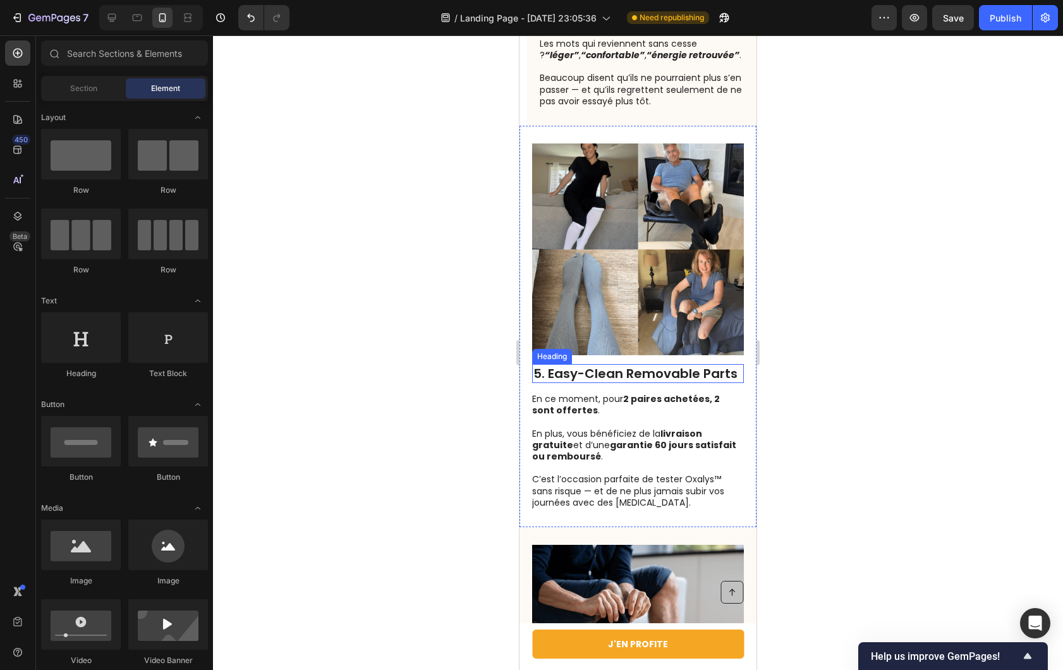
click at [576, 364] on h2 "5. Easy-Clean Removable Parts" at bounding box center [638, 373] width 212 height 19
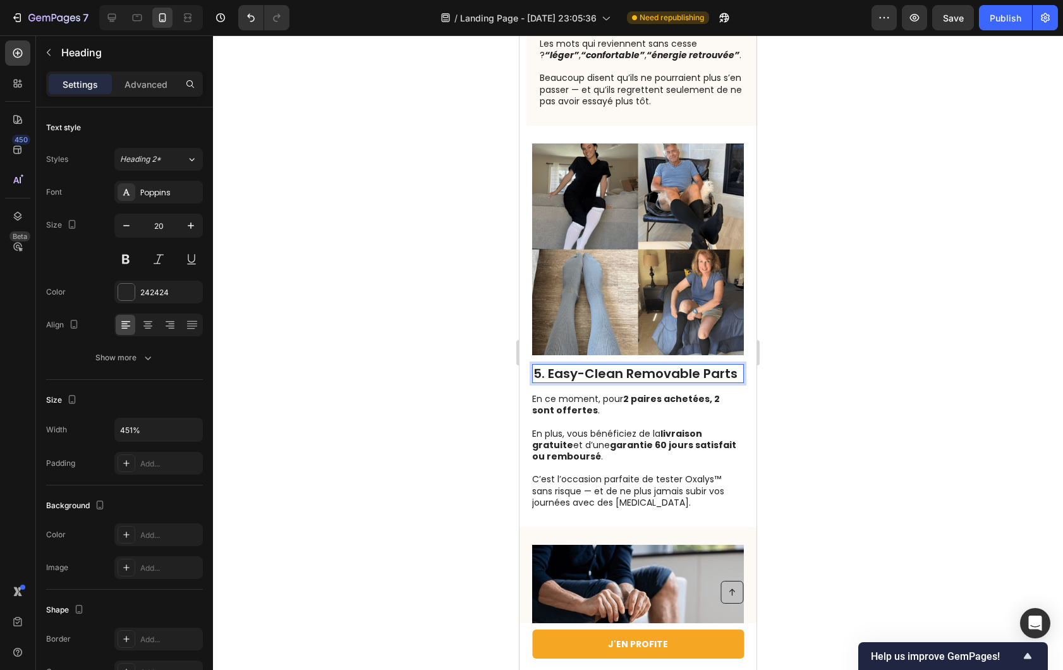
click at [576, 364] on h2 "5. Easy-Clean Removable Parts" at bounding box center [638, 373] width 212 height 19
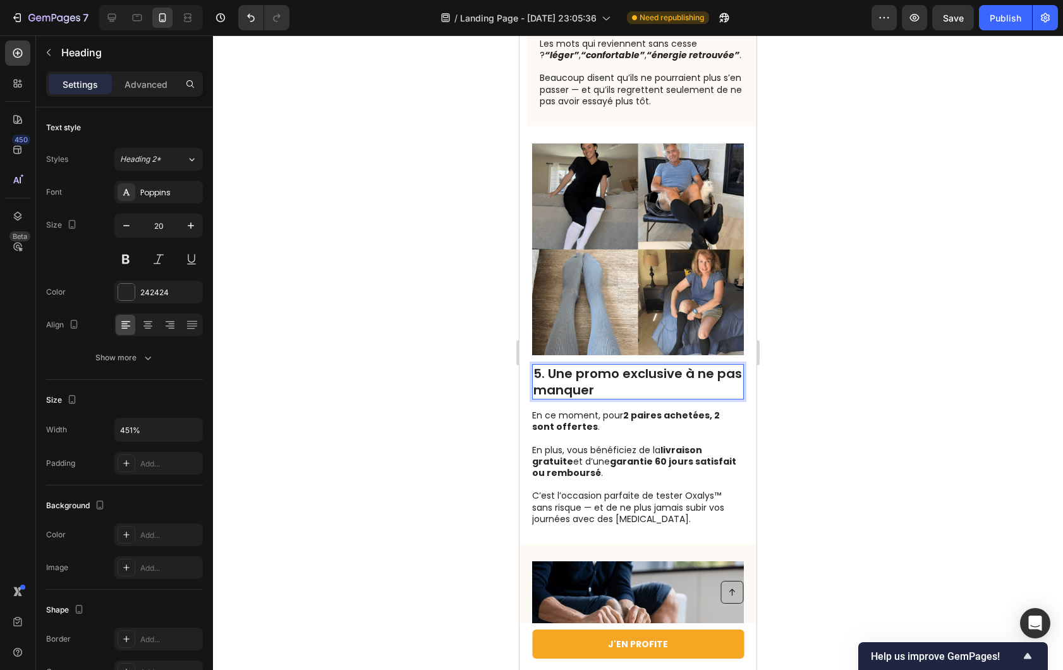
click at [398, 319] on div at bounding box center [638, 352] width 850 height 635
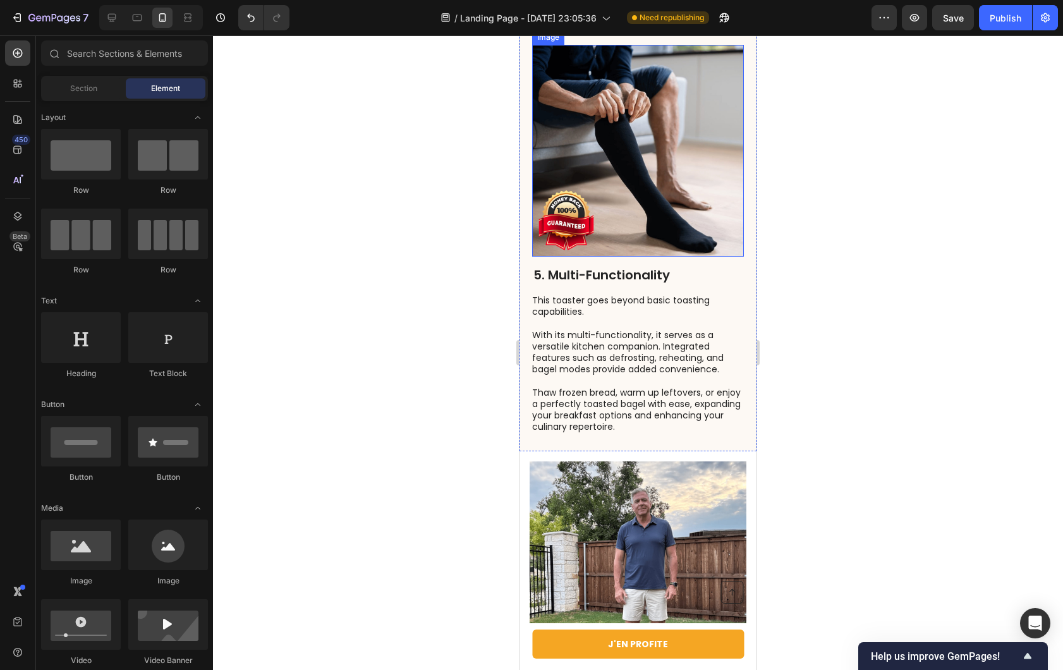
scroll to position [2832, 0]
click at [717, 265] on h2 "5. Multi-Functionality" at bounding box center [638, 274] width 212 height 19
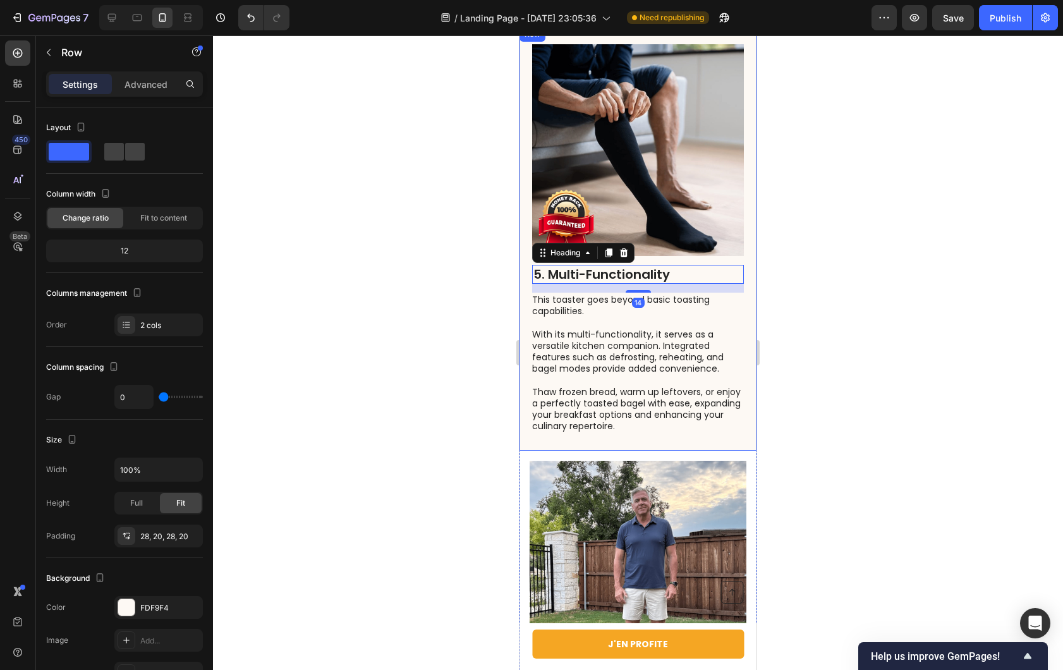
click at [736, 257] on div "5. Multi-Functionality Heading 14 This toaster goes beyond basic toasting capab…" at bounding box center [638, 239] width 237 height 424
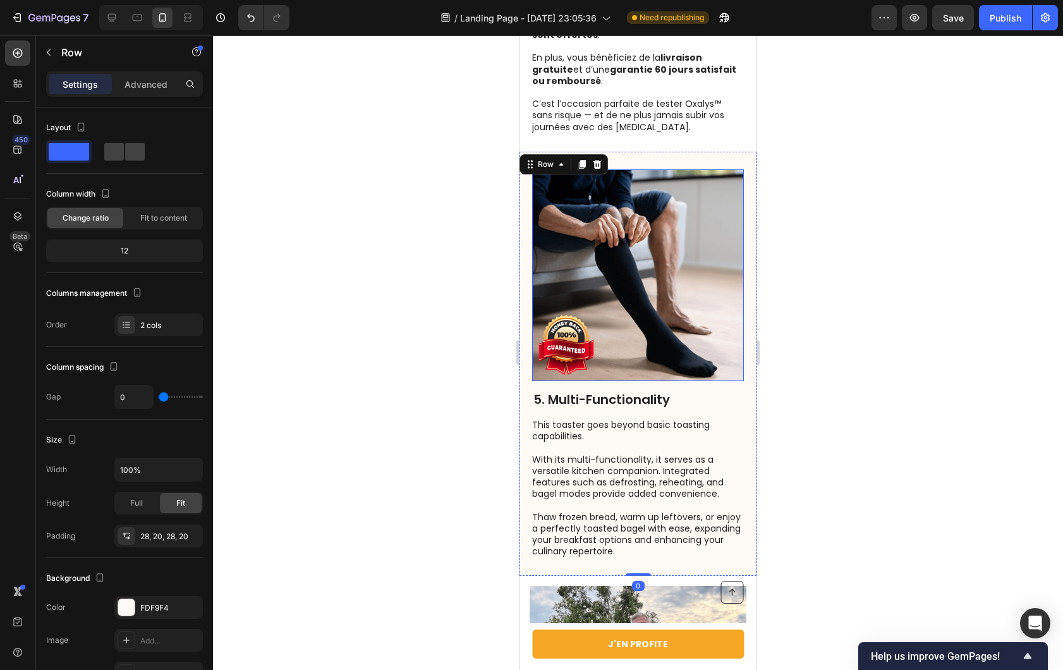
scroll to position [2518, 0]
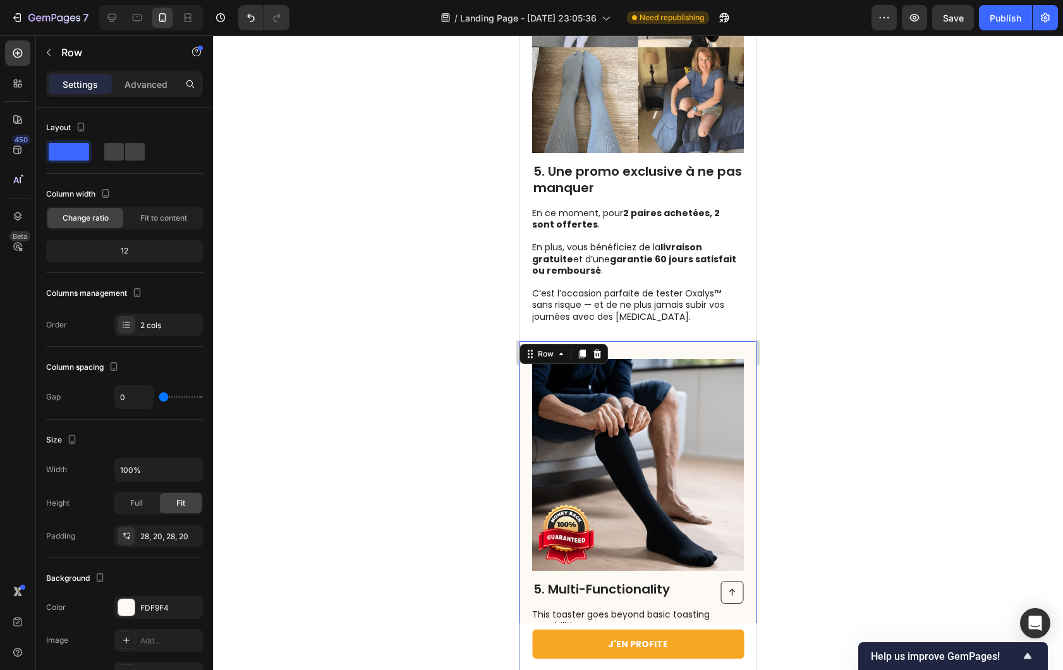
click at [600, 349] on icon at bounding box center [597, 354] width 10 height 10
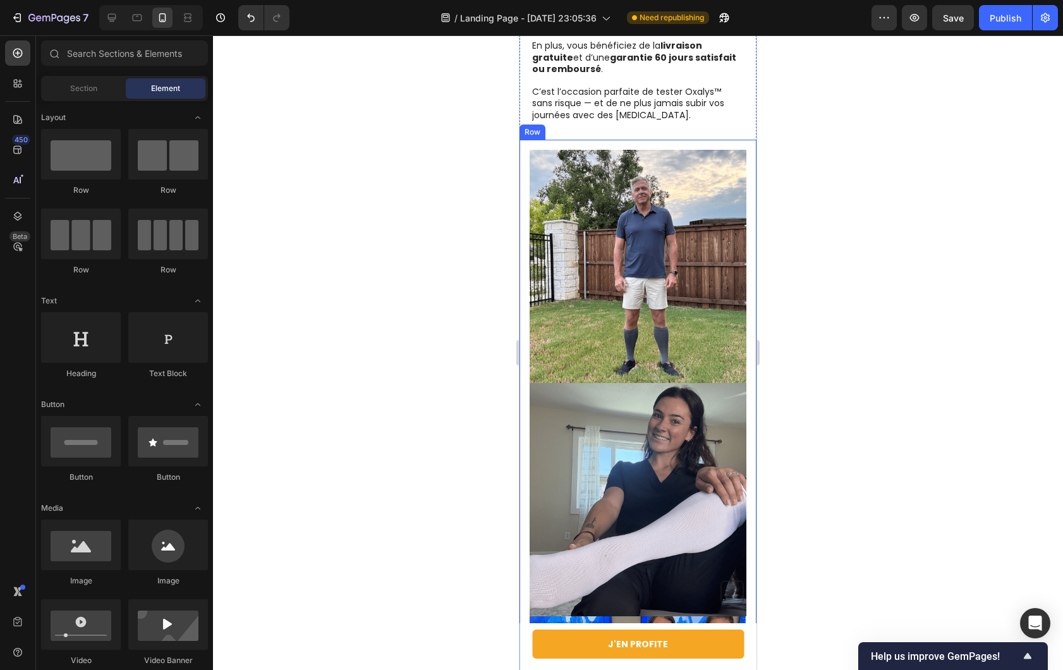
click at [741, 327] on div "Image Image Image Row" at bounding box center [638, 499] width 237 height 719
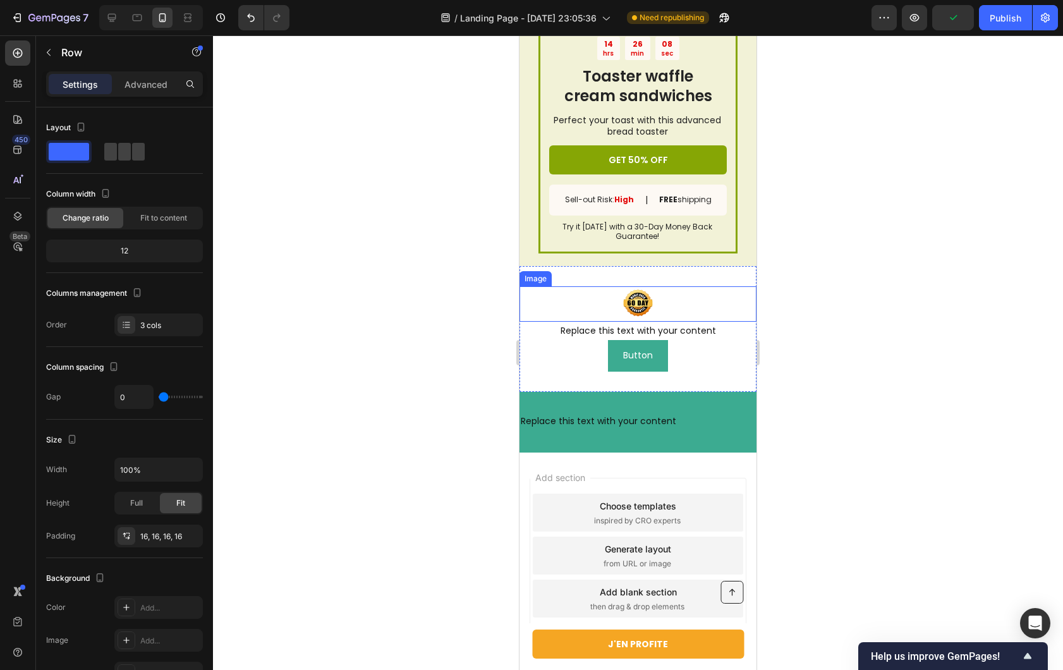
scroll to position [3866, 0]
